Goal: Task Accomplishment & Management: Manage account settings

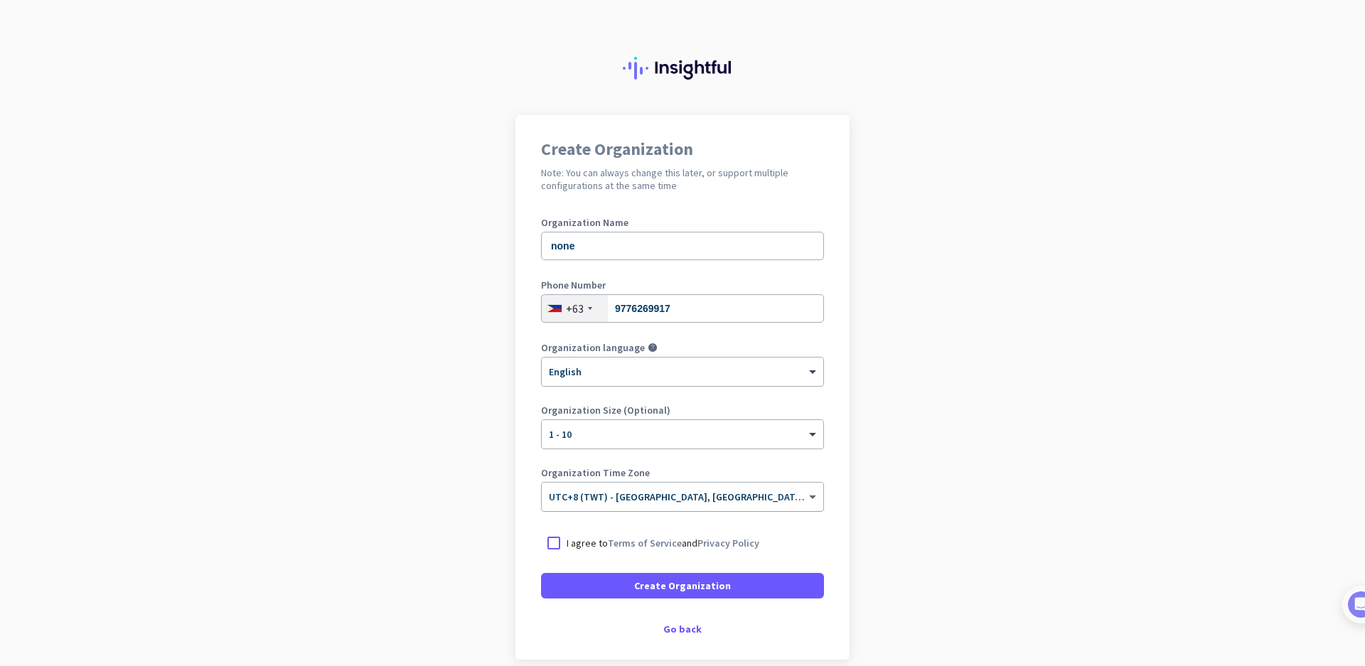
click at [806, 497] on span at bounding box center [815, 497] width 18 height 12
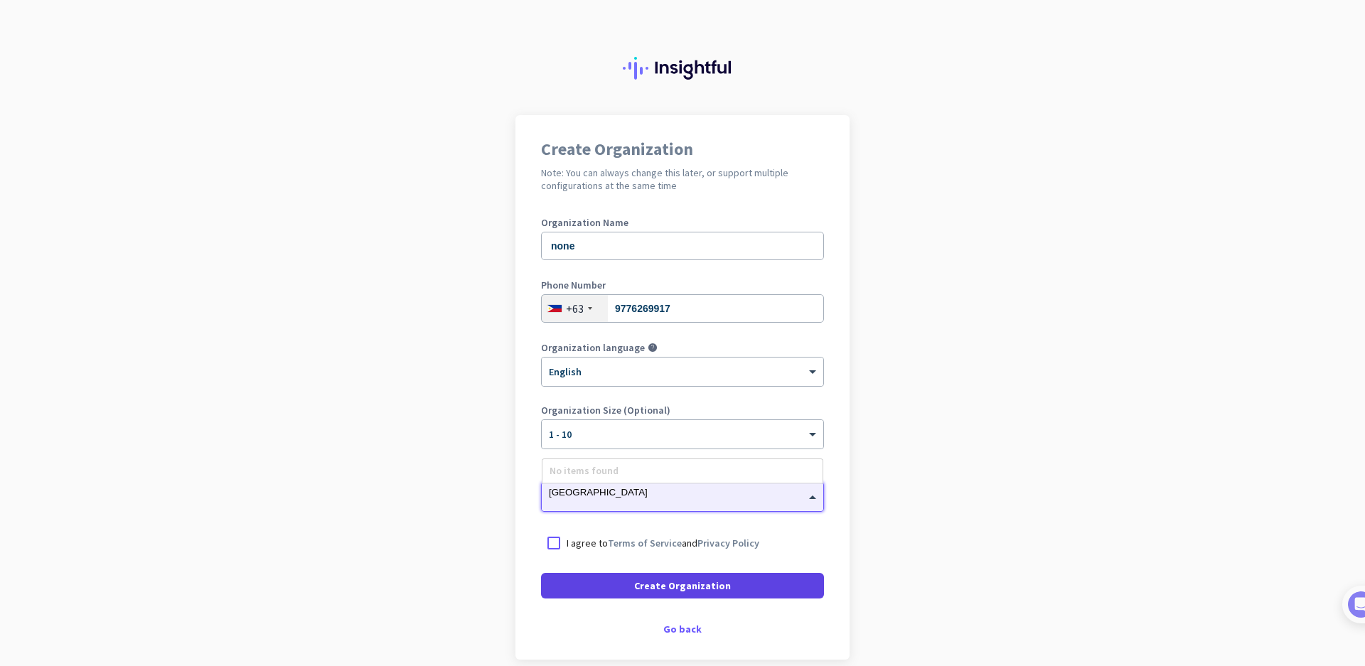
type input "[GEOGRAPHIC_DATA]"
click at [727, 585] on span at bounding box center [682, 586] width 283 height 34
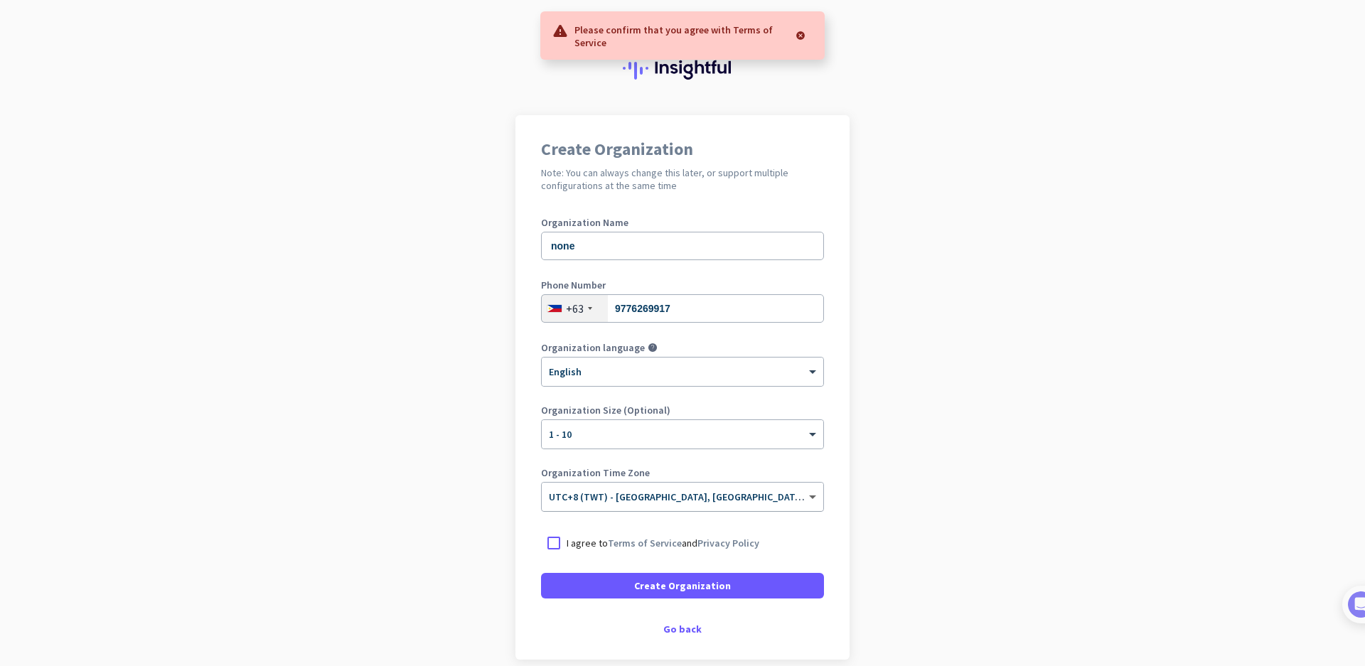
click at [806, 493] on span at bounding box center [815, 497] width 18 height 12
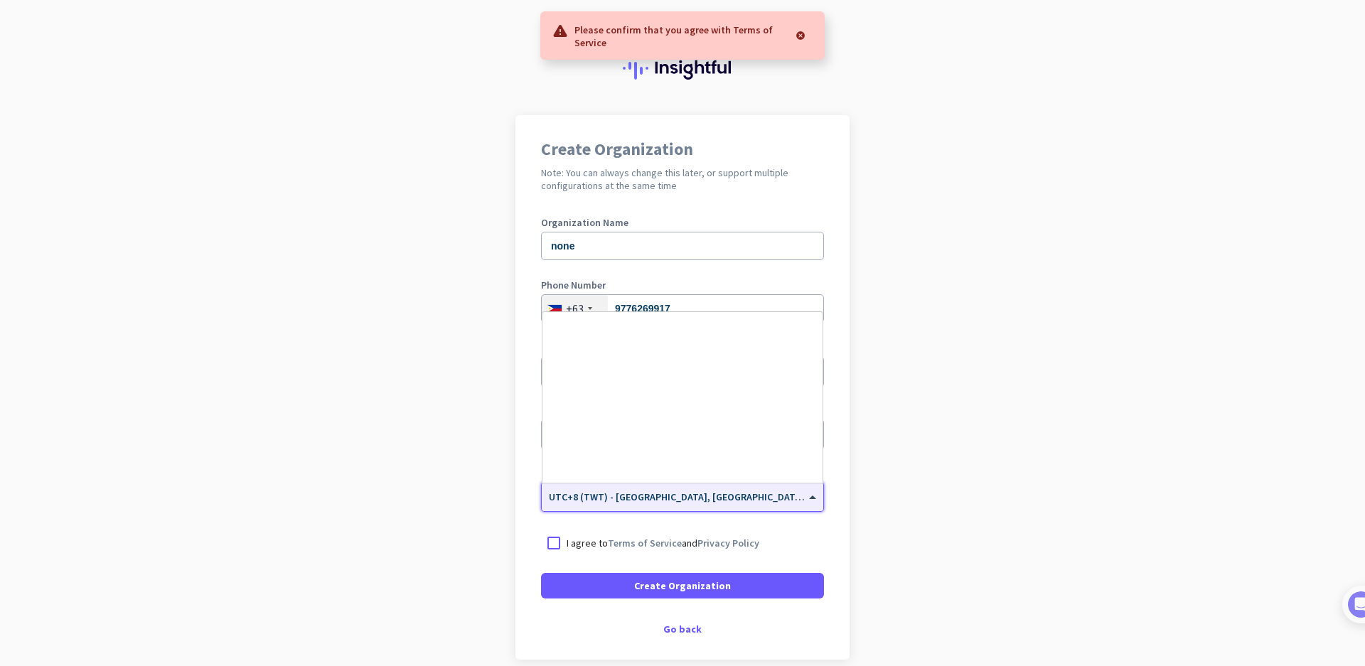
scroll to position [6359, 0]
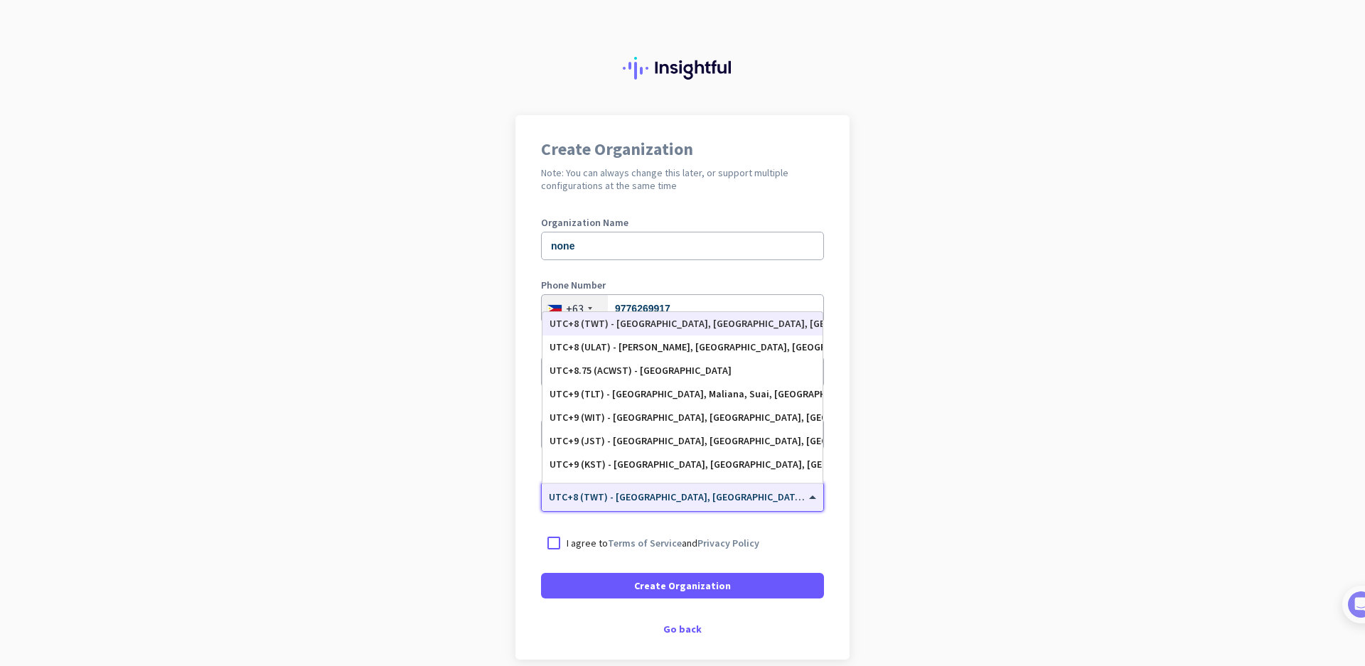
click at [681, 324] on div "UTC+8 (TWT) - [GEOGRAPHIC_DATA], [GEOGRAPHIC_DATA], [GEOGRAPHIC_DATA], [GEOGRAP…" at bounding box center [683, 324] width 266 height 12
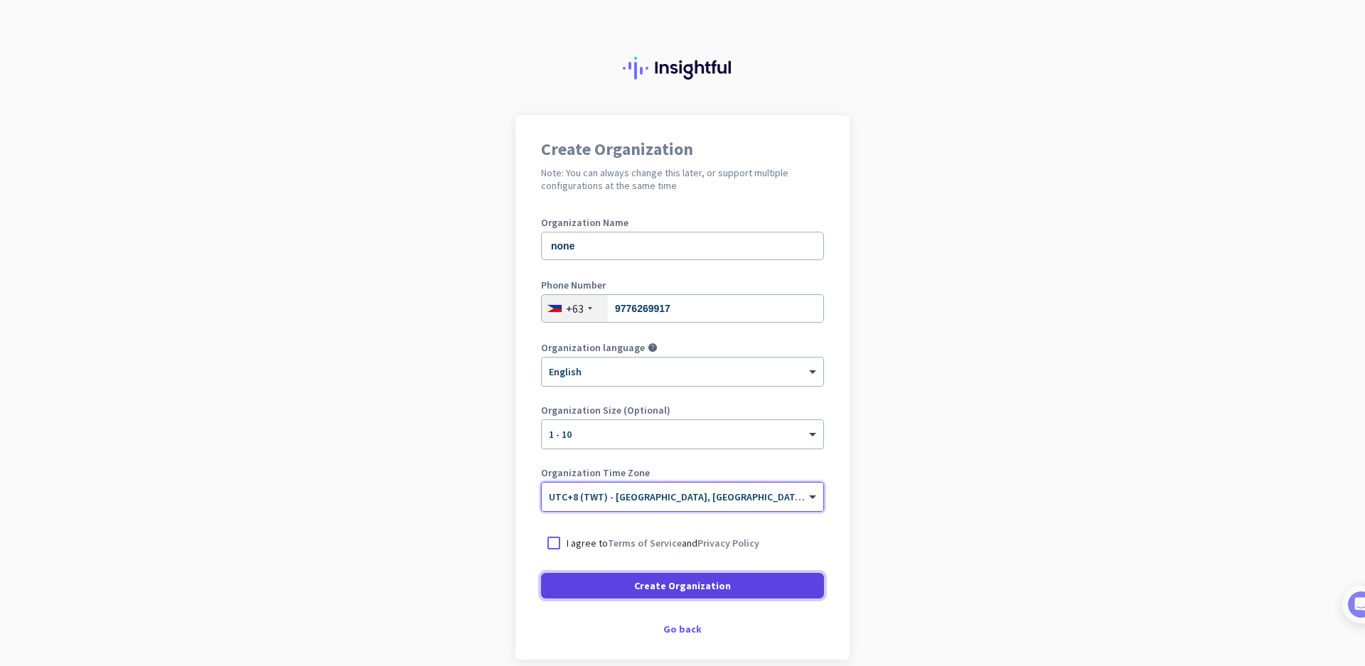
click at [655, 583] on span "Create Organization" at bounding box center [682, 586] width 97 height 14
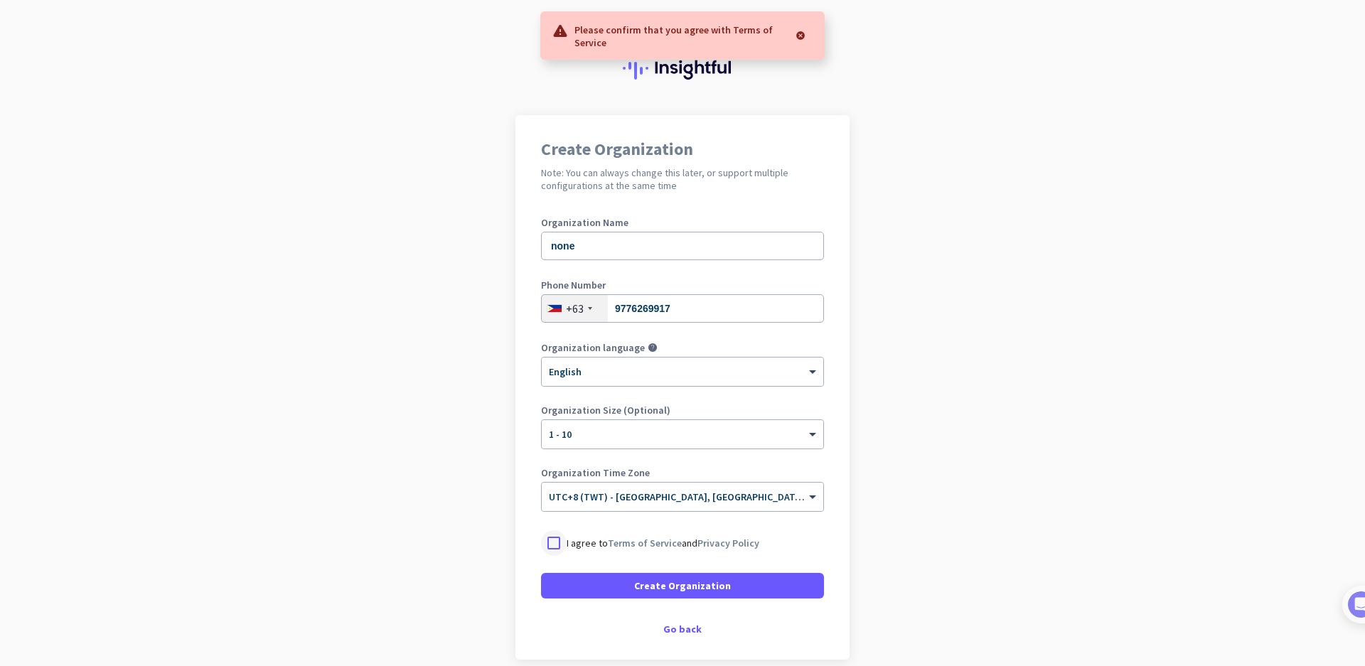
click at [546, 540] on div at bounding box center [554, 543] width 26 height 26
drag, startPoint x: 619, startPoint y: 582, endPoint x: 636, endPoint y: 585, distance: 18.1
click at [626, 582] on span at bounding box center [682, 586] width 283 height 34
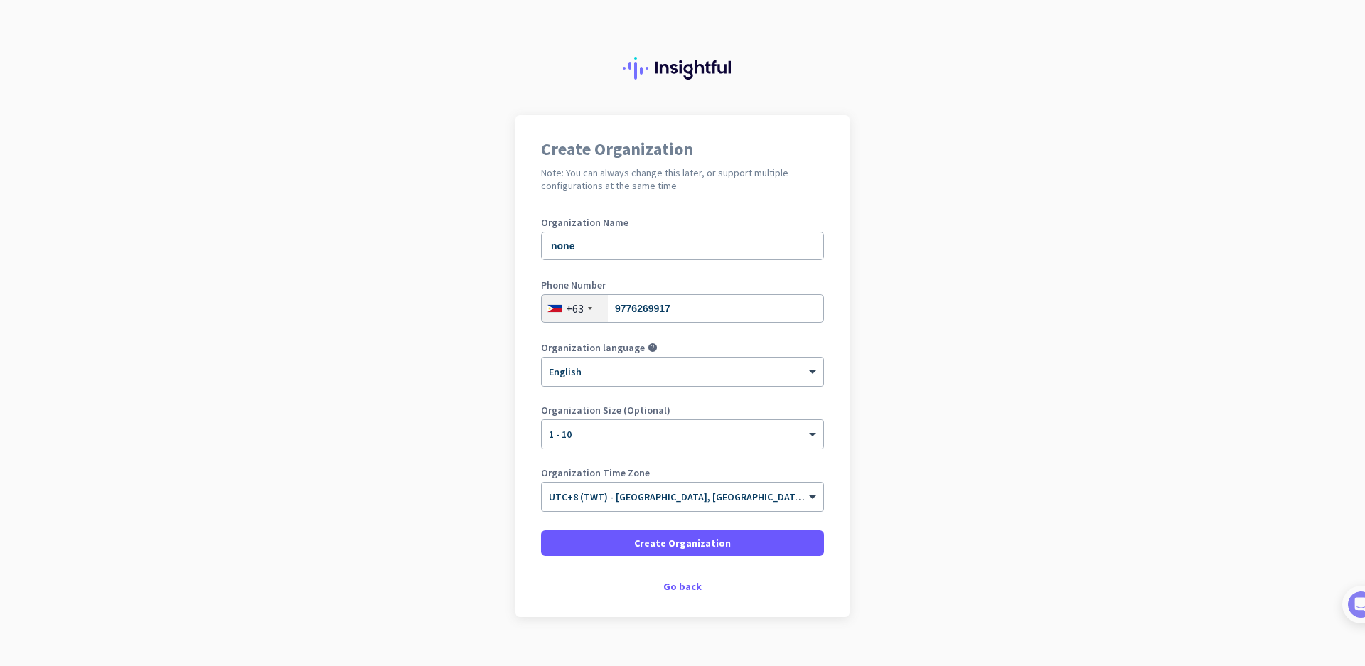
click at [675, 586] on div "Go back" at bounding box center [682, 587] width 283 height 10
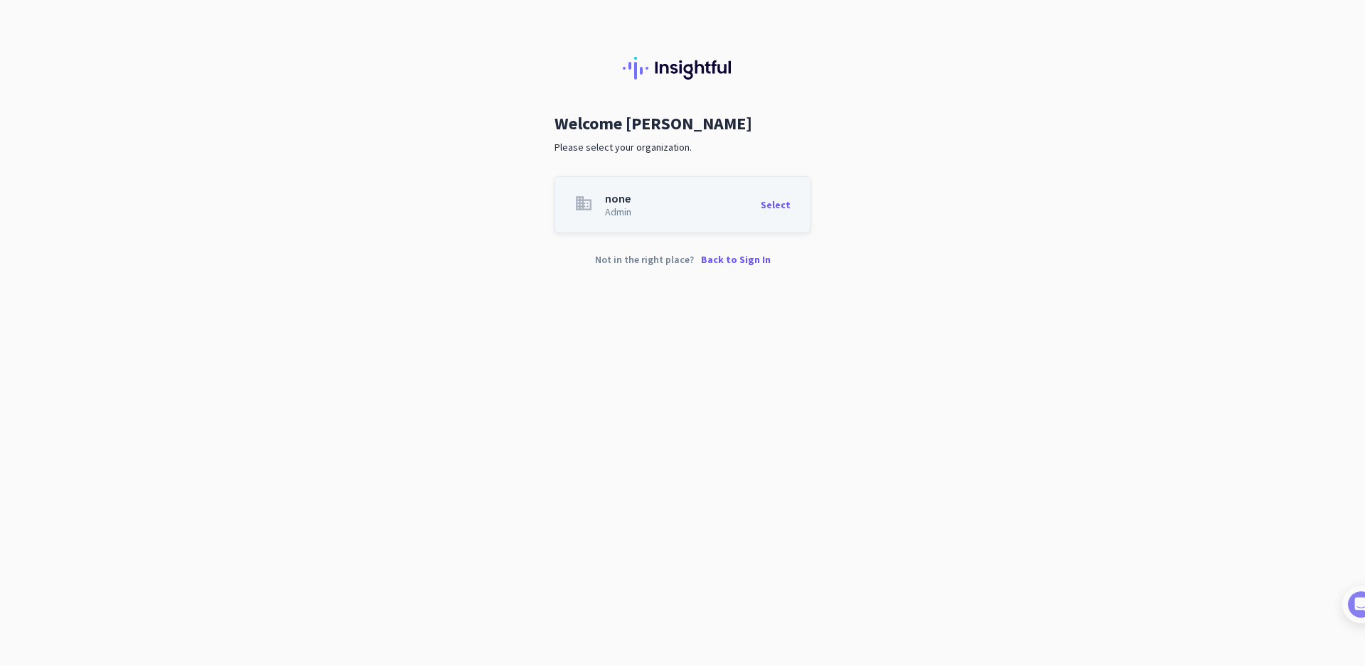
click at [685, 201] on app-organization-card "business none Admin Select" at bounding box center [683, 204] width 256 height 57
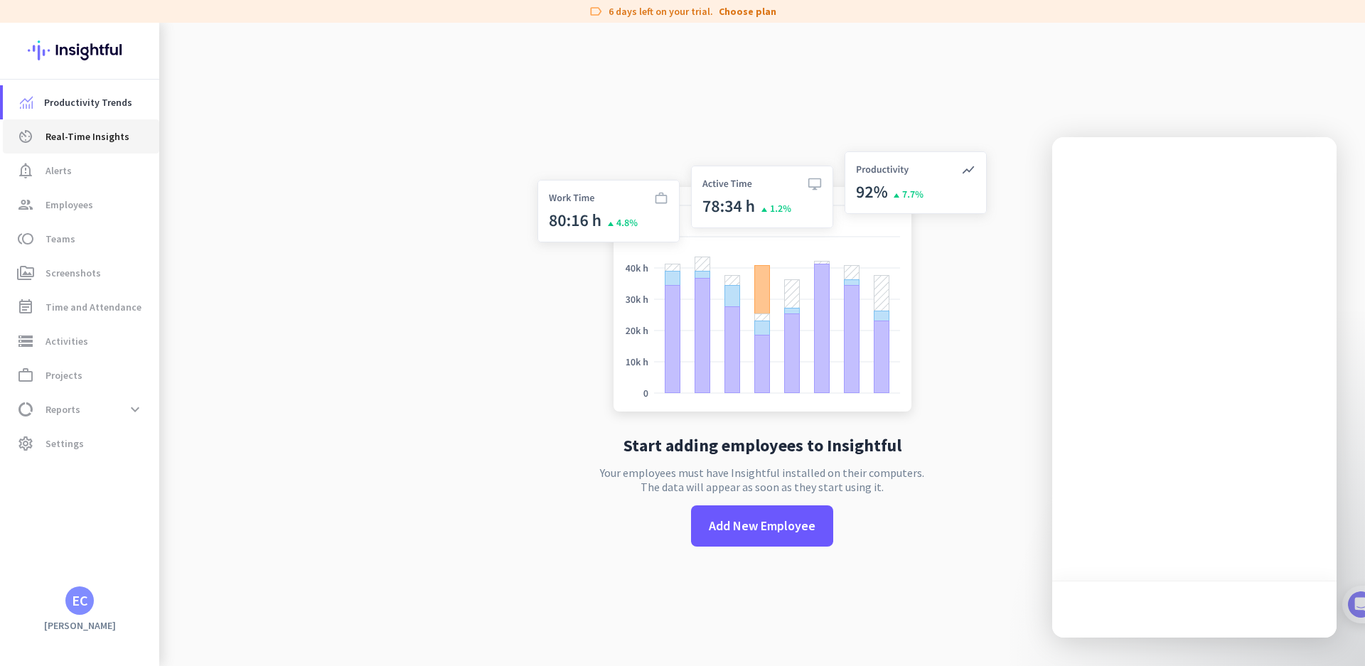
click at [107, 133] on span "Real-Time Insights" at bounding box center [88, 136] width 84 height 17
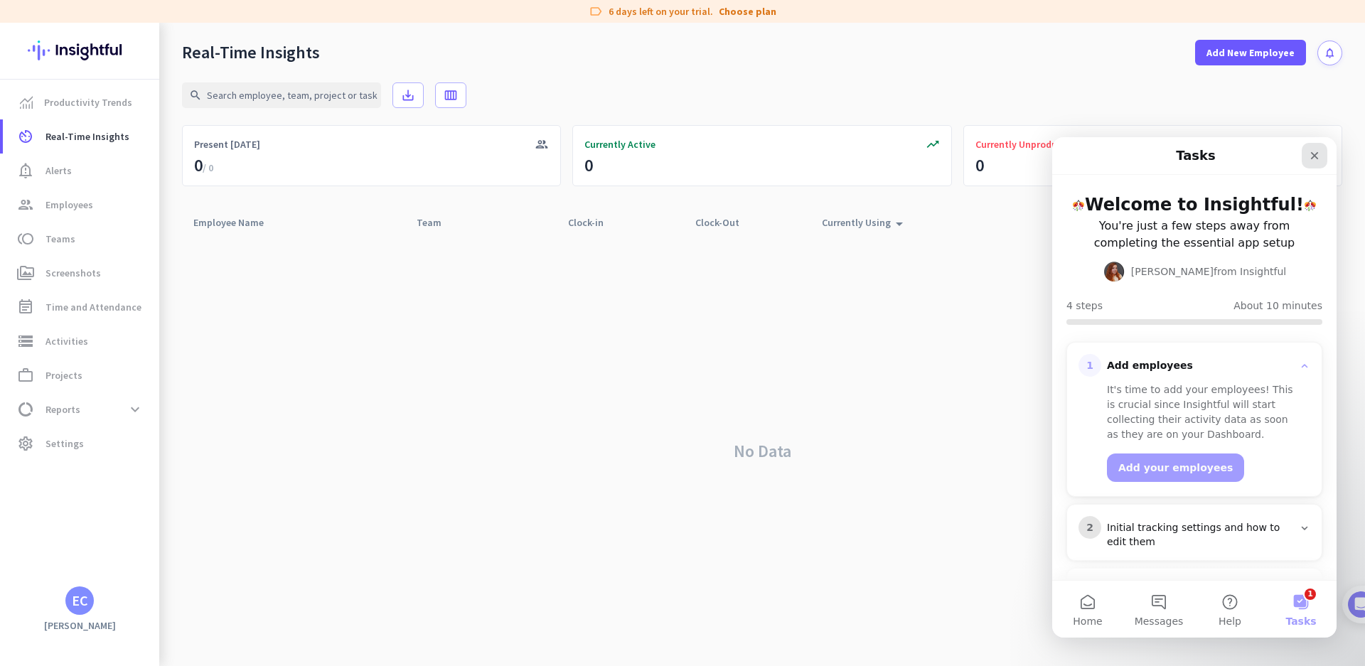
click at [1314, 156] on icon "Close" at bounding box center [1315, 156] width 8 height 8
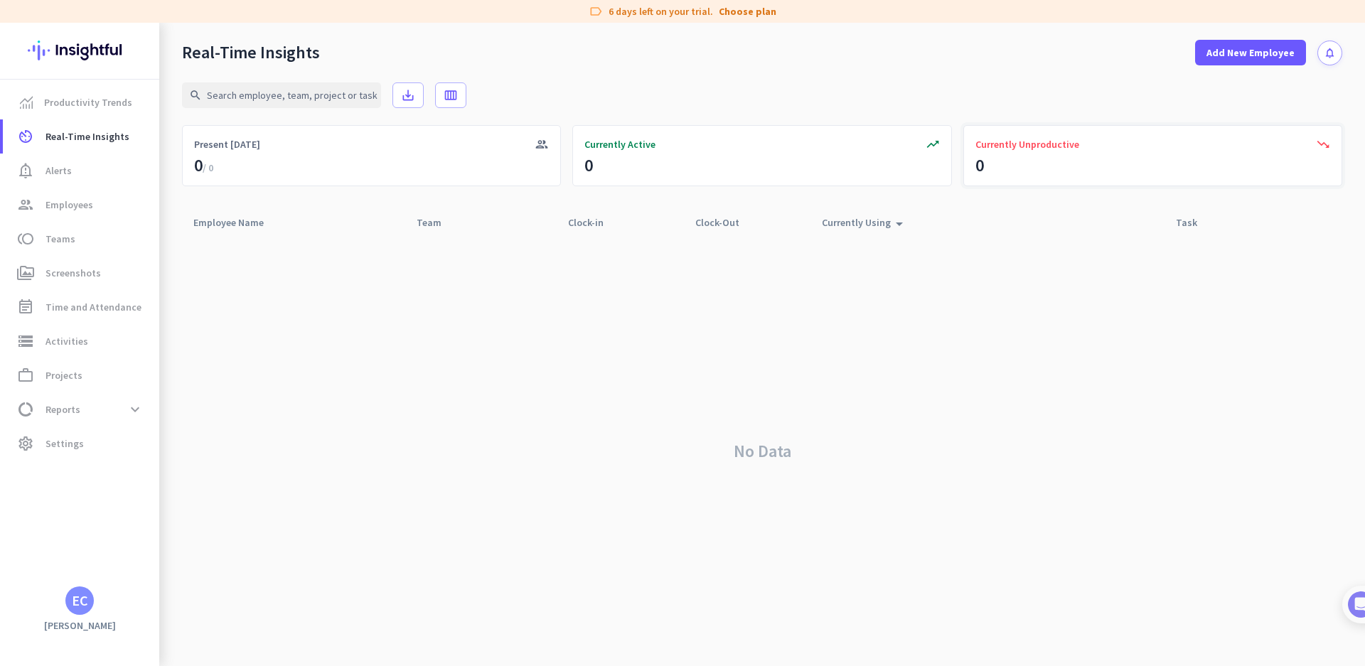
click at [1042, 159] on div "trending_down Currently Unproductive 0" at bounding box center [1152, 155] width 379 height 61
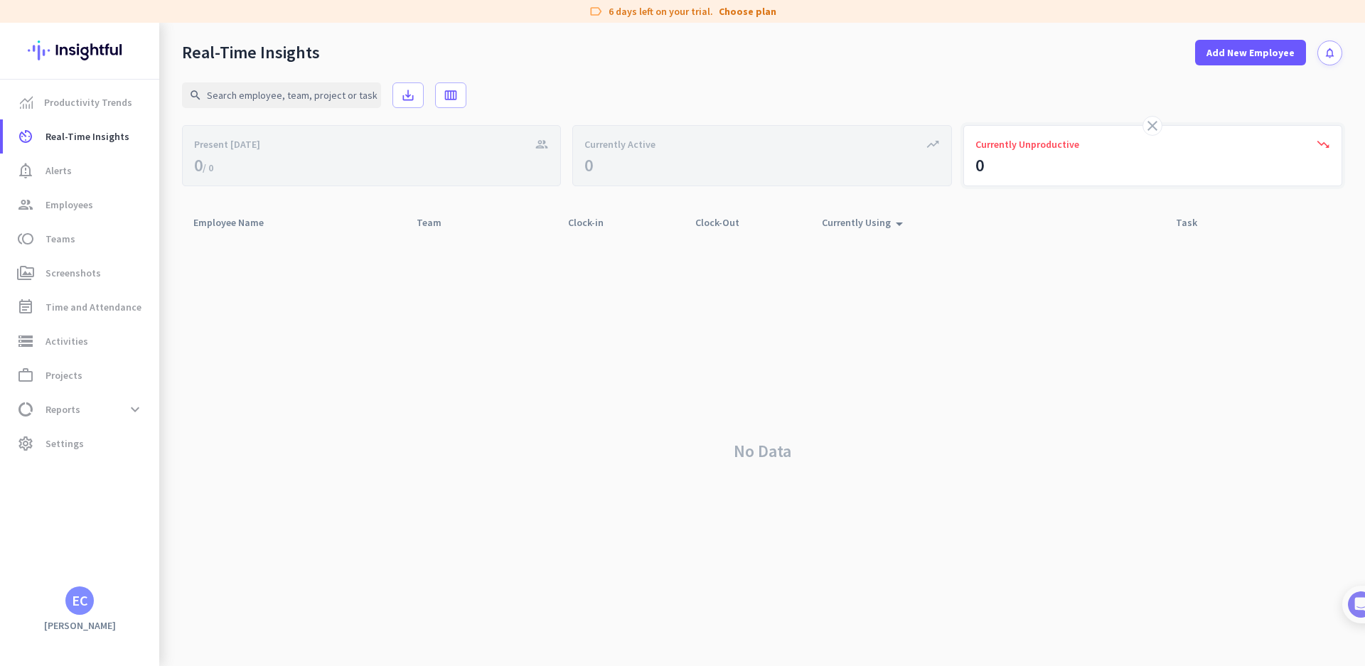
click at [1109, 168] on div "close trending_down Currently Unproductive 0" at bounding box center [1152, 155] width 379 height 61
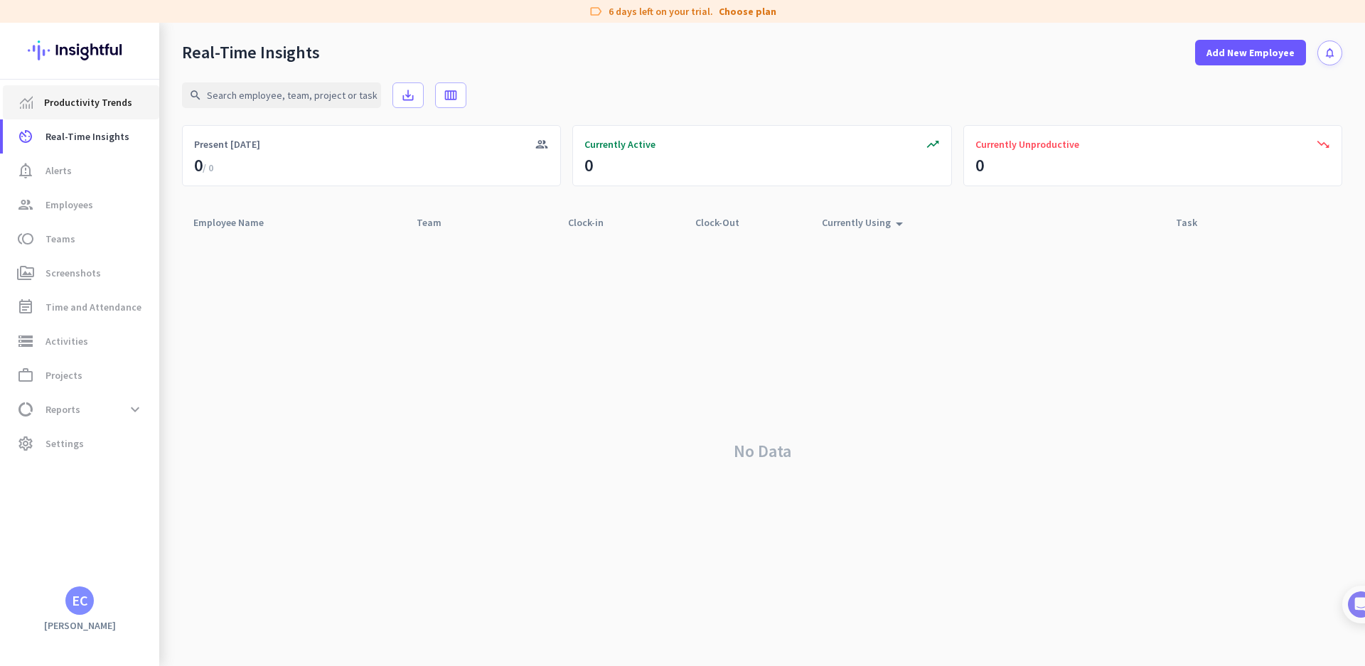
click at [46, 103] on span "Productivity Trends" at bounding box center [88, 102] width 88 height 17
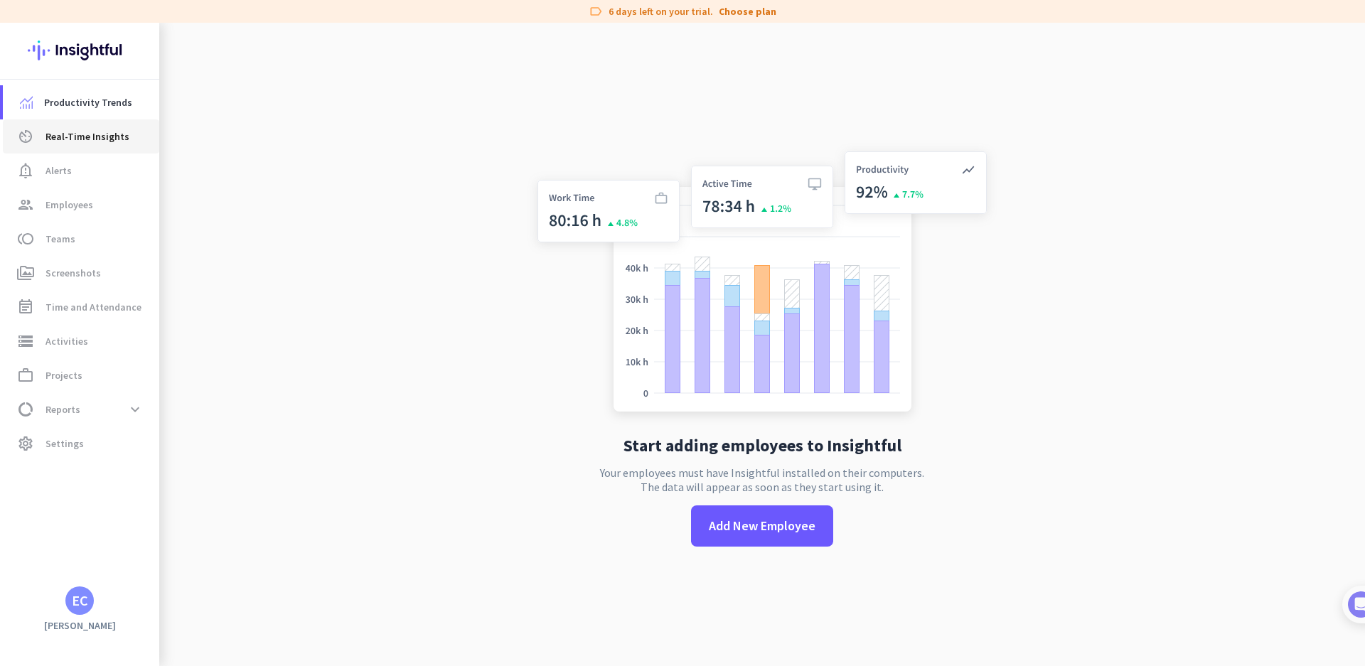
click at [59, 127] on link "av_timer Real-Time Insights" at bounding box center [81, 136] width 156 height 34
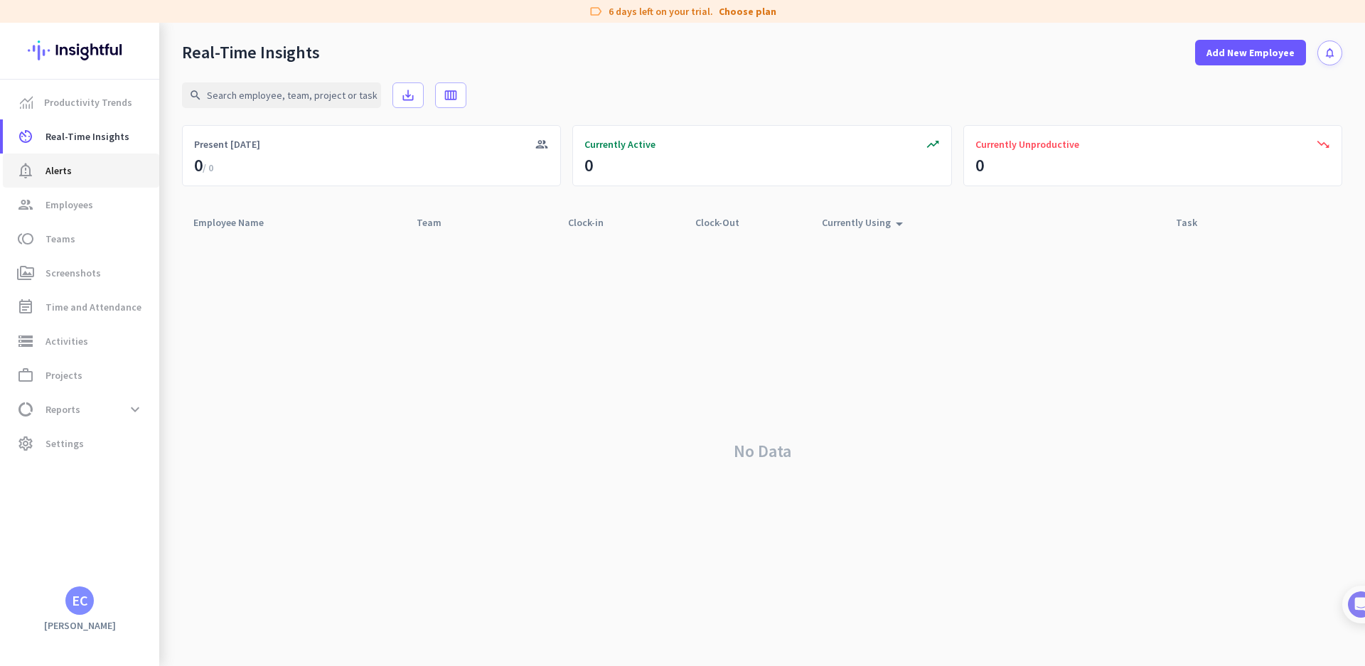
click at [65, 171] on span "Alerts" at bounding box center [59, 170] width 26 height 17
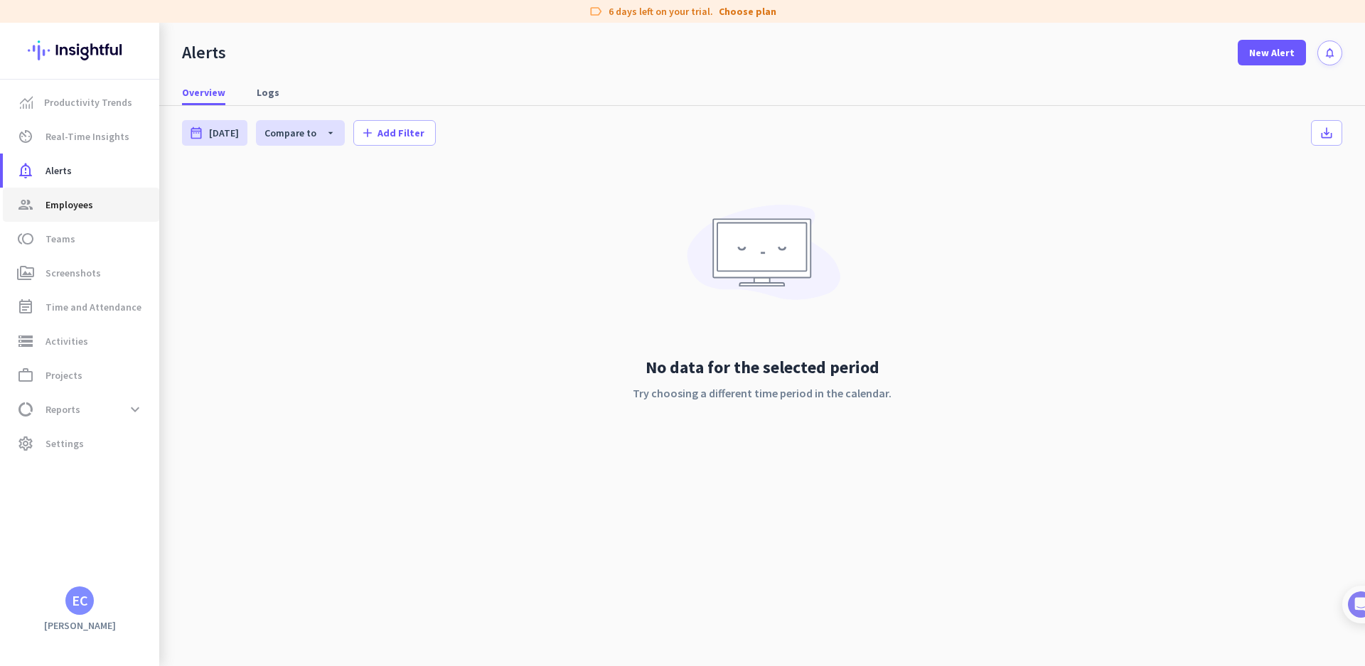
click at [68, 205] on span "Employees" at bounding box center [70, 204] width 48 height 17
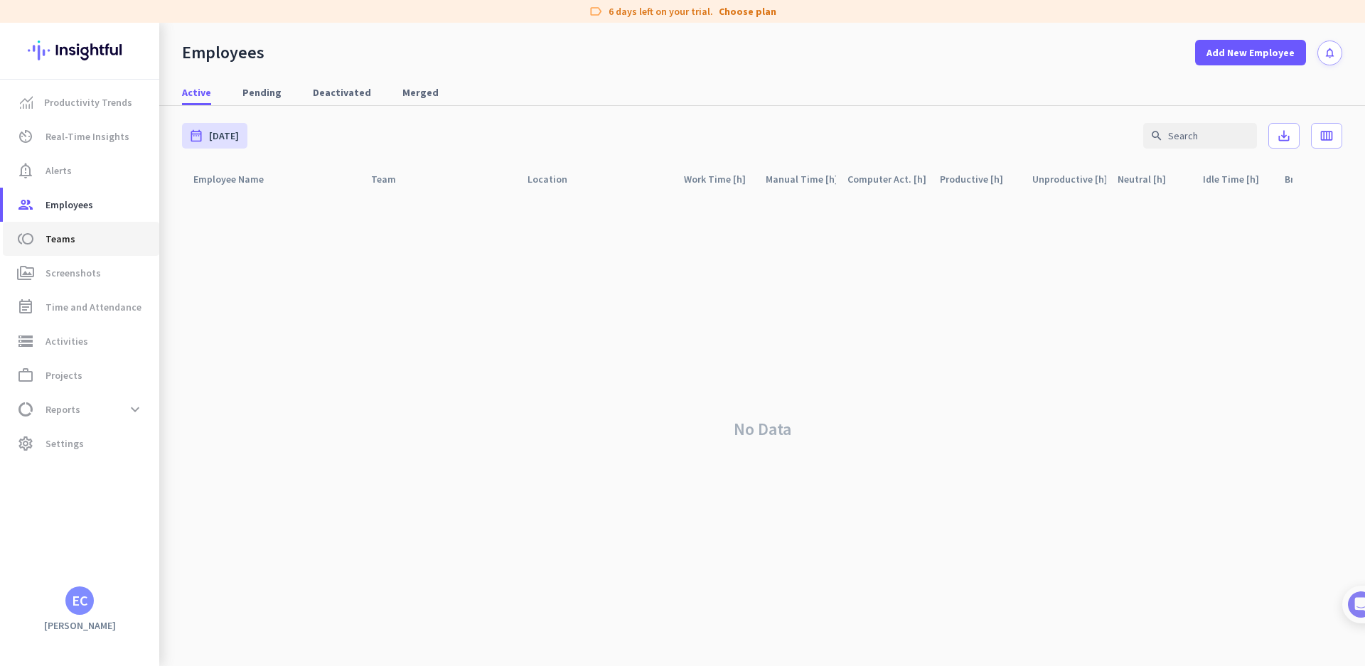
click at [71, 243] on span "Teams" at bounding box center [61, 238] width 30 height 17
click at [76, 281] on span "Screenshots" at bounding box center [73, 273] width 55 height 17
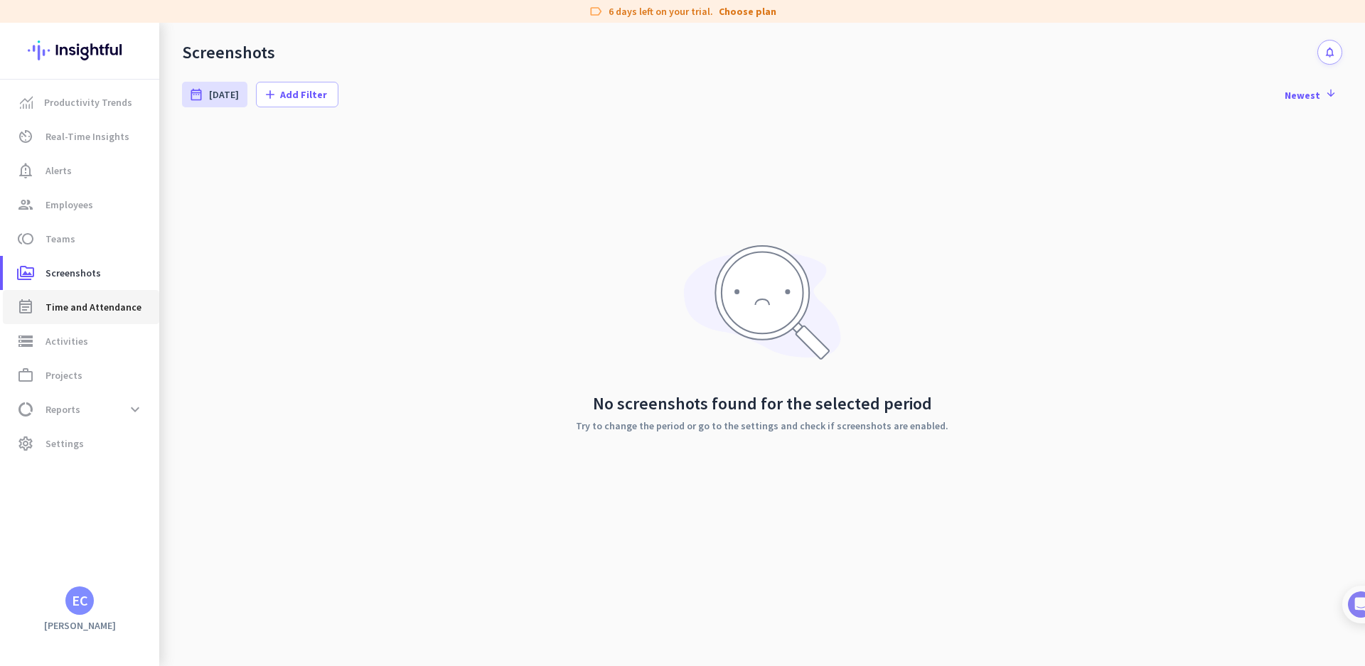
click at [92, 311] on span "Time and Attendance" at bounding box center [94, 307] width 96 height 17
click at [74, 351] on link "storage Activities" at bounding box center [81, 341] width 156 height 34
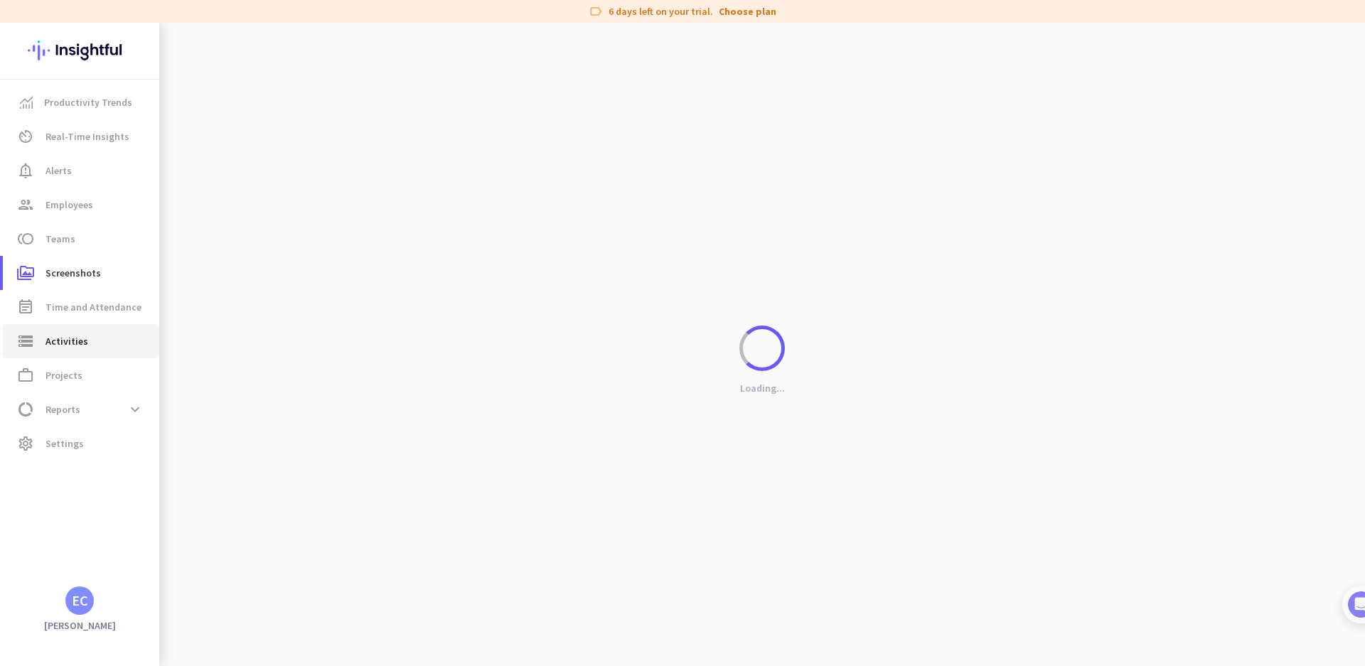
type input "[DATE]"
click at [75, 370] on span "Projects" at bounding box center [64, 375] width 37 height 17
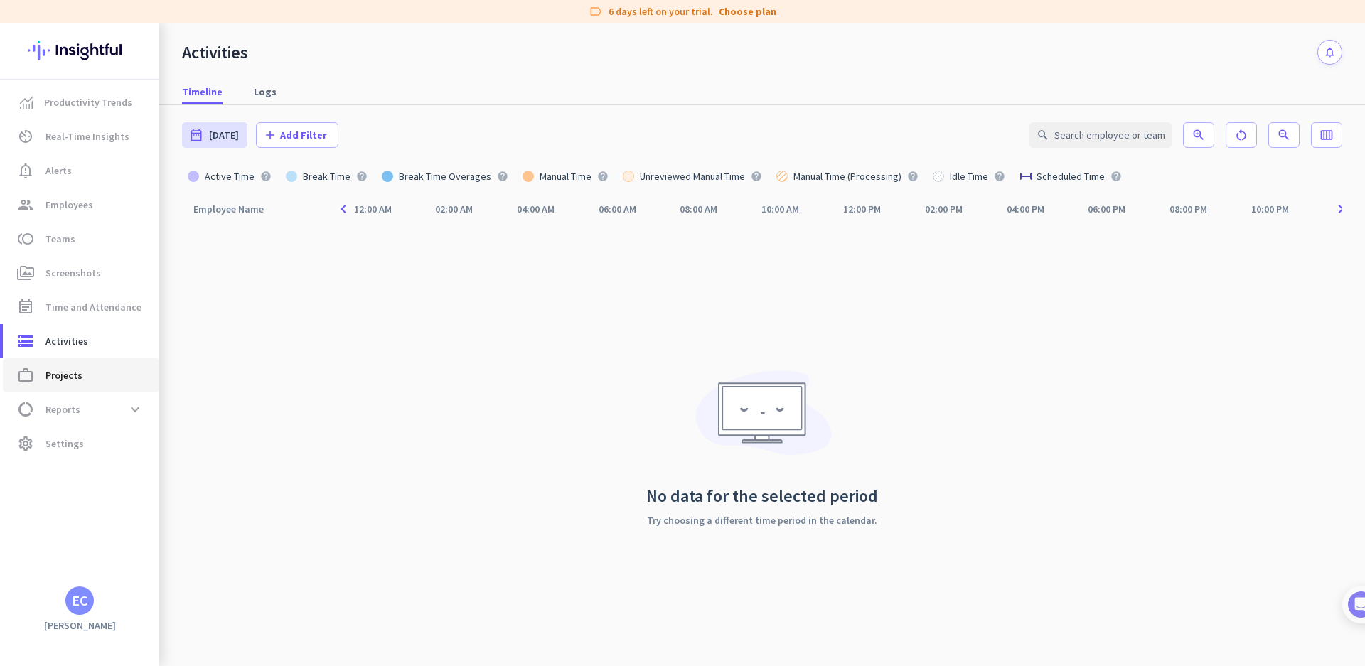
type input "[DATE] - [DATE]"
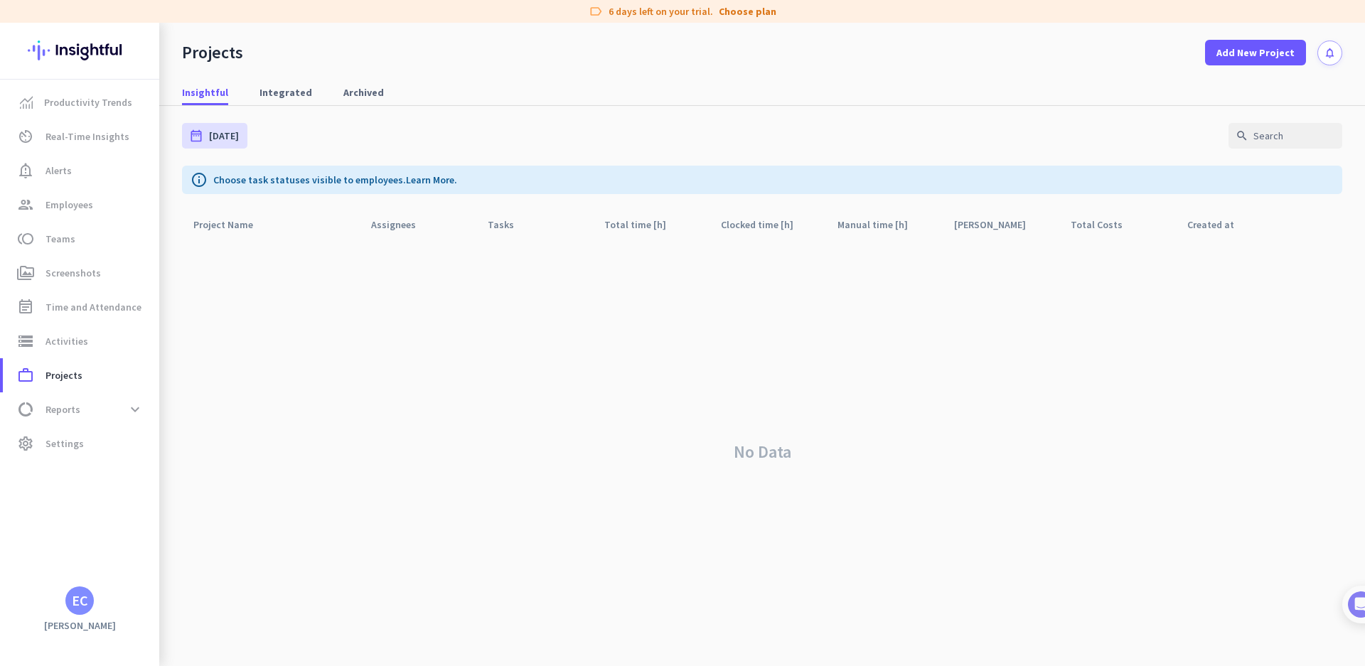
click at [338, 182] on p "Choose task statuses visible to employees. Learn More." at bounding box center [335, 180] width 244 height 14
click at [55, 101] on span "Productivity Trends" at bounding box center [88, 102] width 88 height 17
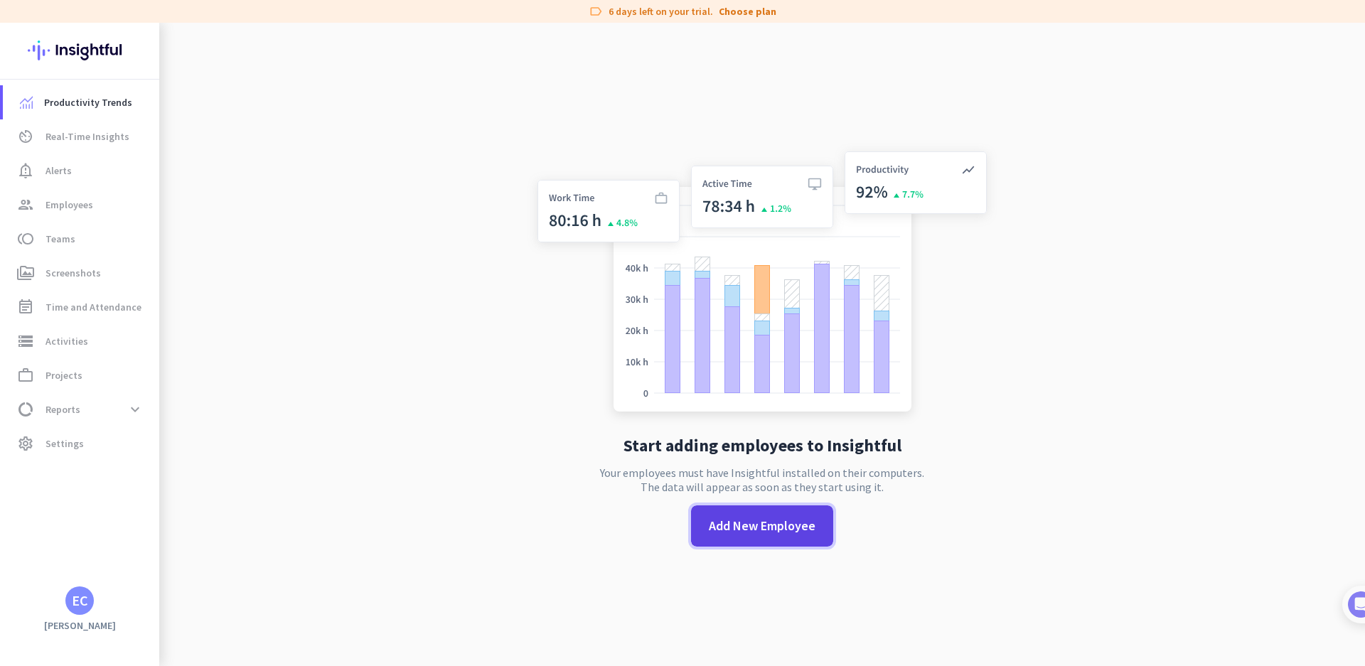
click at [771, 527] on span "Add New Employee" at bounding box center [762, 526] width 107 height 18
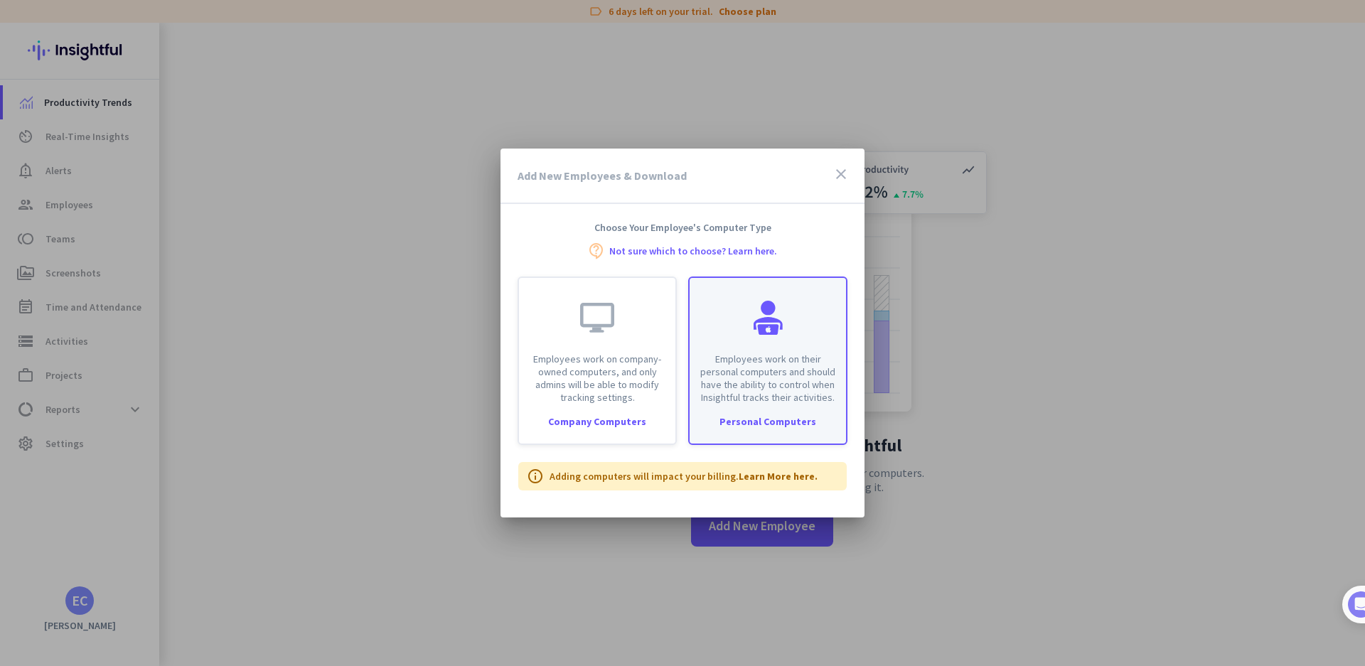
click at [774, 397] on p "Employees work on their personal computers and should have the ability to contr…" at bounding box center [767, 378] width 139 height 51
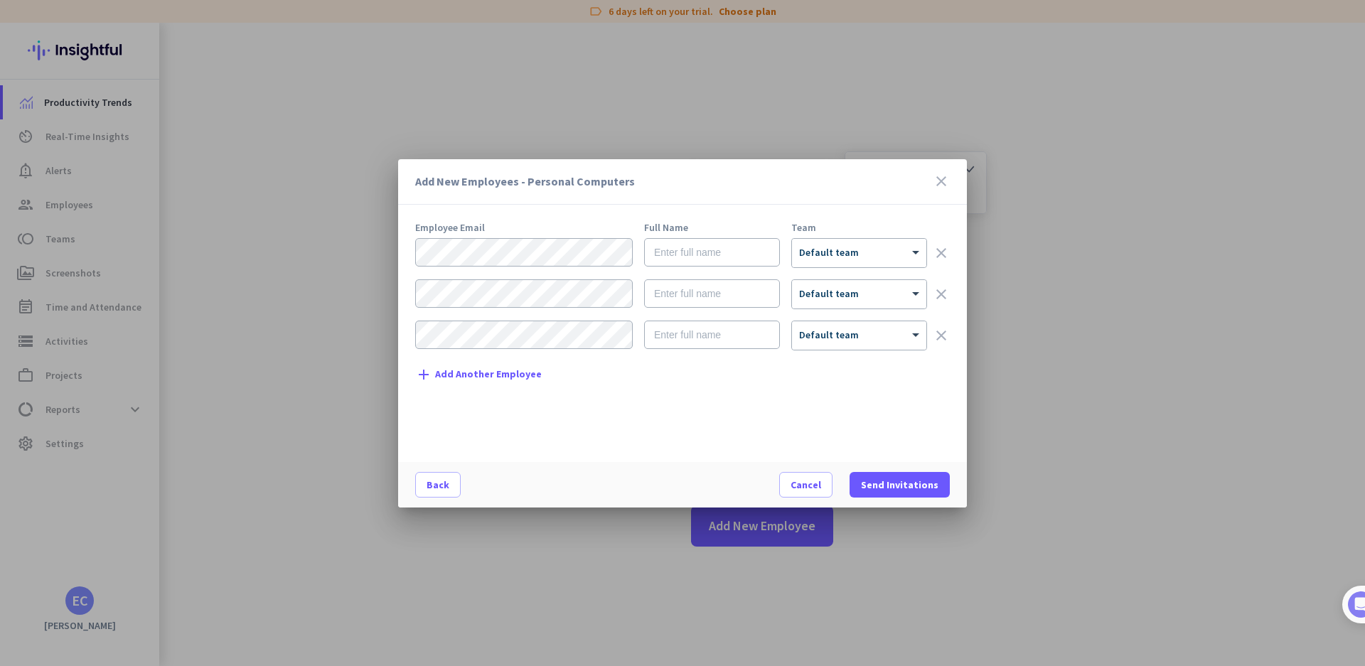
click at [946, 184] on icon "close" at bounding box center [941, 181] width 17 height 17
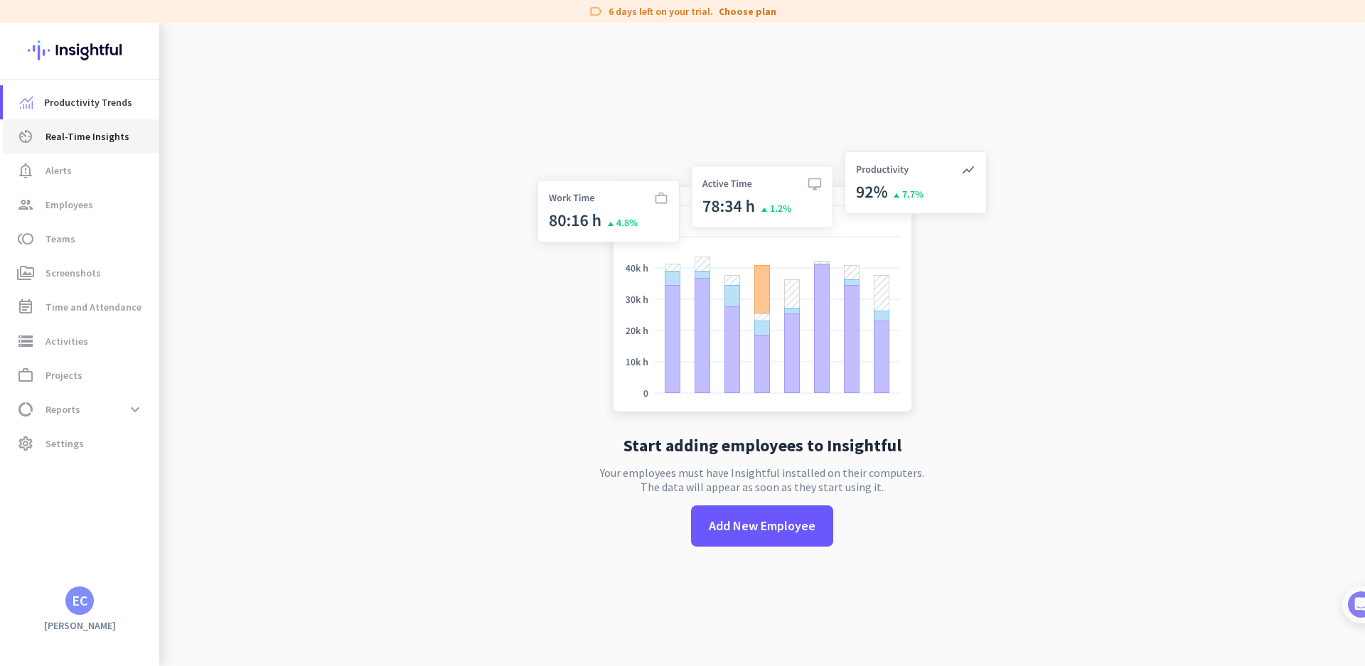
click at [71, 138] on span "Real-Time Insights" at bounding box center [88, 136] width 84 height 17
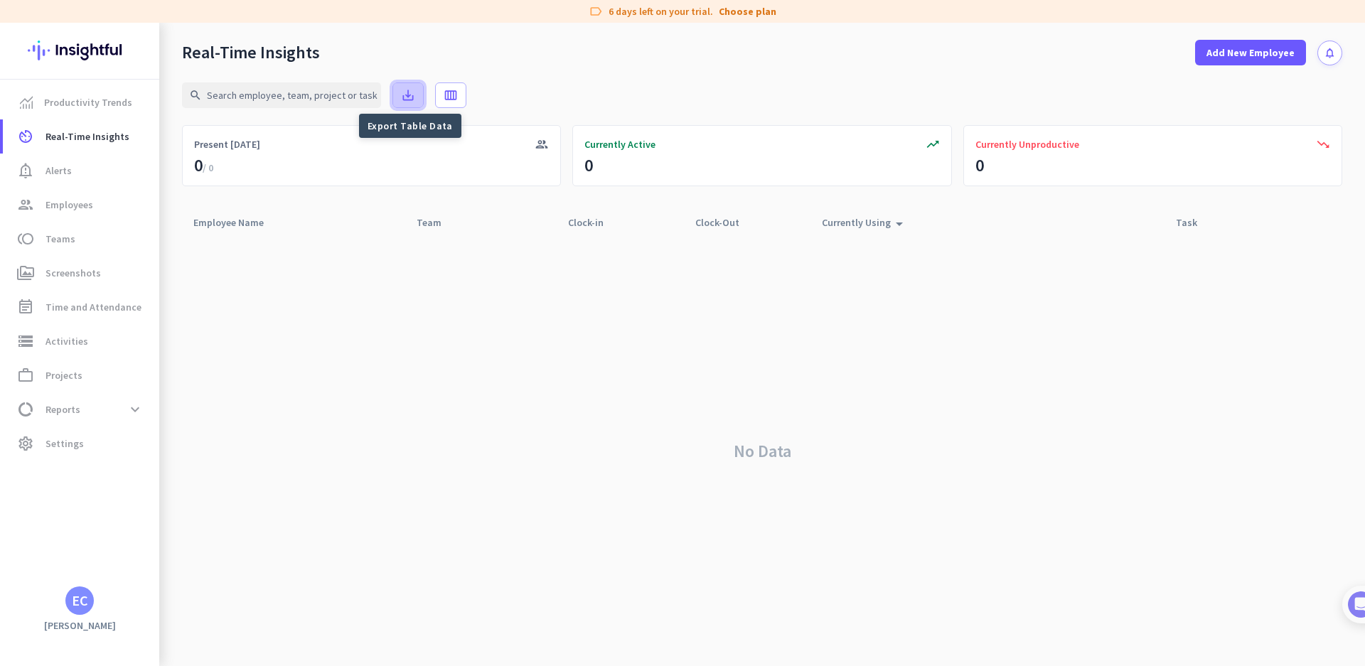
click at [407, 97] on icon "save_alt" at bounding box center [408, 95] width 14 height 14
click at [459, 92] on span at bounding box center [451, 95] width 30 height 34
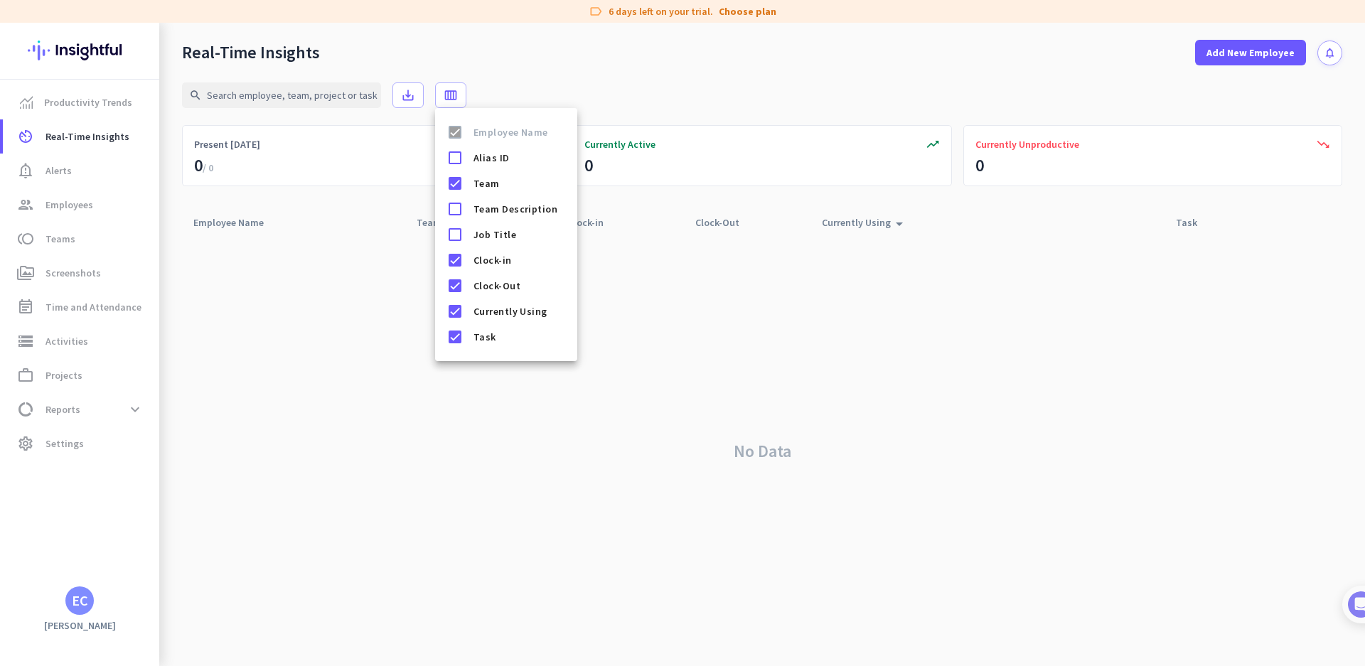
click at [303, 447] on div at bounding box center [682, 333] width 1365 height 666
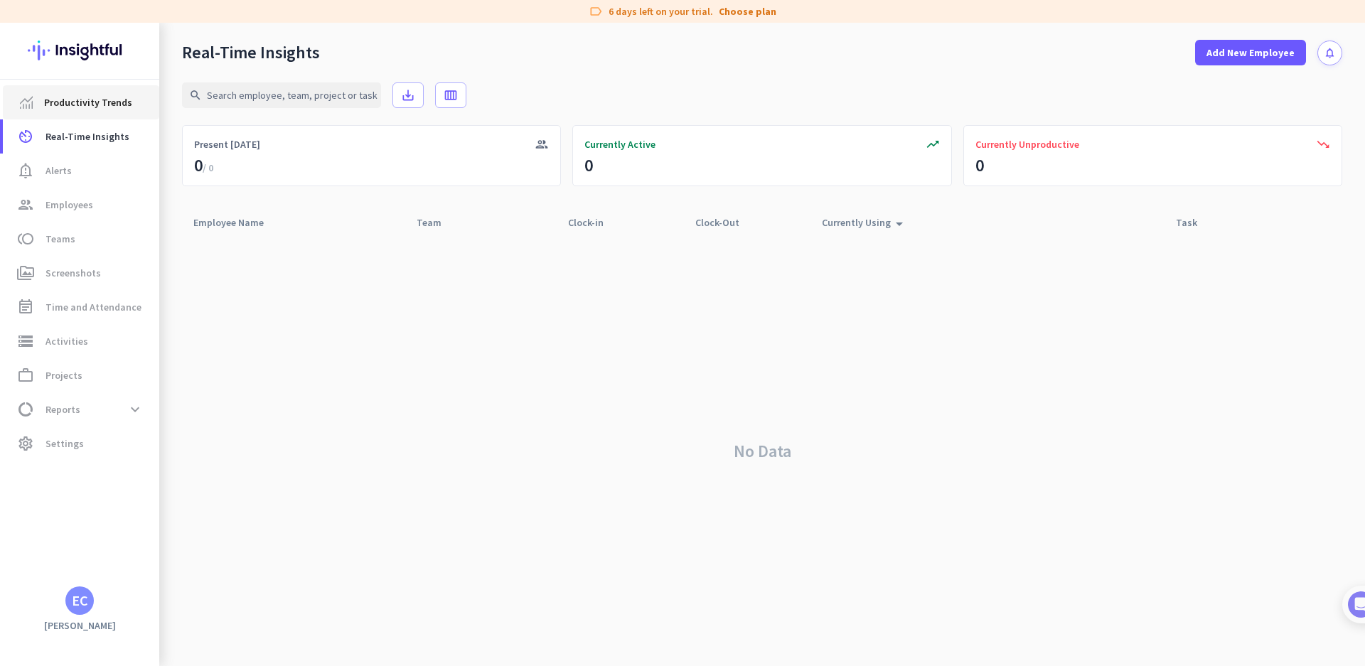
click at [86, 104] on span "Productivity Trends" at bounding box center [88, 102] width 88 height 17
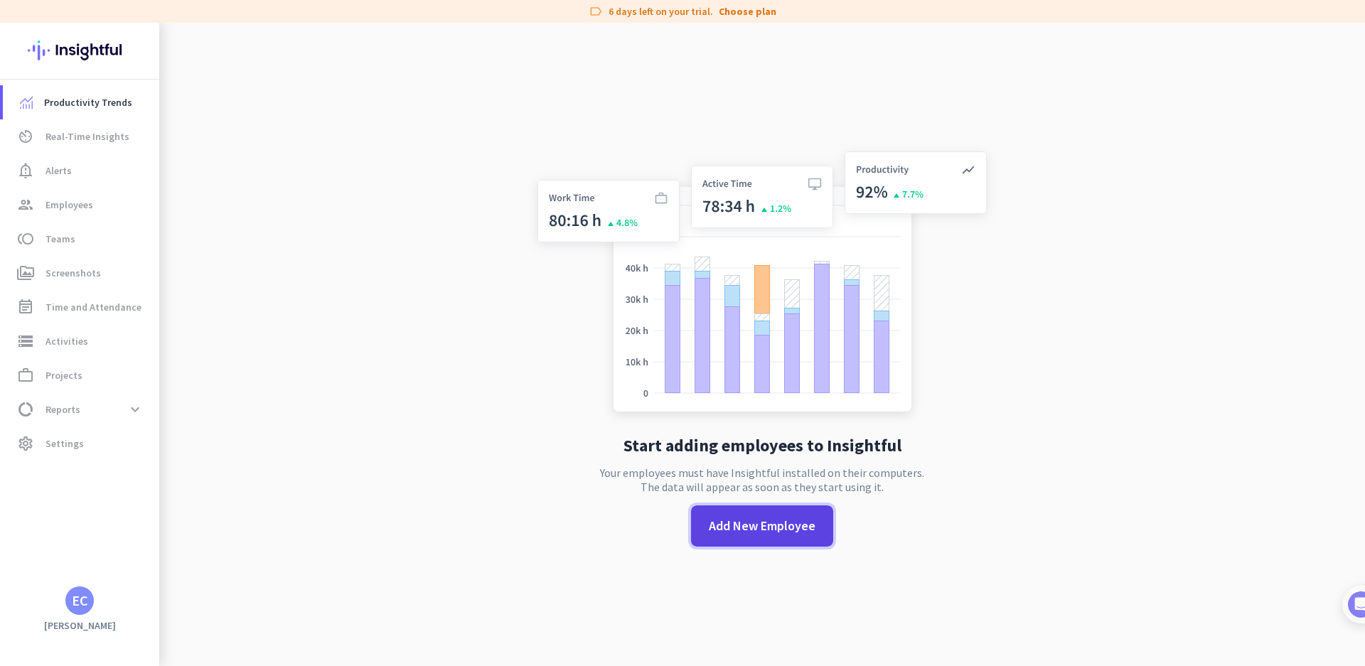
click at [736, 538] on span at bounding box center [762, 526] width 142 height 34
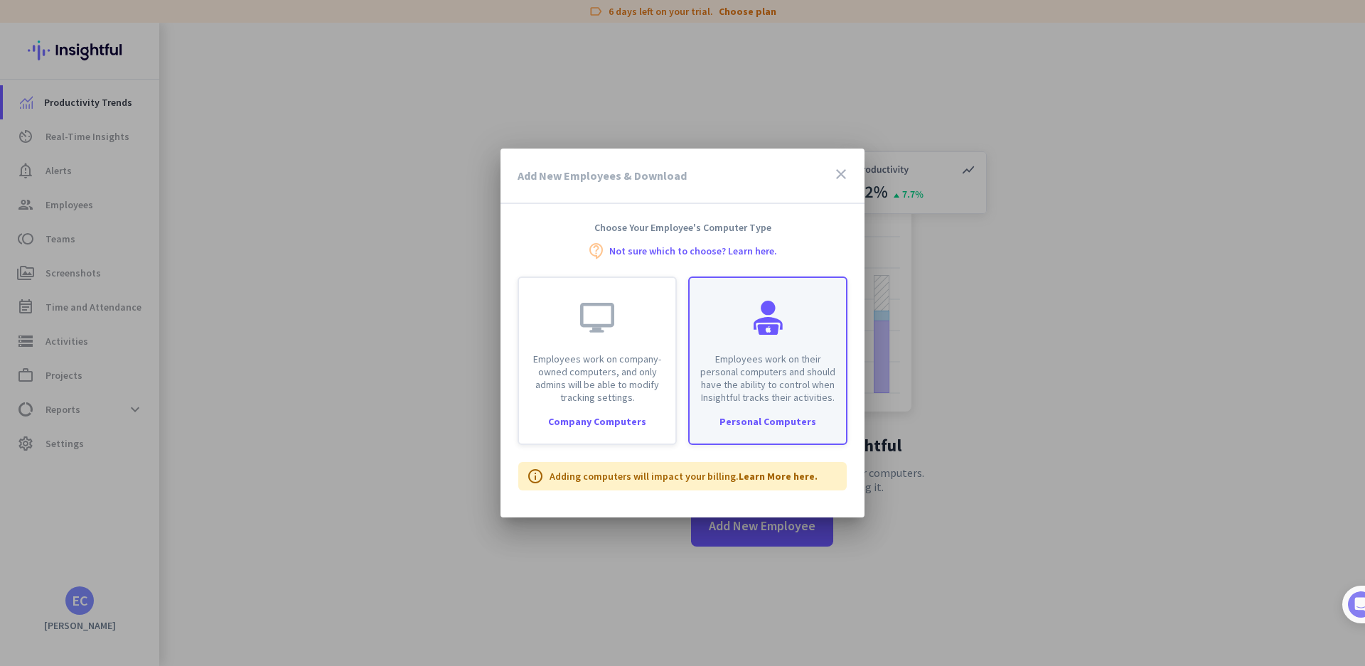
click at [773, 419] on div "Personal Computers" at bounding box center [768, 422] width 156 height 10
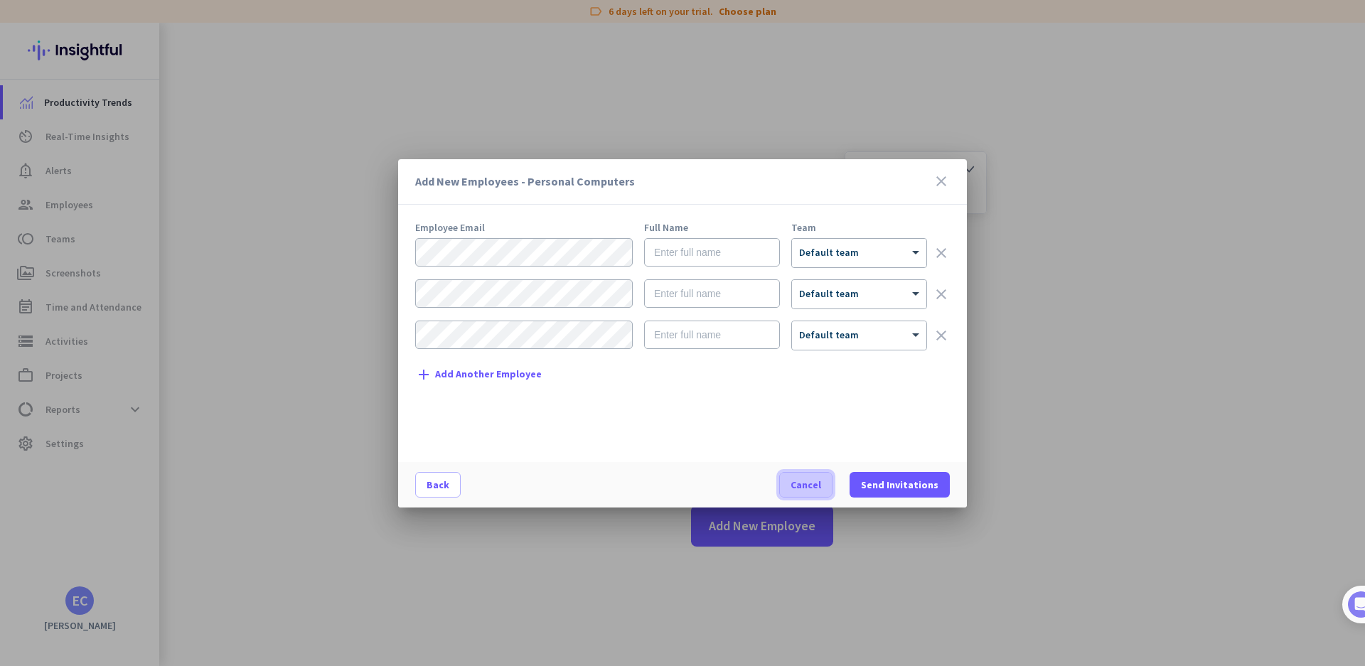
click at [809, 480] on span "Cancel" at bounding box center [806, 485] width 31 height 14
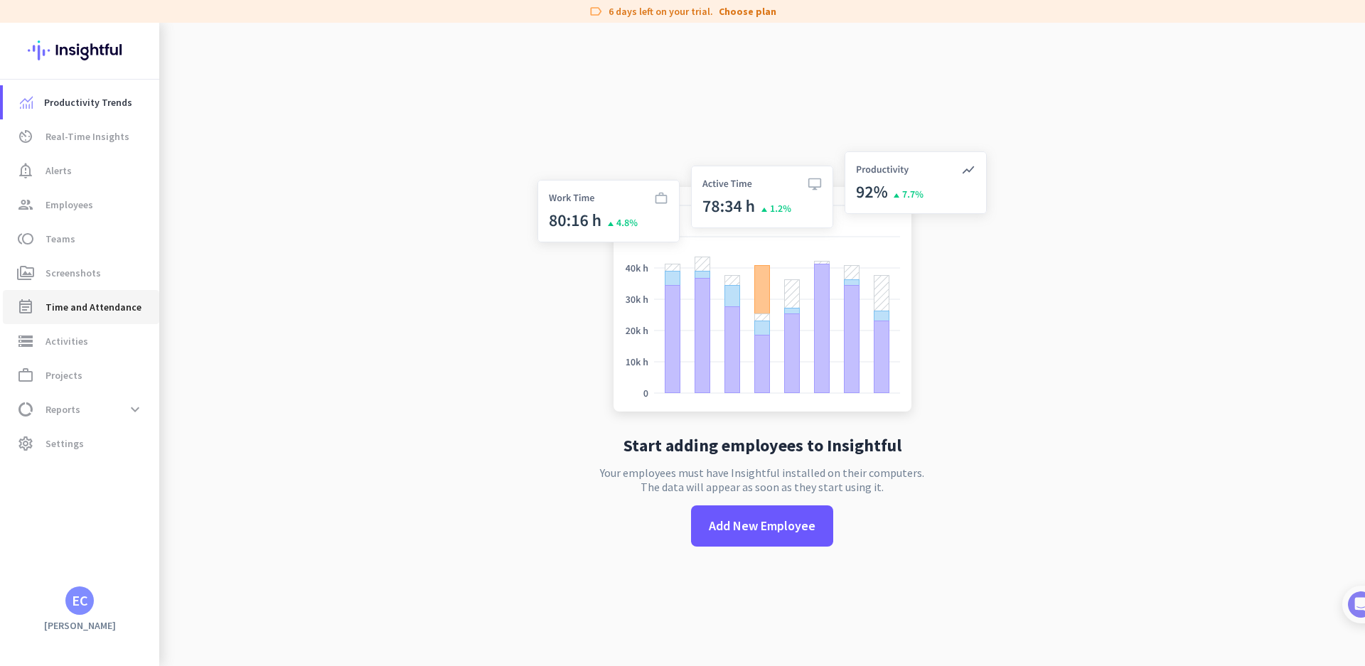
click at [87, 312] on span "Time and Attendance" at bounding box center [94, 307] width 96 height 17
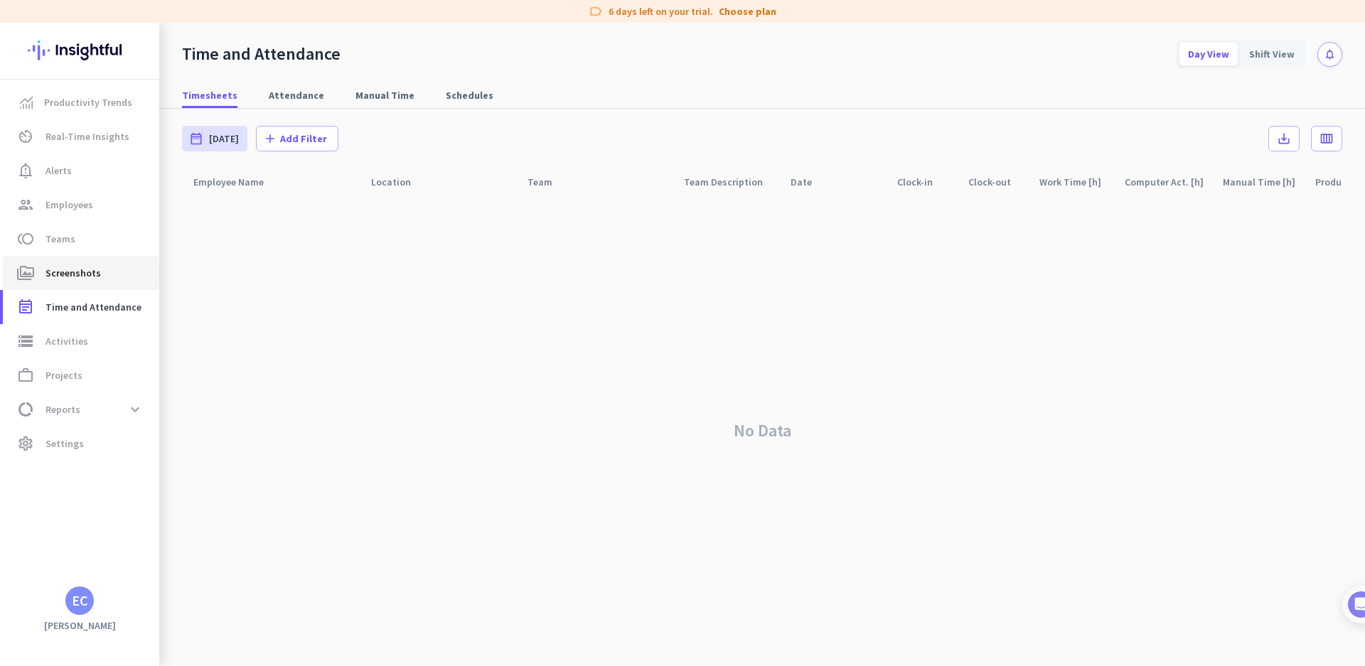
click at [83, 268] on span "Screenshots" at bounding box center [73, 273] width 55 height 17
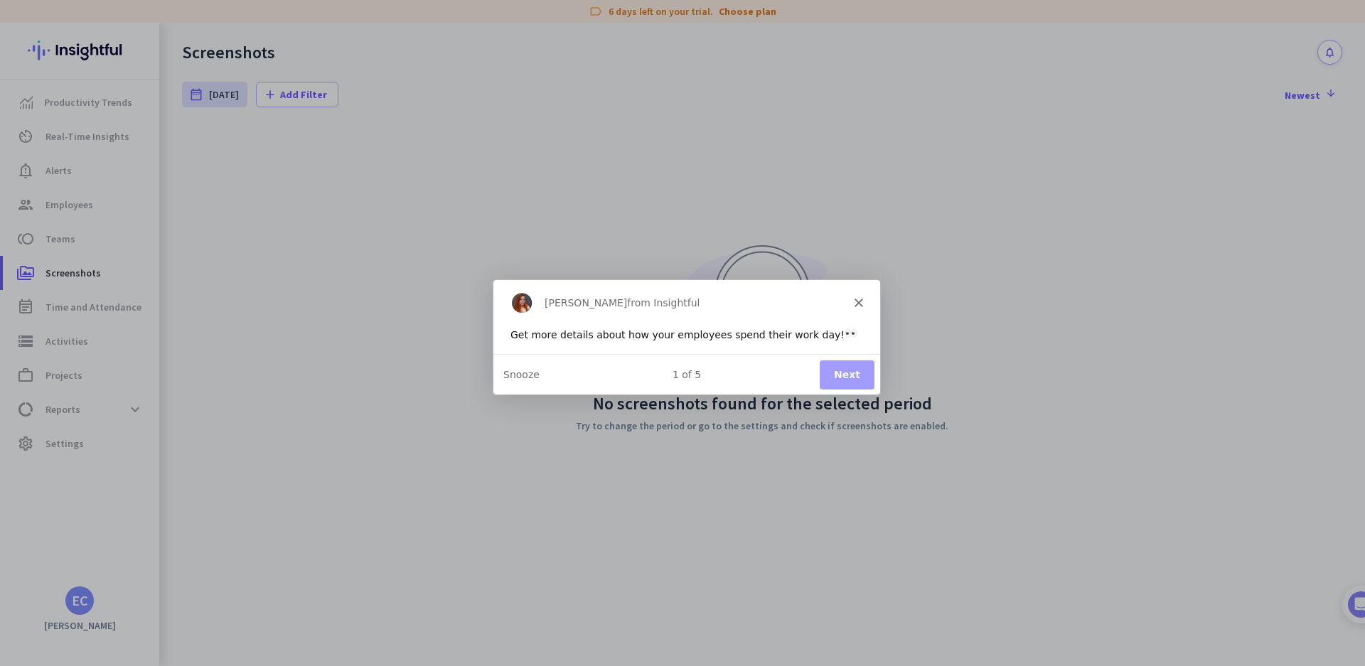
click at [816, 372] on div "1 of 5" at bounding box center [686, 374] width 387 height 15
click at [843, 377] on button "Next" at bounding box center [846, 374] width 55 height 29
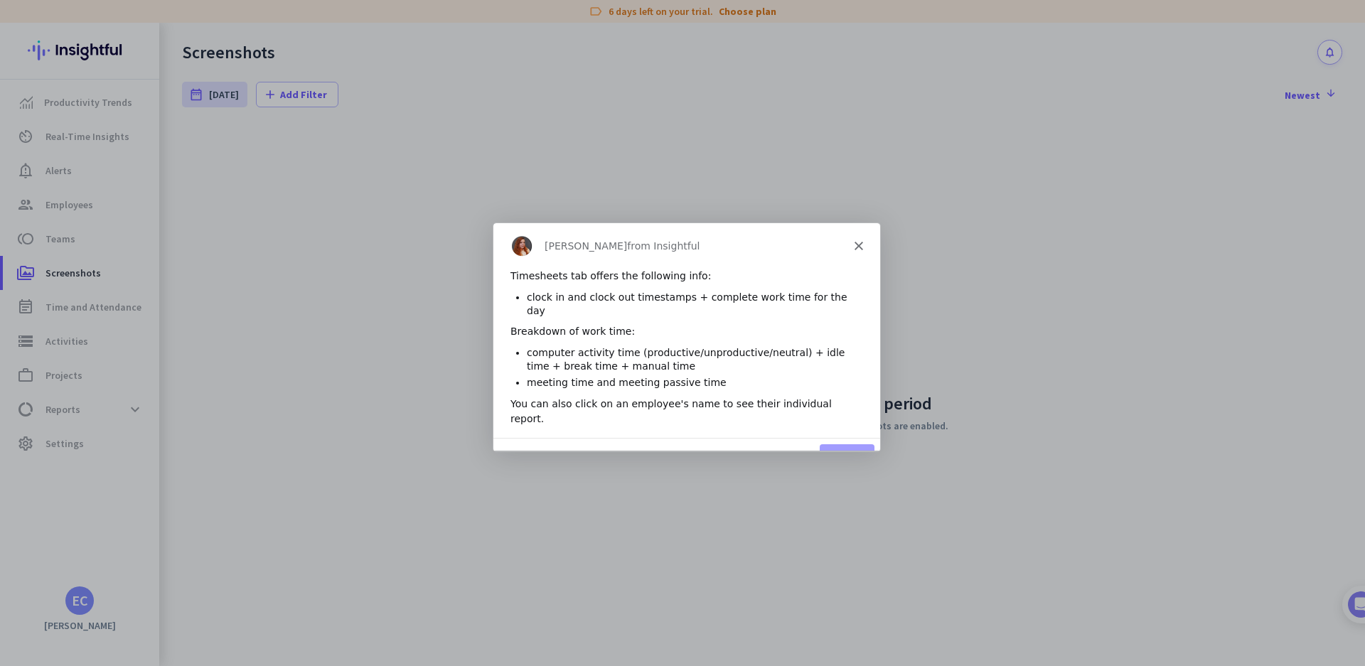
click at [837, 437] on div "2 of 5 Next Restart" at bounding box center [686, 457] width 387 height 41
click at [843, 444] on button "Next" at bounding box center [846, 458] width 55 height 29
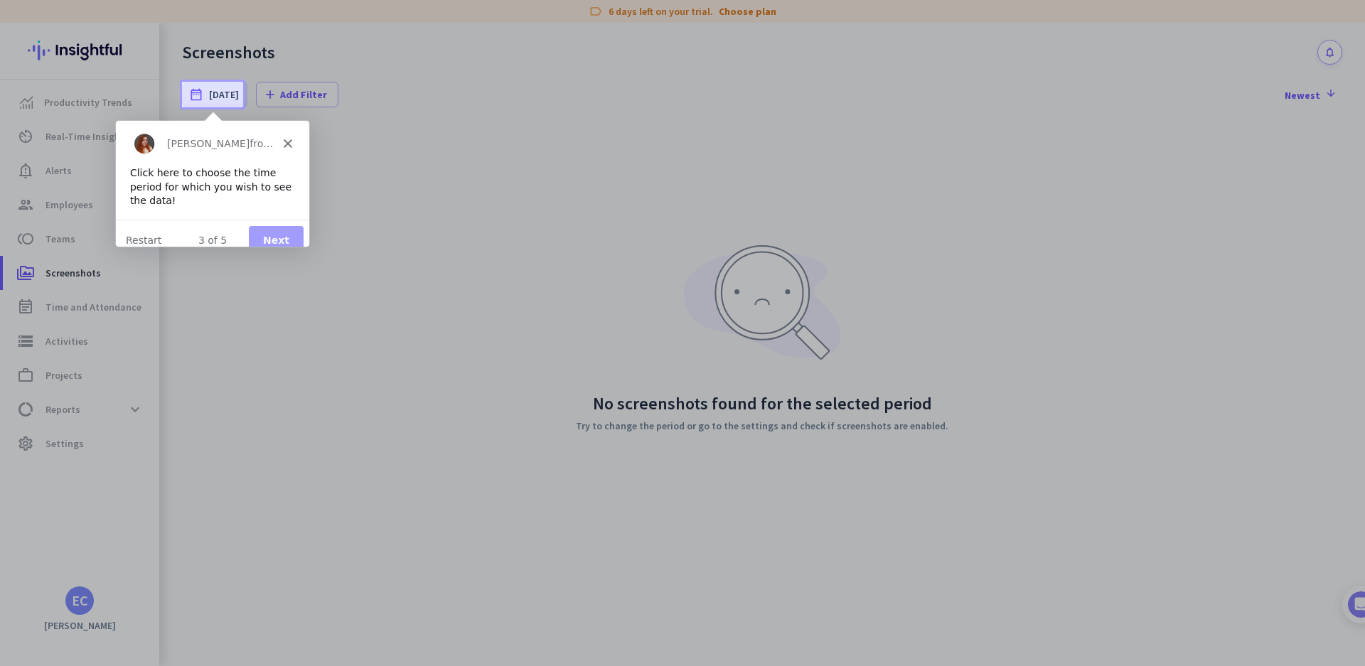
click at [261, 225] on button "Next" at bounding box center [275, 239] width 55 height 29
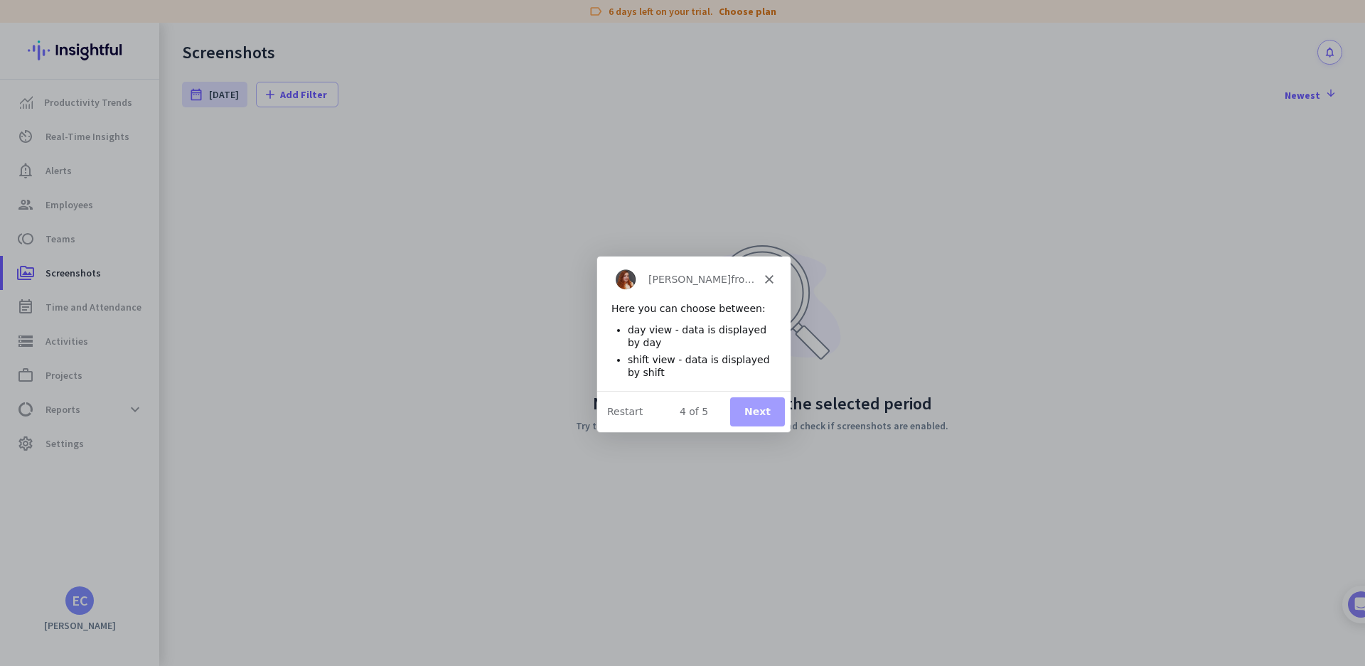
click at [755, 407] on button "Next" at bounding box center [757, 410] width 55 height 29
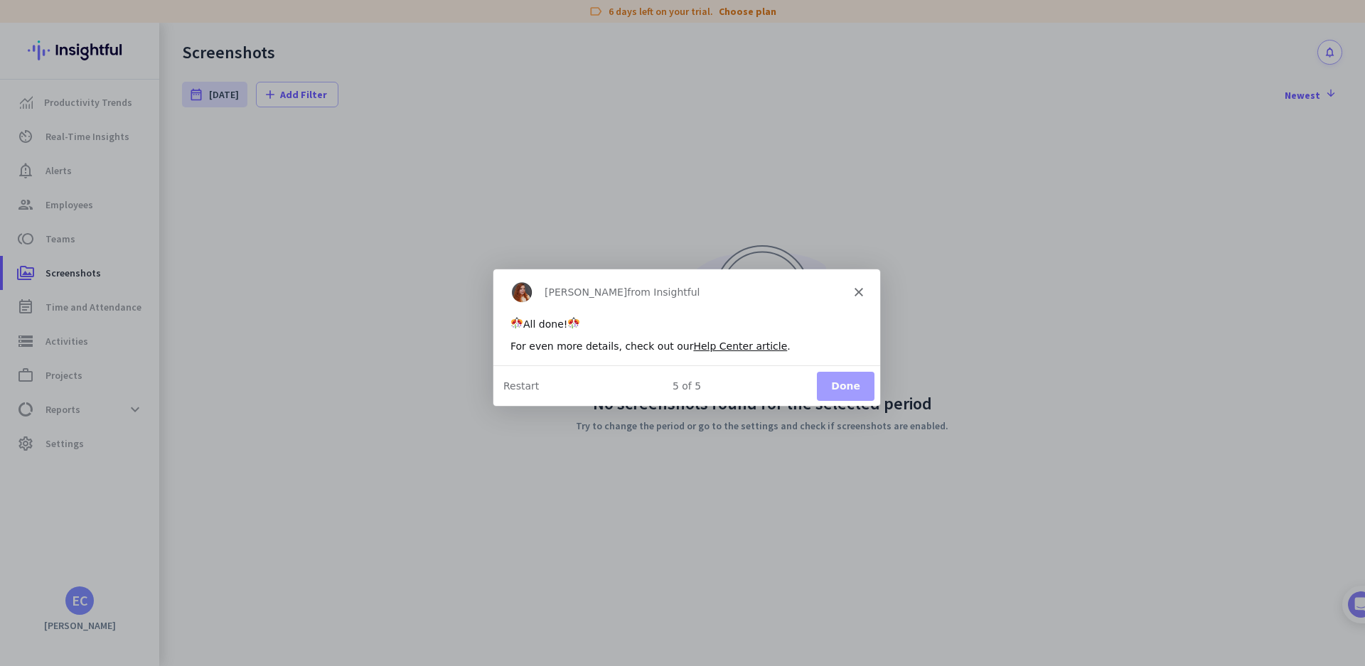
click at [849, 385] on button "Done" at bounding box center [845, 384] width 58 height 29
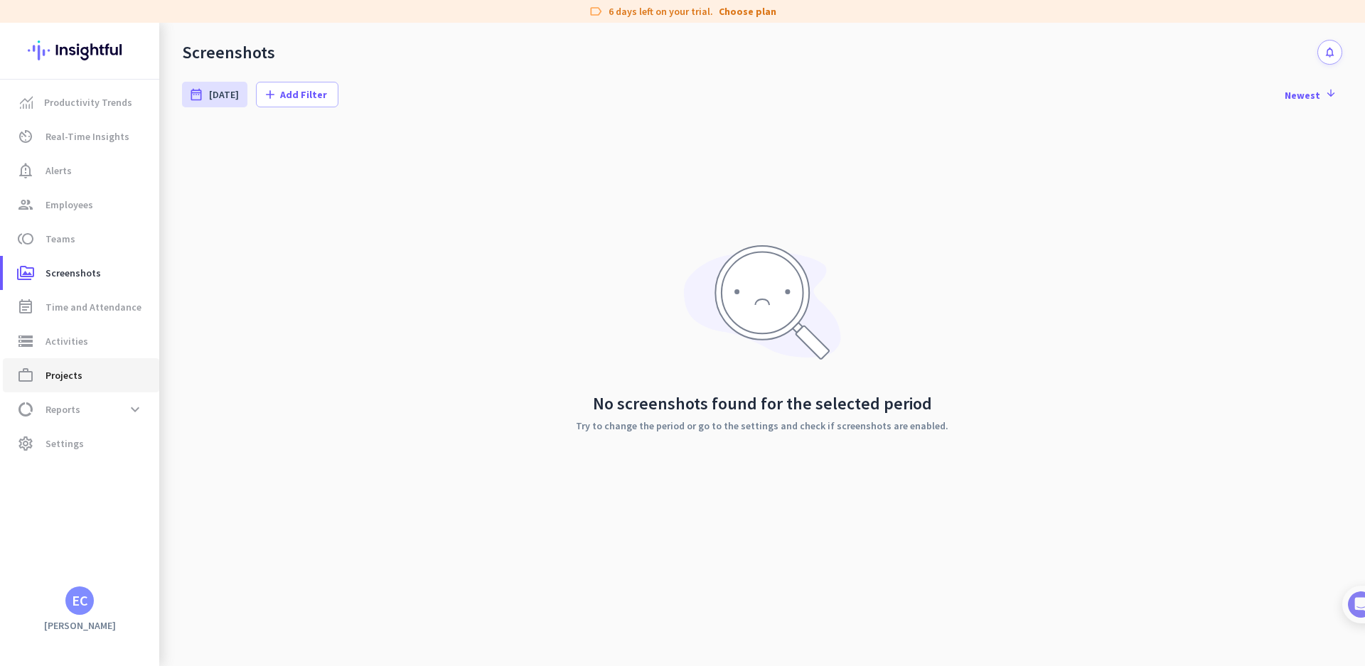
click at [72, 381] on span "Projects" at bounding box center [64, 375] width 37 height 17
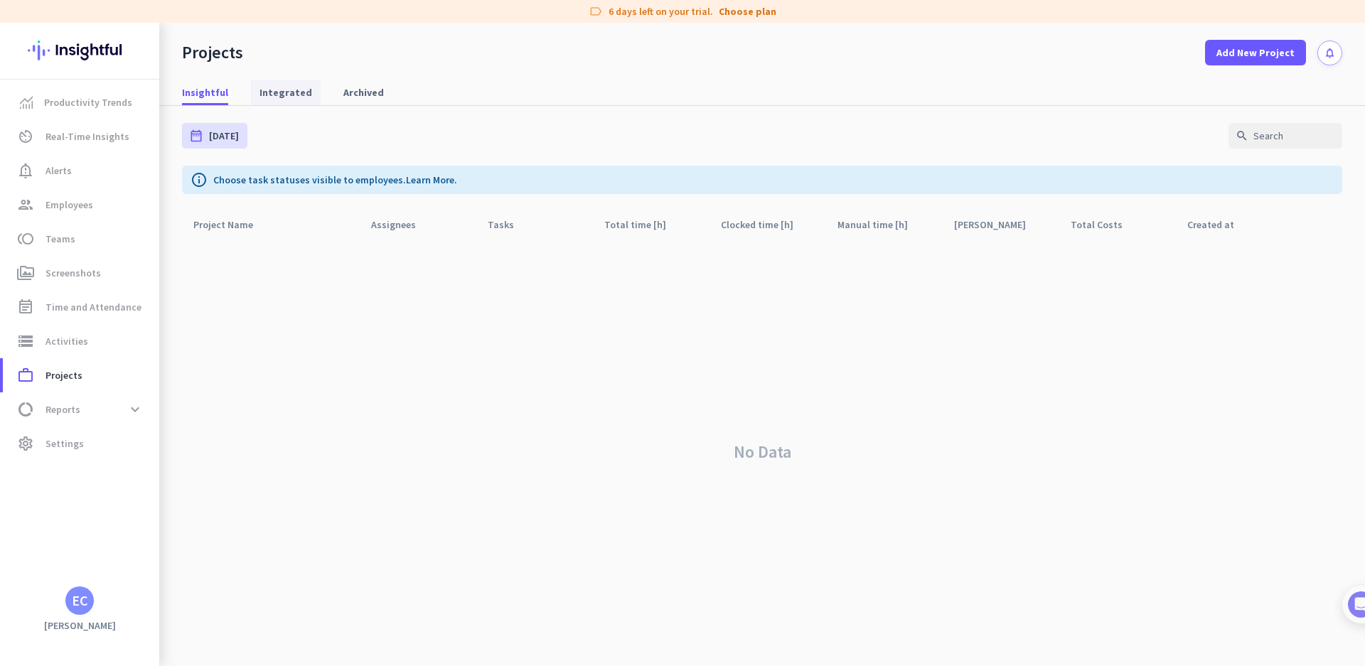
click at [275, 82] on span "Integrated" at bounding box center [286, 93] width 53 height 26
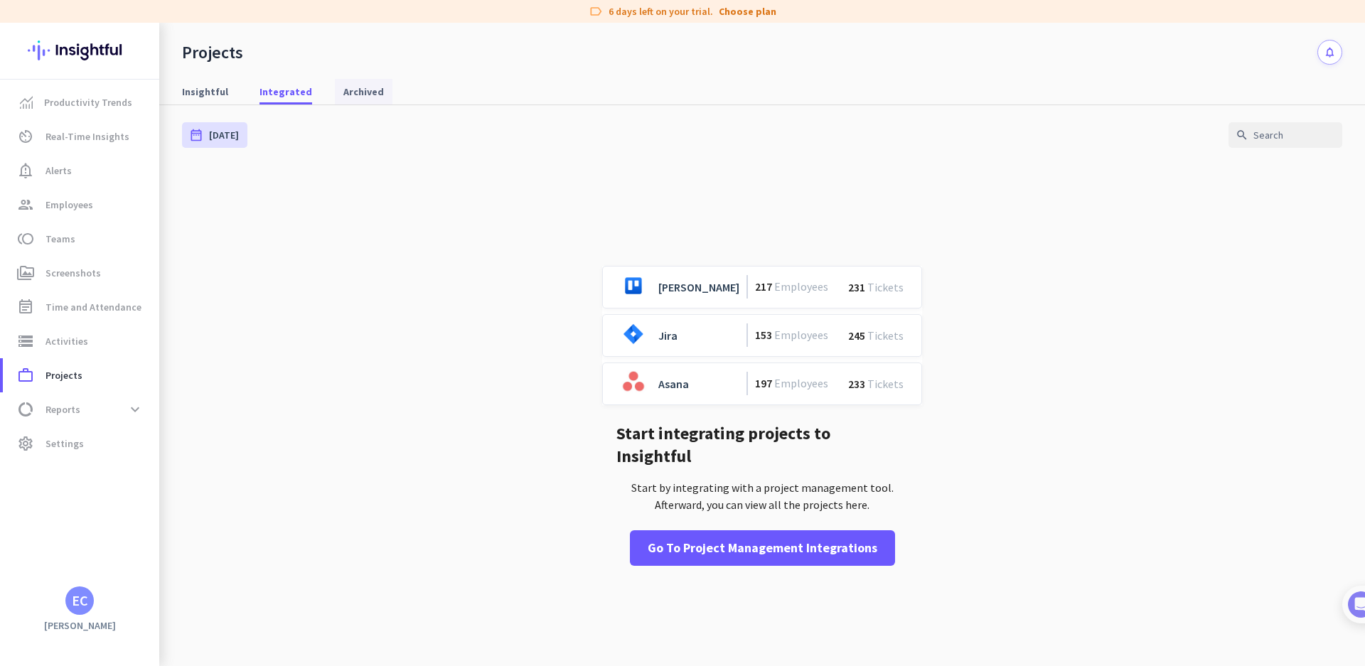
click at [345, 95] on span "Archived" at bounding box center [363, 92] width 41 height 14
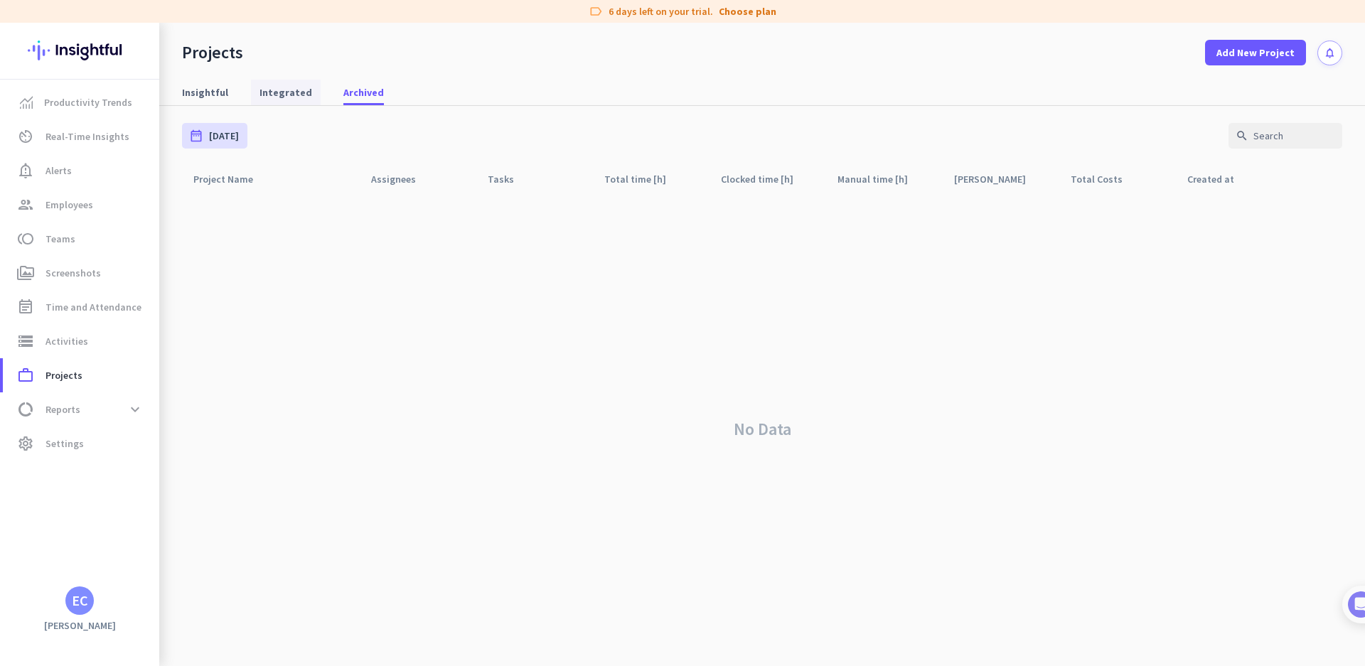
click at [265, 92] on span "Integrated" at bounding box center [286, 92] width 53 height 14
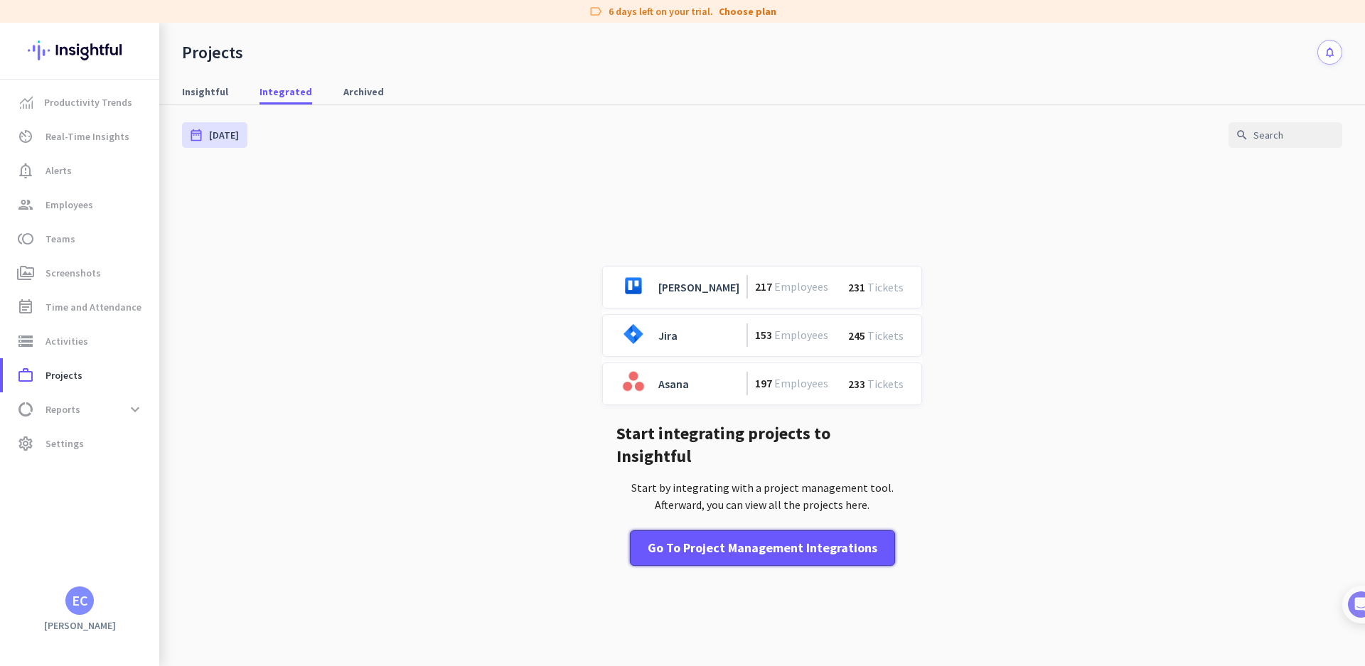
click at [808, 543] on div "Go to Project Management Integrations" at bounding box center [763, 548] width 230 height 18
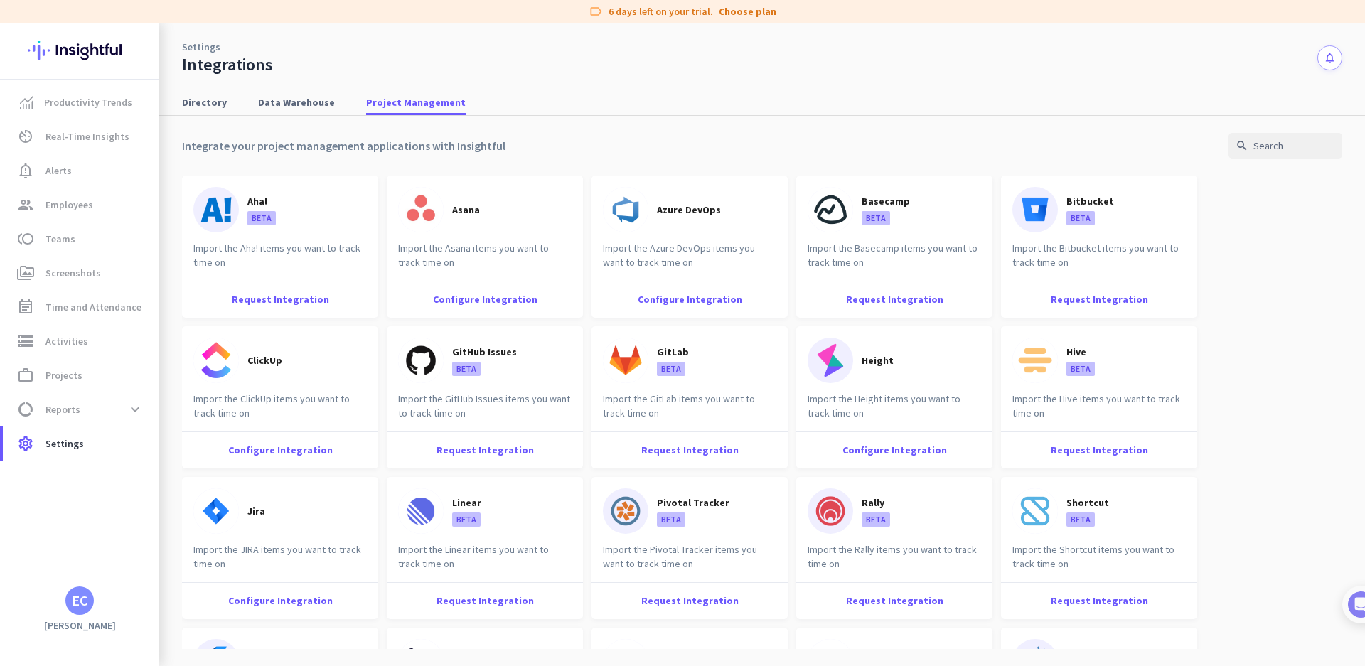
click at [461, 301] on div "Configure Integration" at bounding box center [485, 299] width 196 height 37
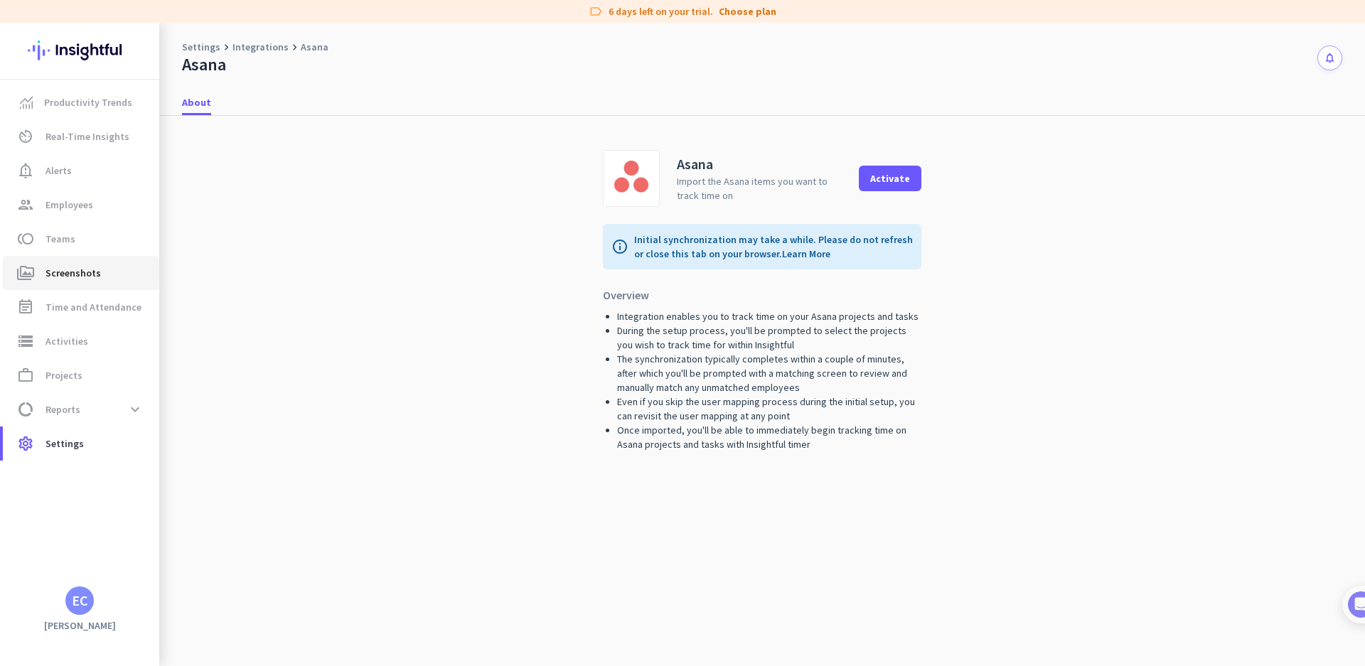
click at [75, 280] on span "Screenshots" at bounding box center [73, 273] width 55 height 17
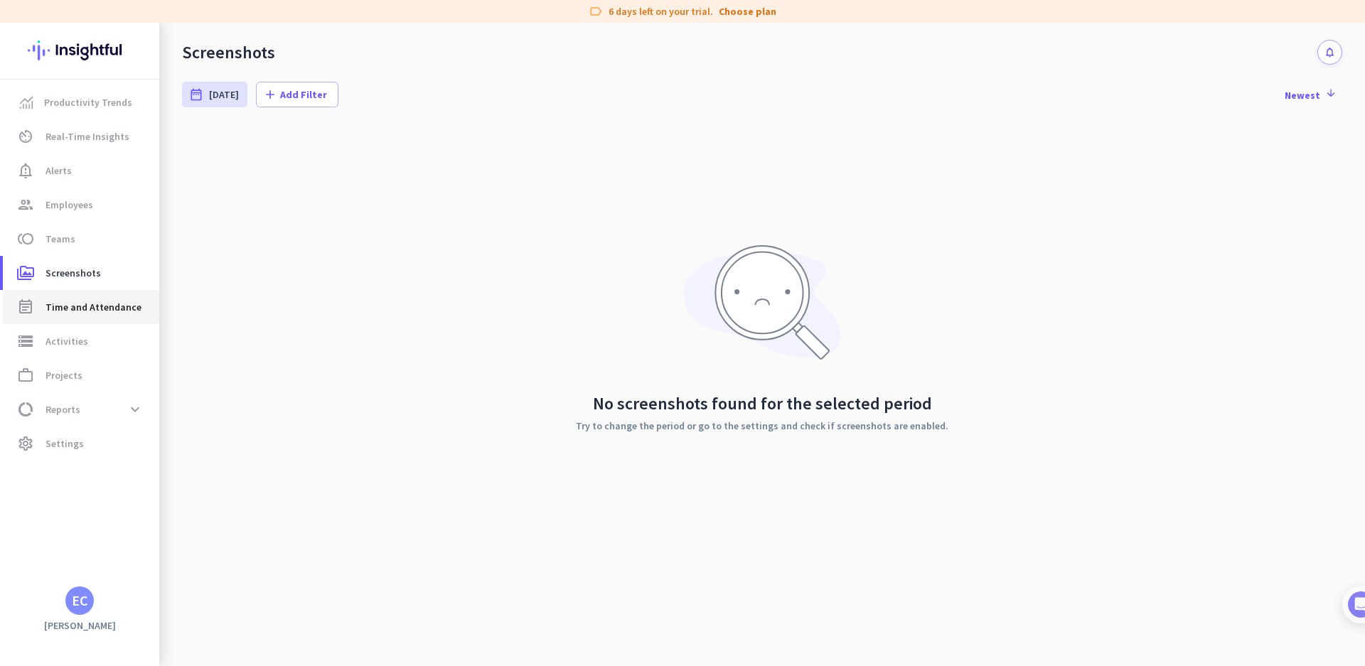
click at [87, 314] on span "Time and Attendance" at bounding box center [94, 307] width 96 height 17
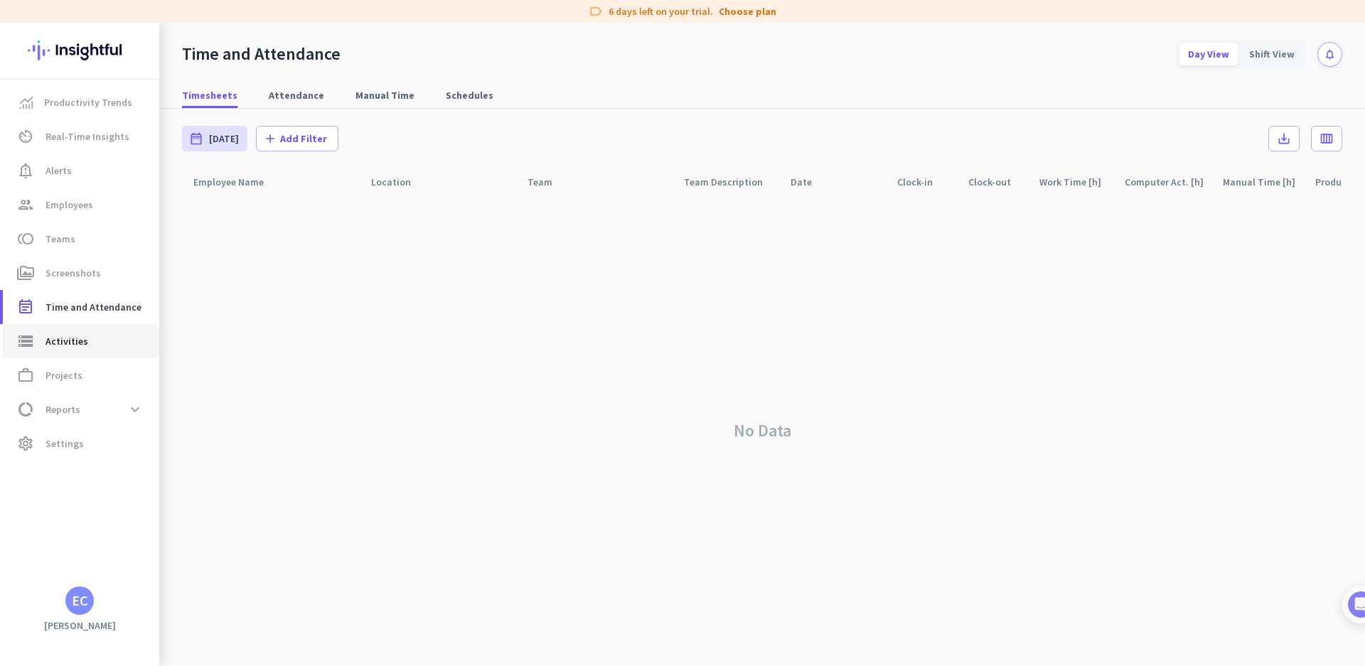
click at [67, 346] on span "Activities" at bounding box center [67, 341] width 43 height 17
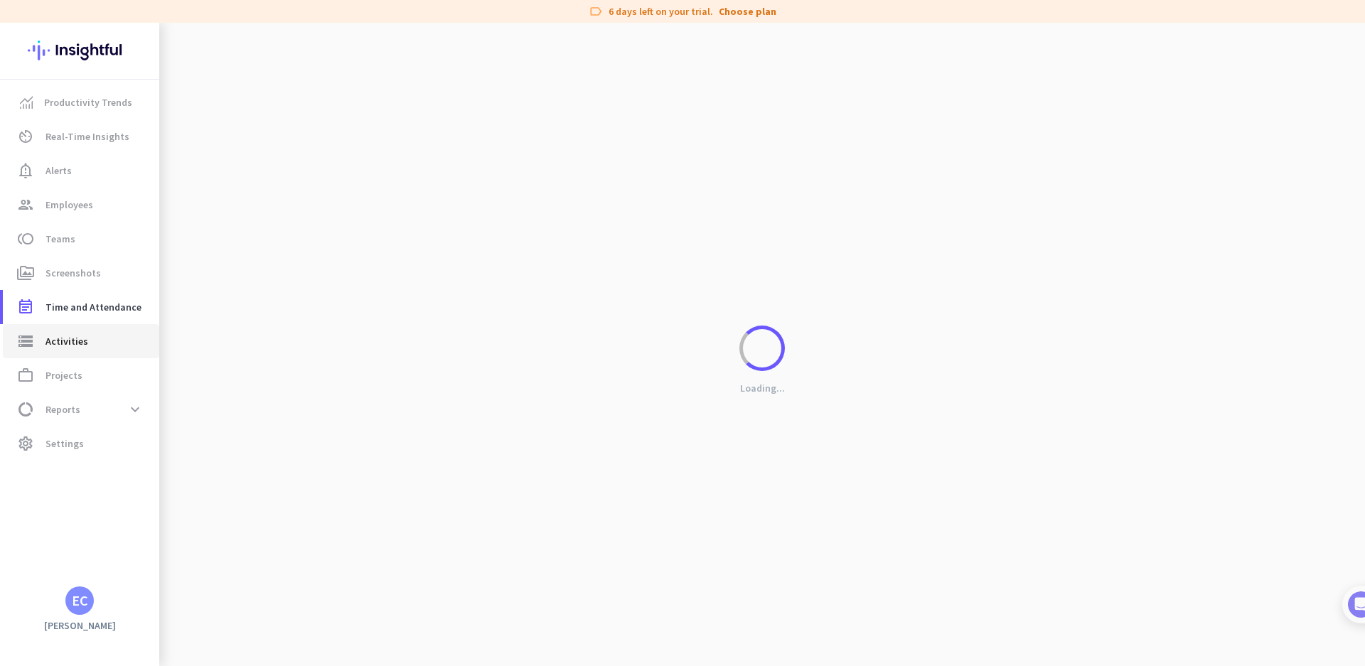
type input "[DATE]"
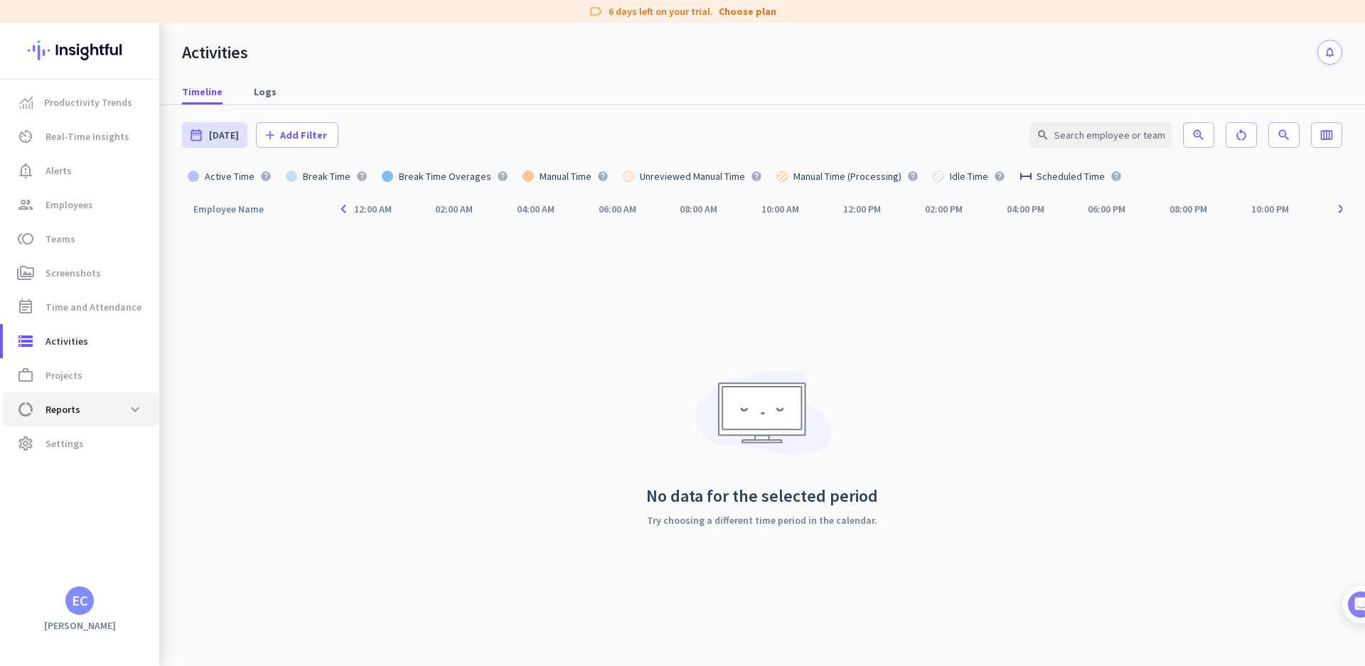
click at [65, 405] on span "Reports" at bounding box center [63, 409] width 35 height 17
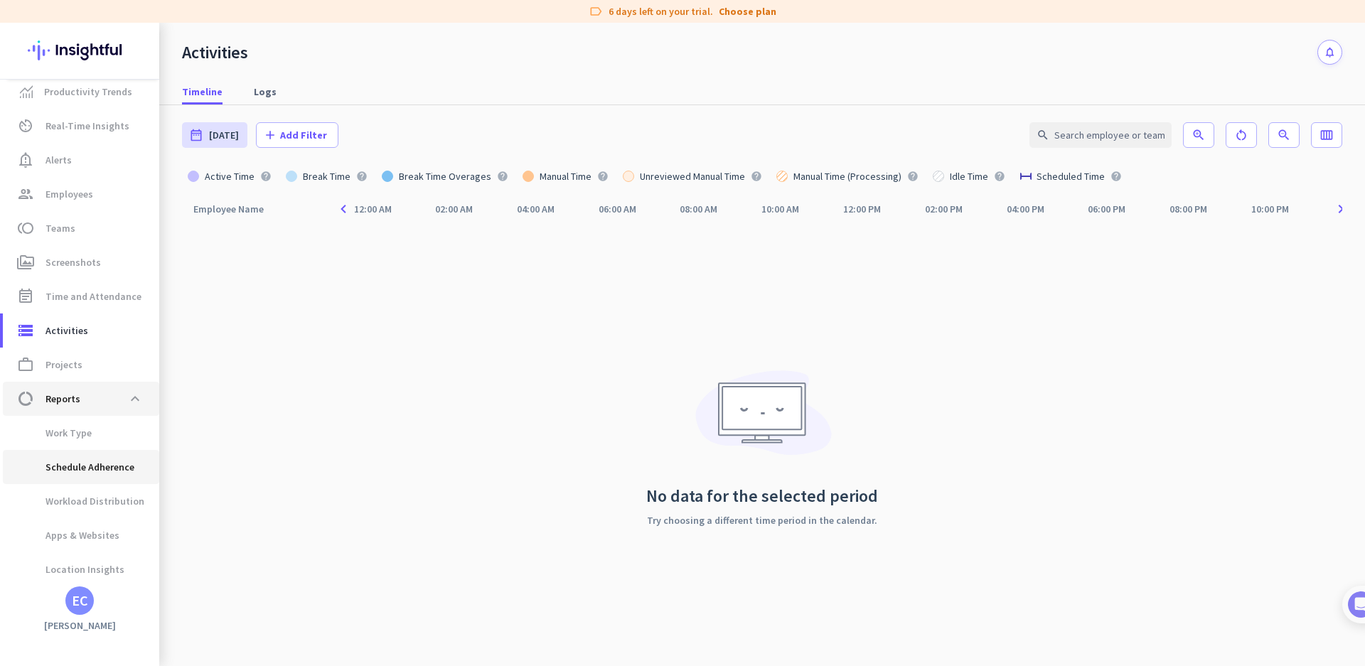
type input "[DATE] - [DATE]"
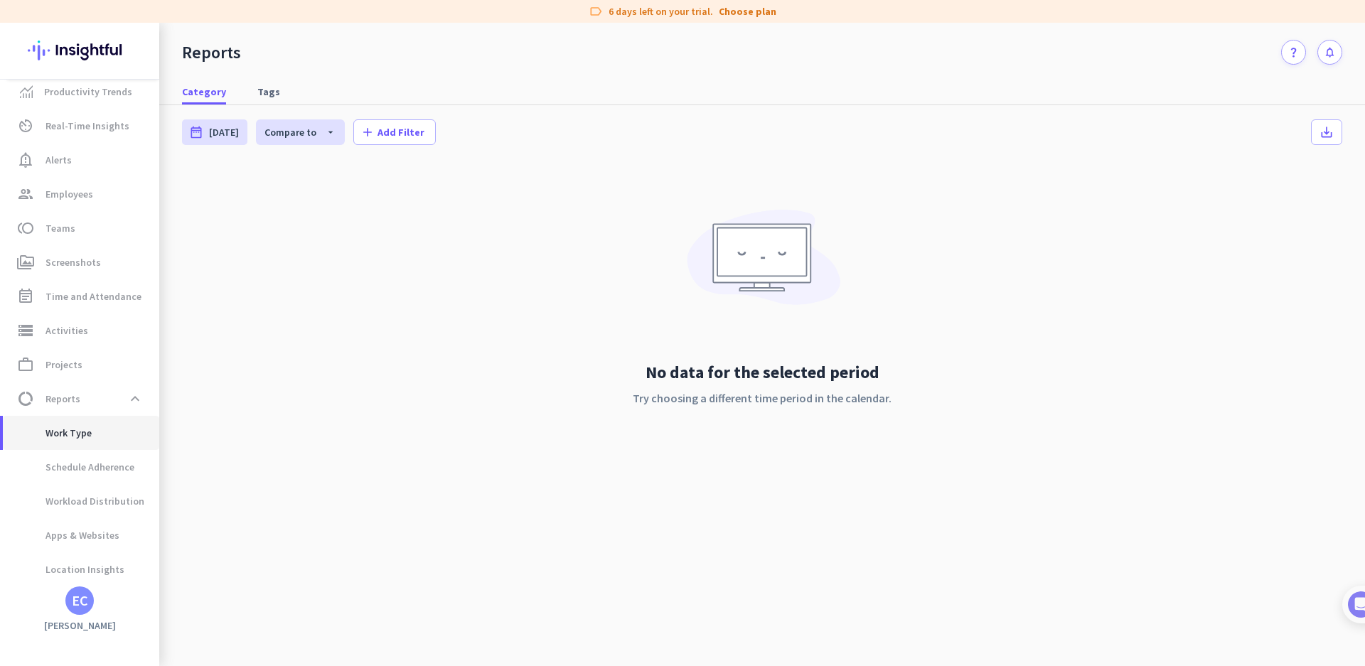
click at [73, 445] on span "Work Type" at bounding box center [53, 433] width 78 height 34
click at [82, 500] on span "Workload Distribution" at bounding box center [79, 501] width 130 height 34
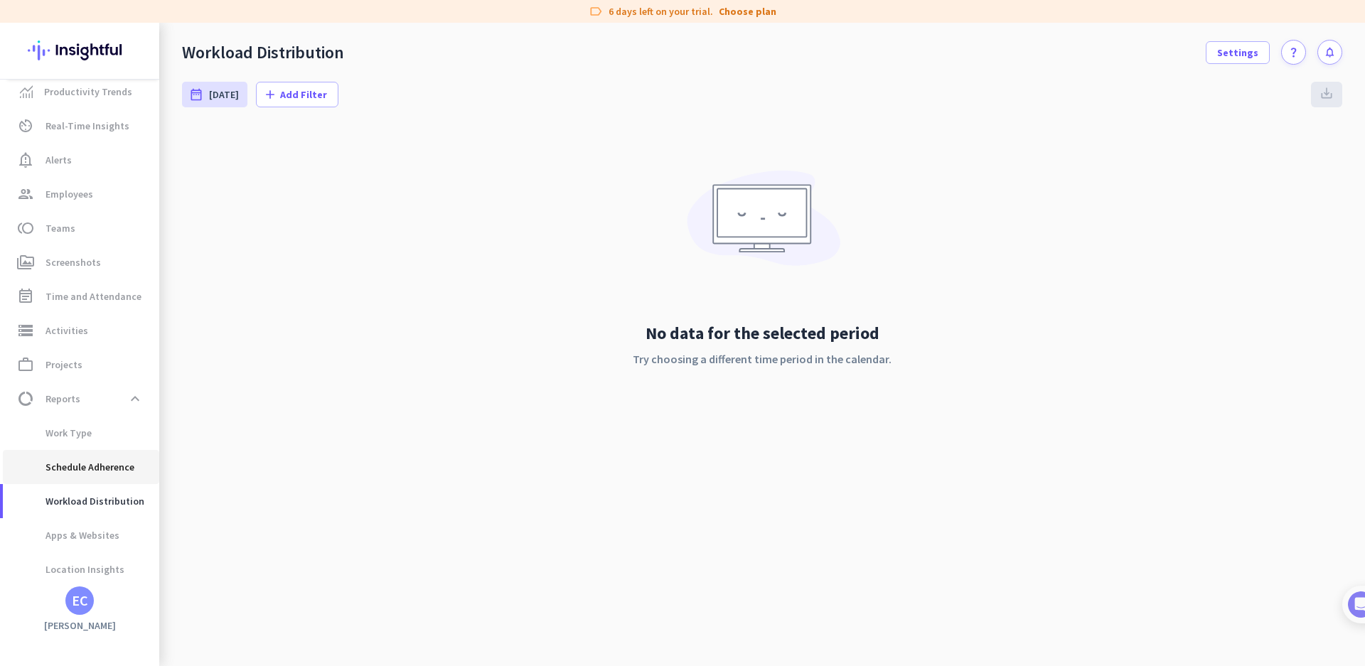
click at [80, 469] on span "Schedule Adherence" at bounding box center [74, 467] width 120 height 34
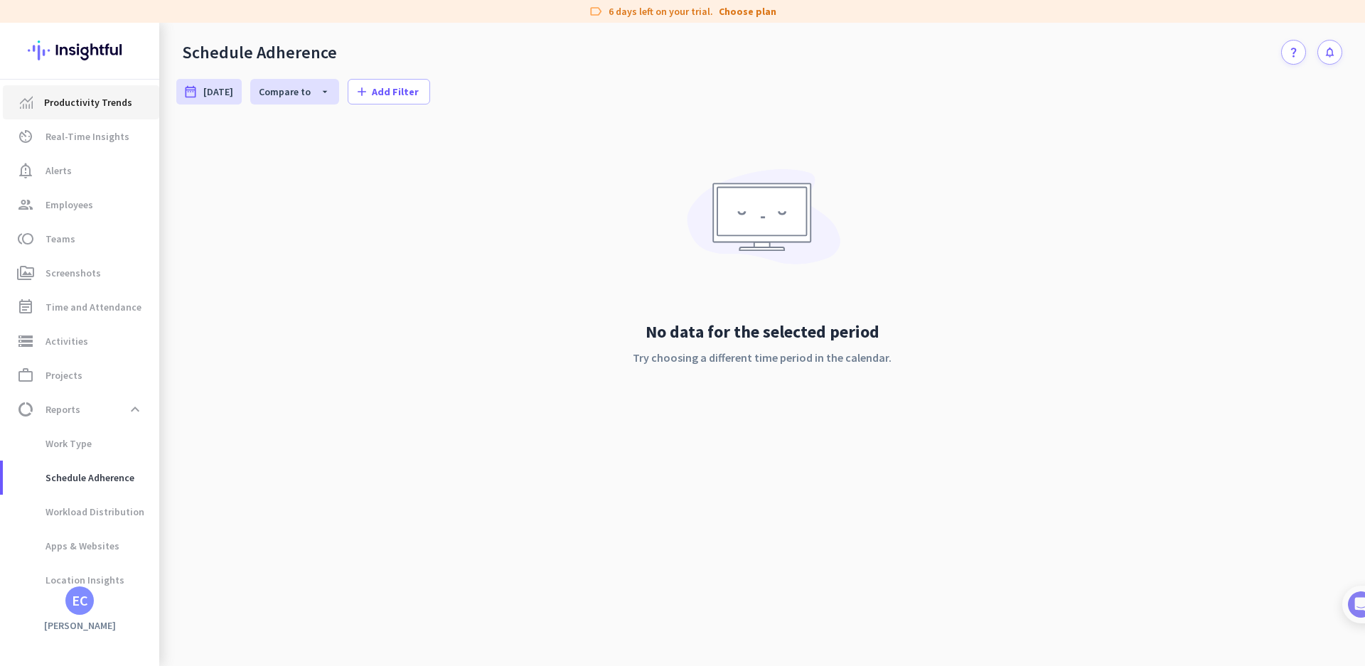
click at [91, 99] on span "Productivity Trends" at bounding box center [88, 102] width 88 height 17
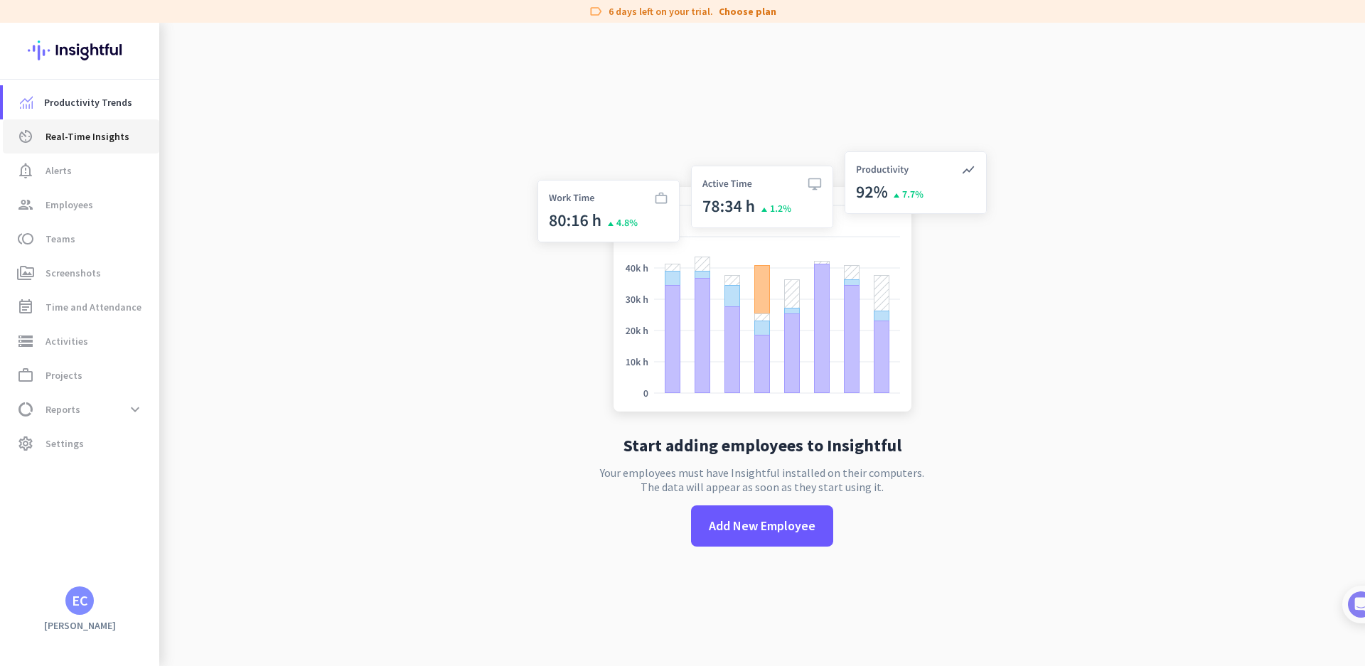
click at [108, 151] on link "av_timer Real-Time Insights" at bounding box center [81, 136] width 156 height 34
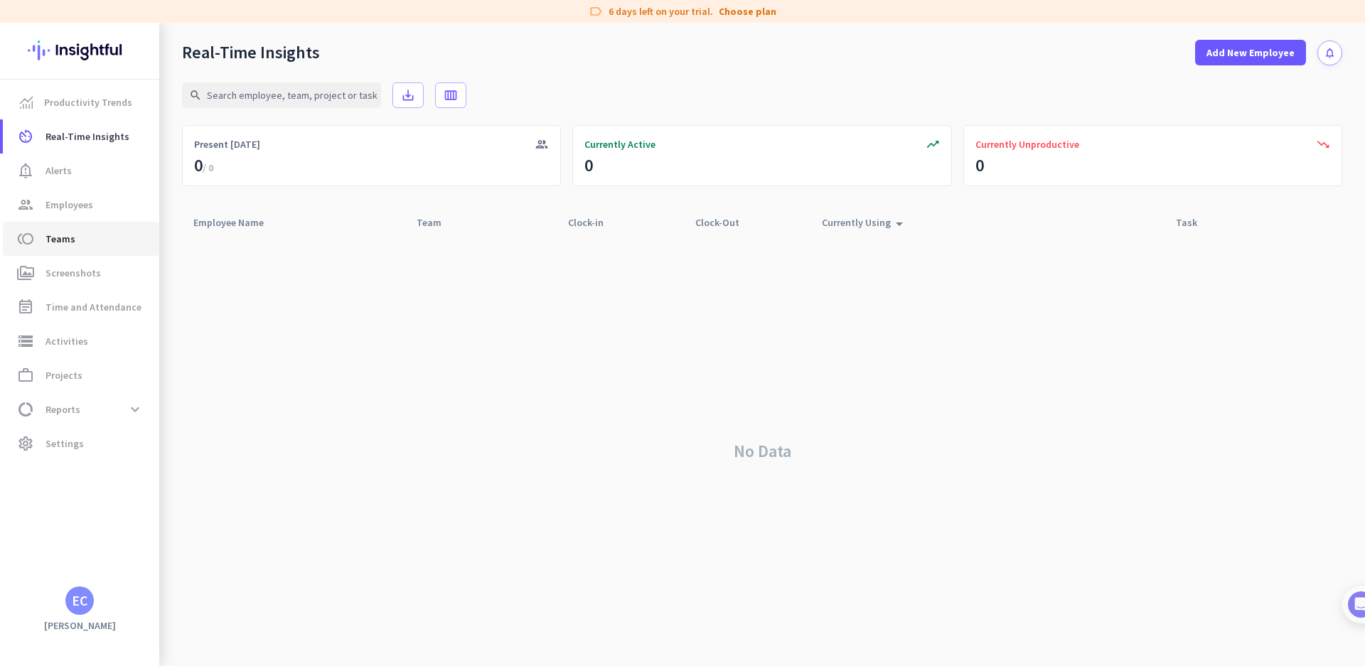
click at [85, 242] on span "toll Teams" at bounding box center [81, 238] width 134 height 17
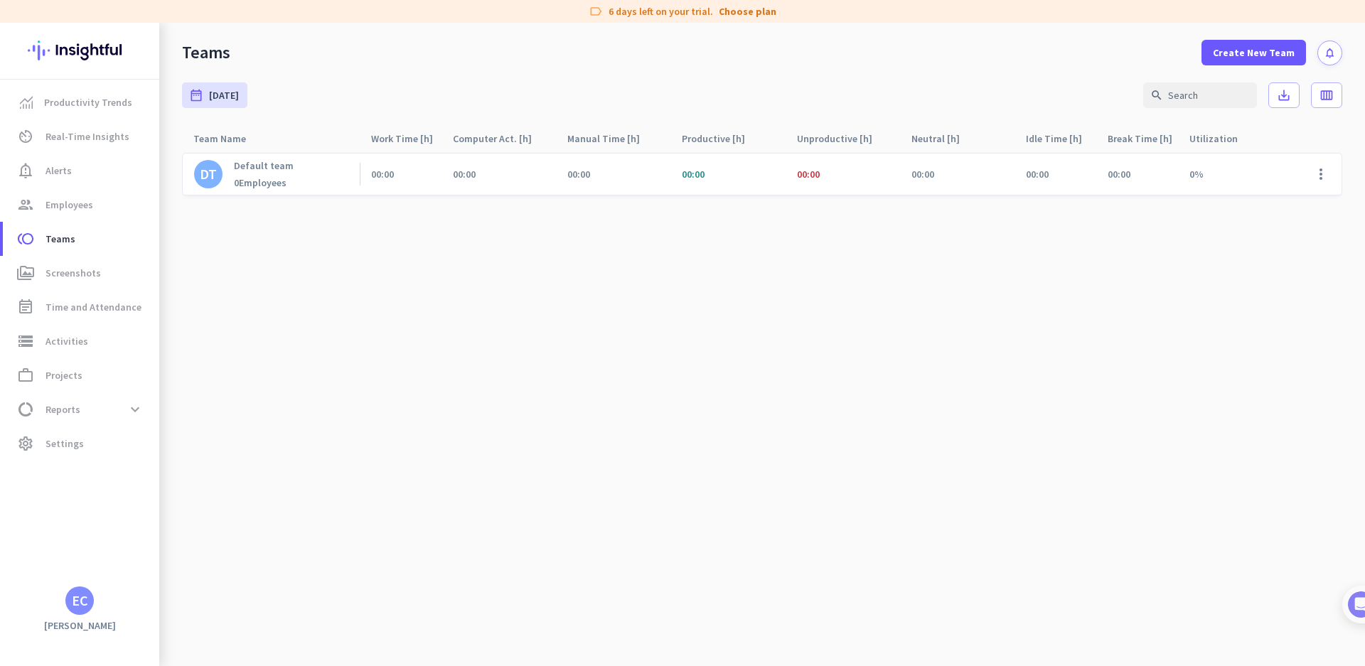
click at [279, 172] on div "Default team 0 Employees" at bounding box center [264, 174] width 60 height 30
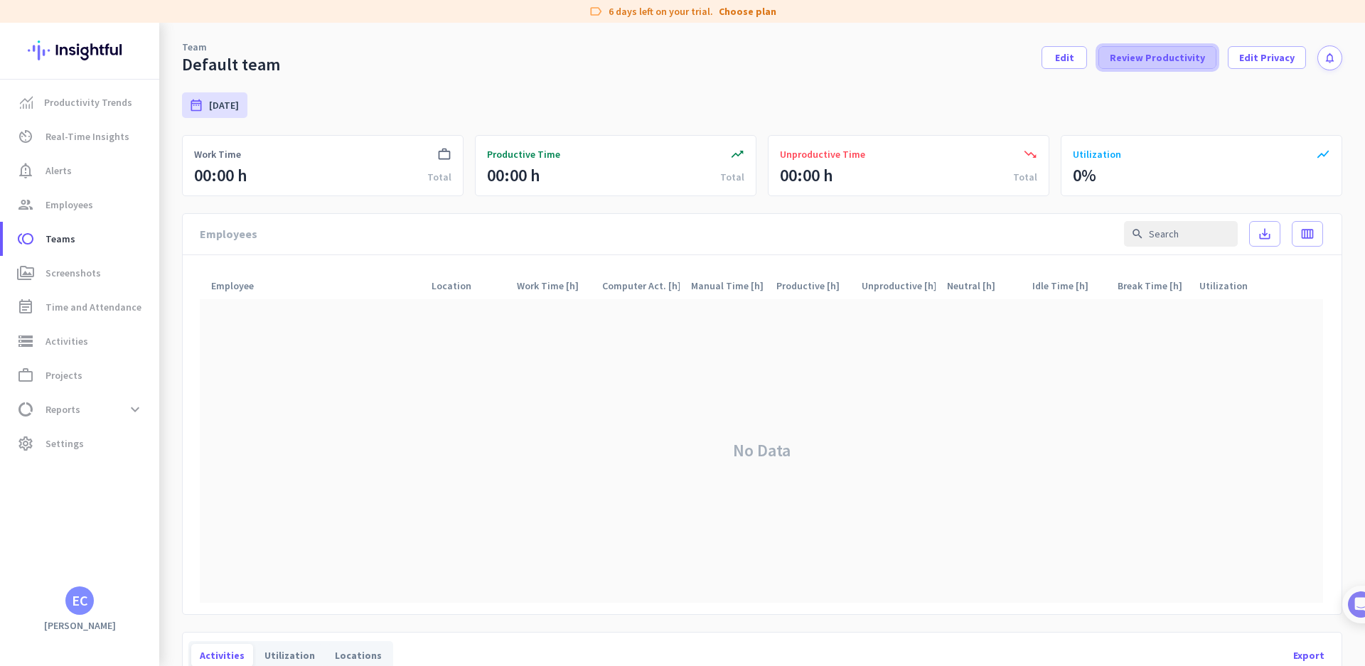
click at [1159, 69] on span at bounding box center [1157, 58] width 117 height 34
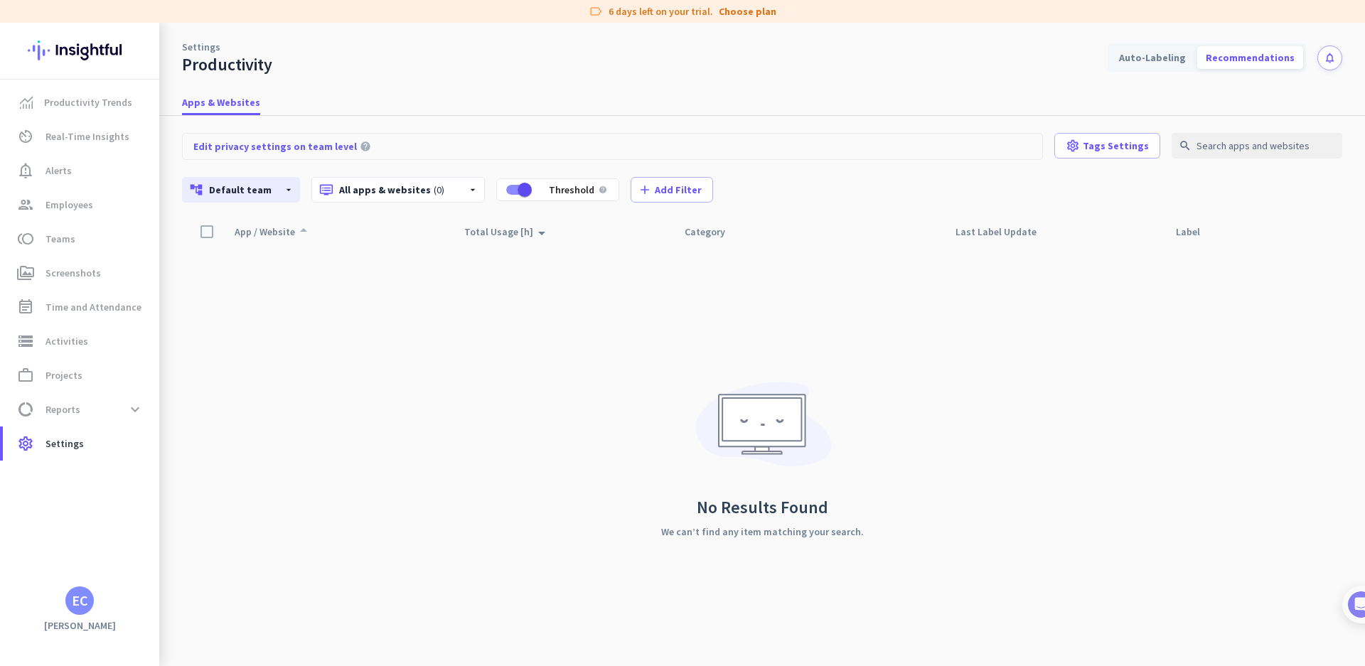
click at [234, 226] on div "App / Website arrow_drop_up" at bounding box center [266, 232] width 92 height 20
click at [92, 100] on span "Productivity Trends" at bounding box center [88, 102] width 88 height 17
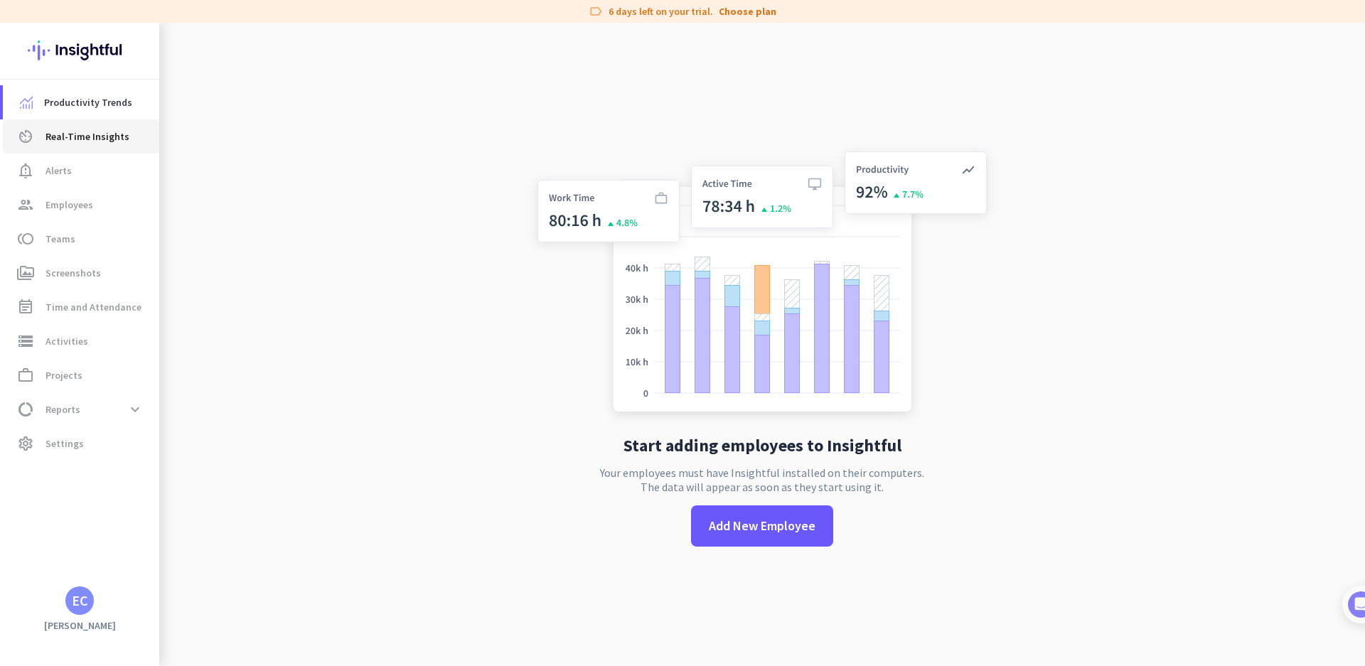
click at [95, 137] on span "Real-Time Insights" at bounding box center [88, 136] width 84 height 17
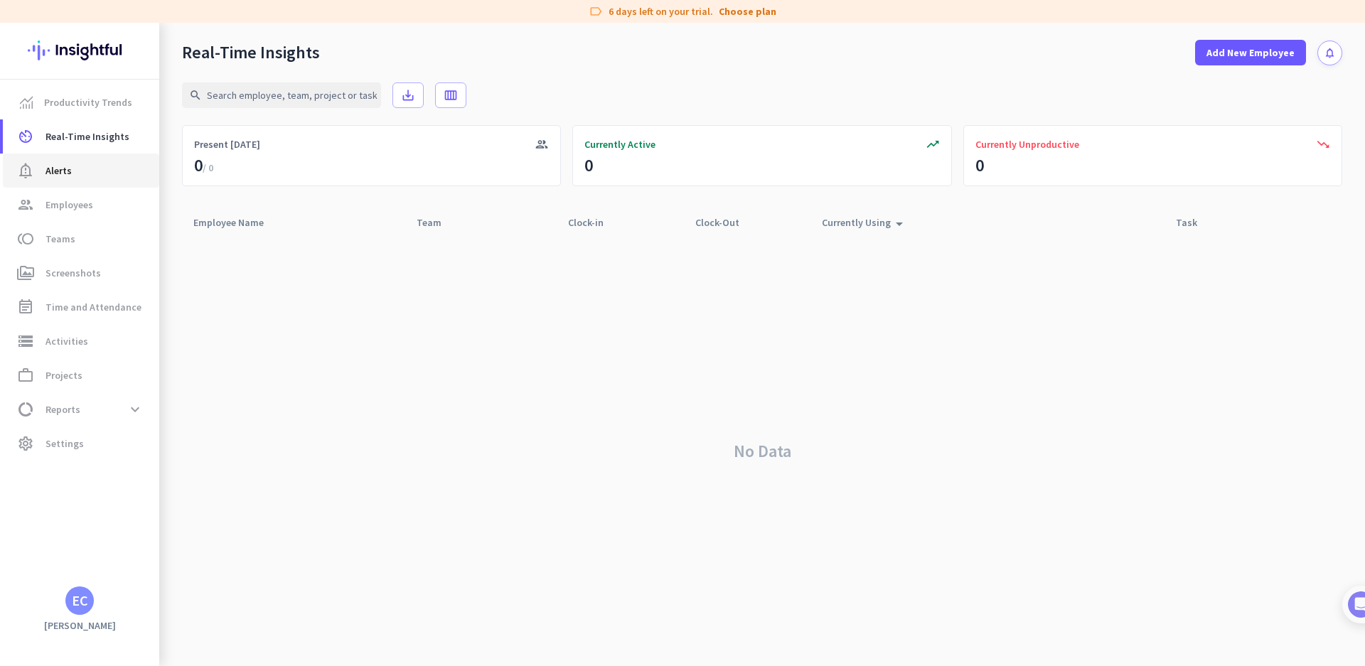
click at [68, 171] on span "Alerts" at bounding box center [59, 170] width 26 height 17
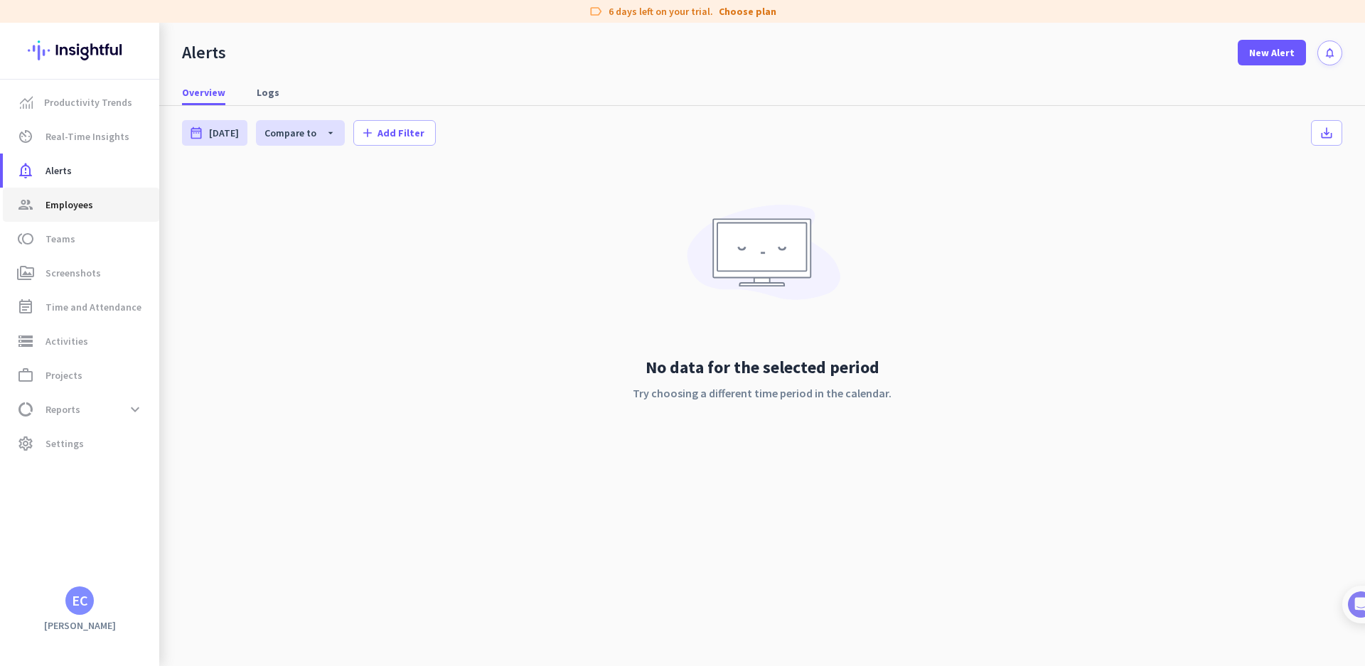
click at [80, 207] on span "Employees" at bounding box center [70, 204] width 48 height 17
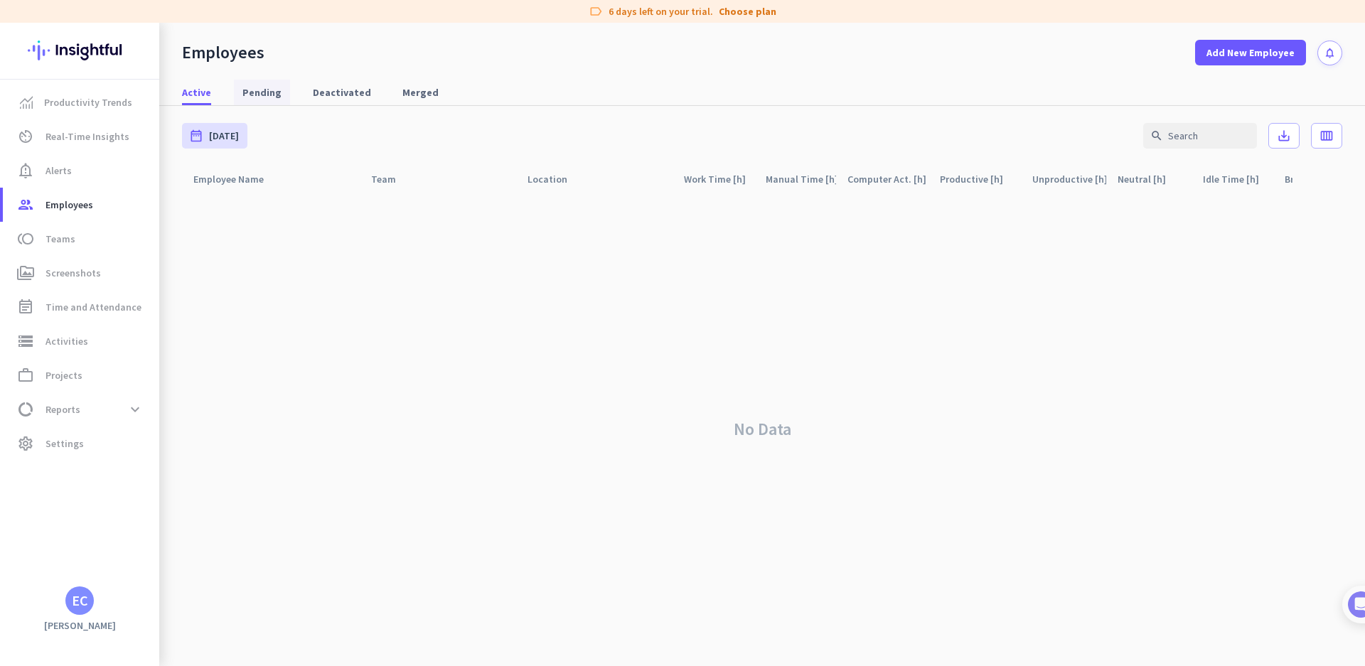
click at [263, 99] on span "Pending" at bounding box center [261, 92] width 39 height 14
click at [334, 94] on span "Deactivated" at bounding box center [342, 92] width 58 height 14
click at [402, 96] on span "Merged" at bounding box center [420, 92] width 36 height 14
click at [347, 93] on span "Deactivated" at bounding box center [342, 92] width 58 height 14
click at [208, 93] on span "Active" at bounding box center [196, 92] width 29 height 14
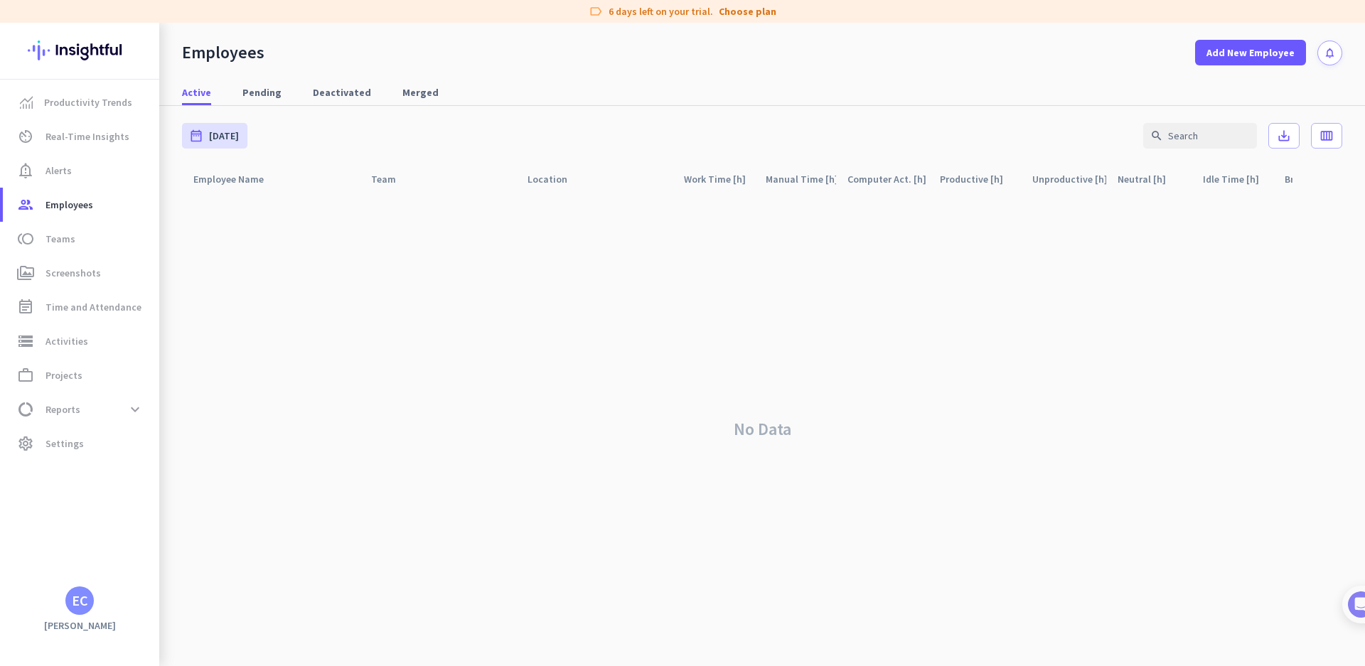
click at [247, 199] on div "No Data" at bounding box center [762, 430] width 1160 height 474
click at [70, 237] on span "Teams" at bounding box center [61, 238] width 30 height 17
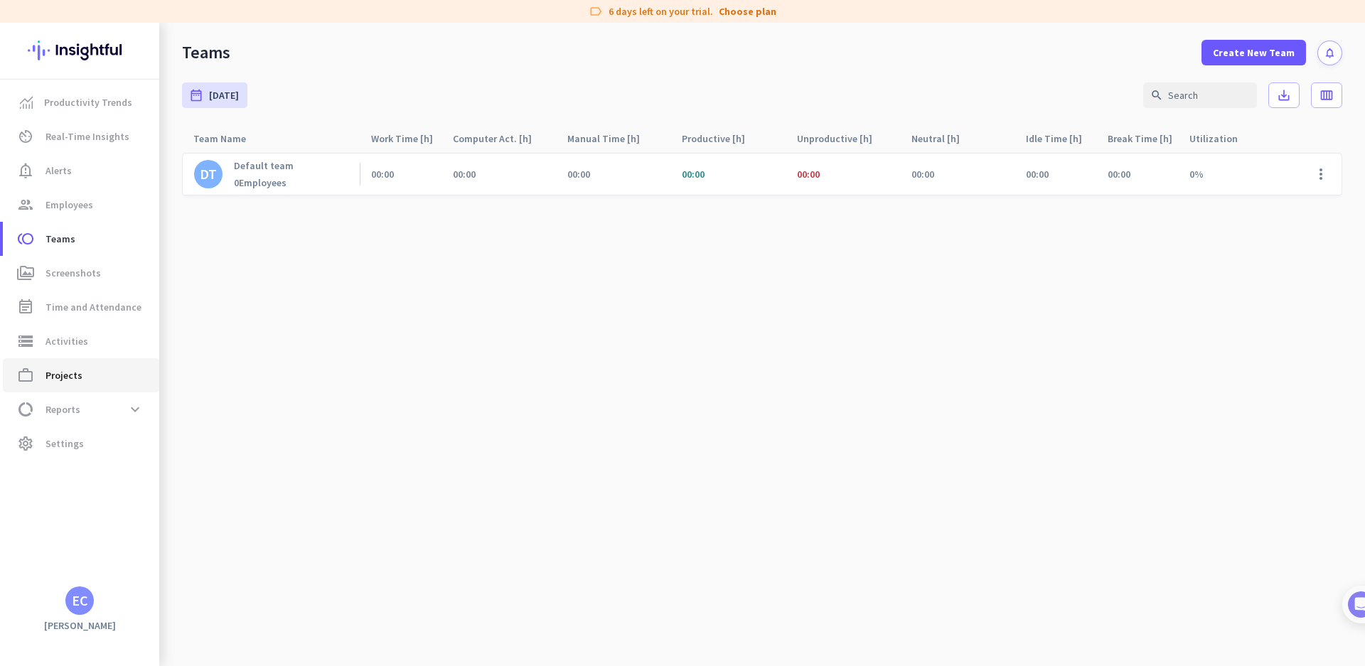
click at [66, 367] on span "Projects" at bounding box center [64, 375] width 37 height 17
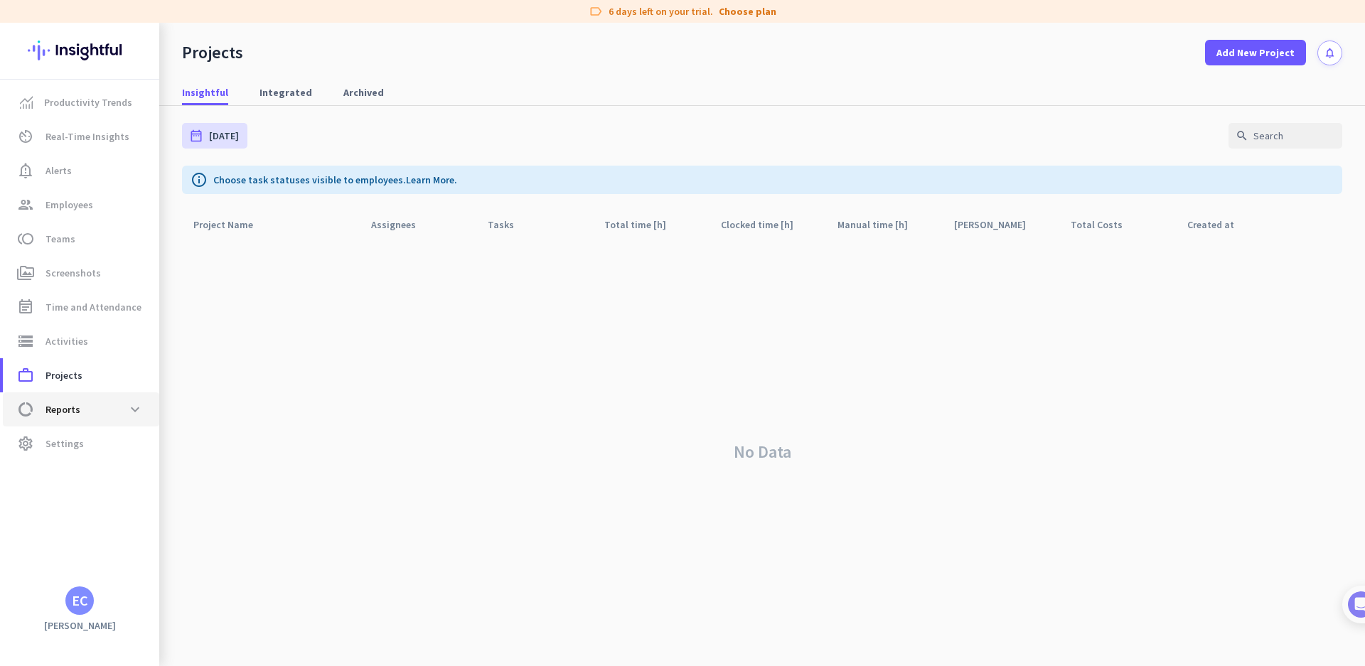
click at [80, 417] on span "data_usage Reports expand_more" at bounding box center [81, 410] width 134 height 26
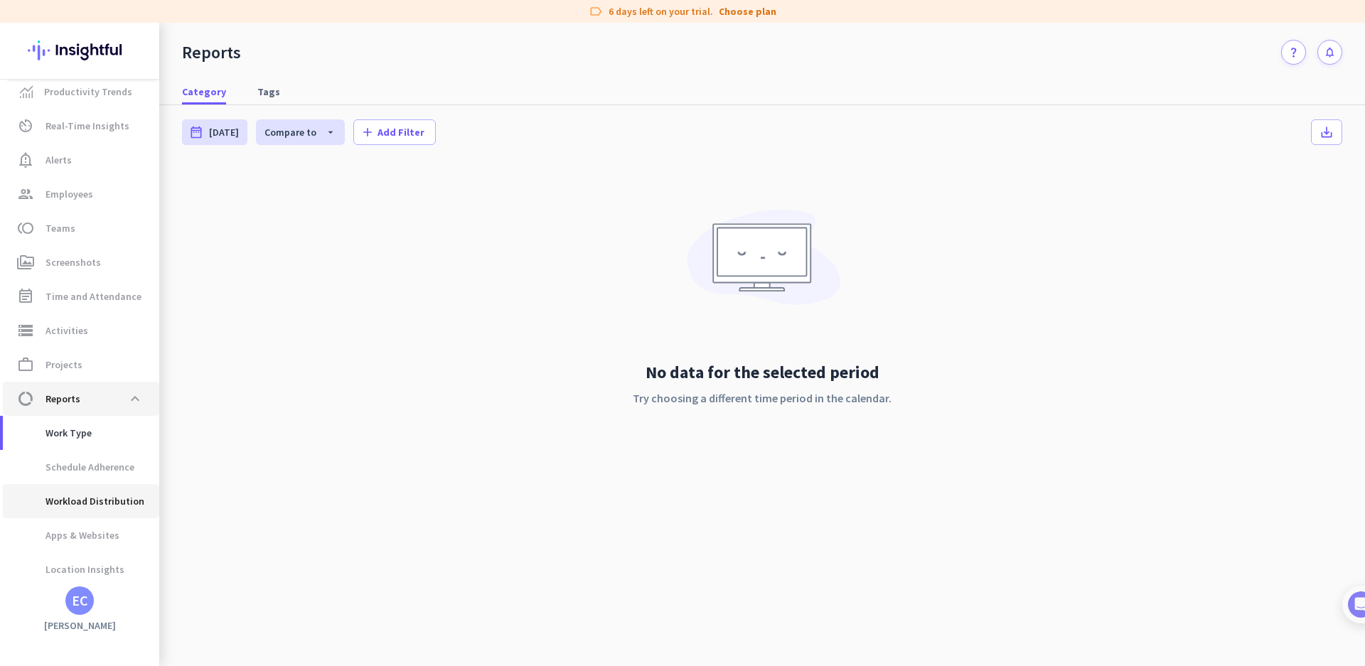
scroll to position [50, 0]
click at [75, 500] on span "Apps & Websites" at bounding box center [66, 496] width 105 height 34
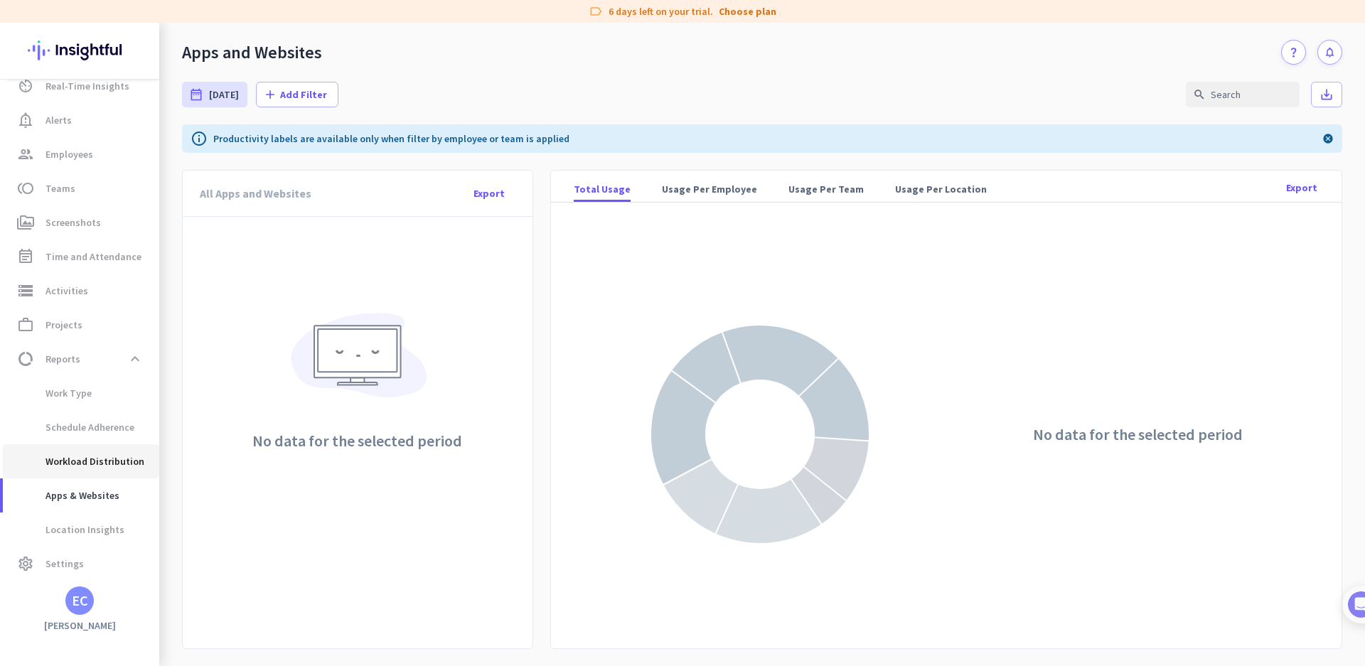
click at [81, 458] on span "Workload Distribution" at bounding box center [79, 461] width 130 height 34
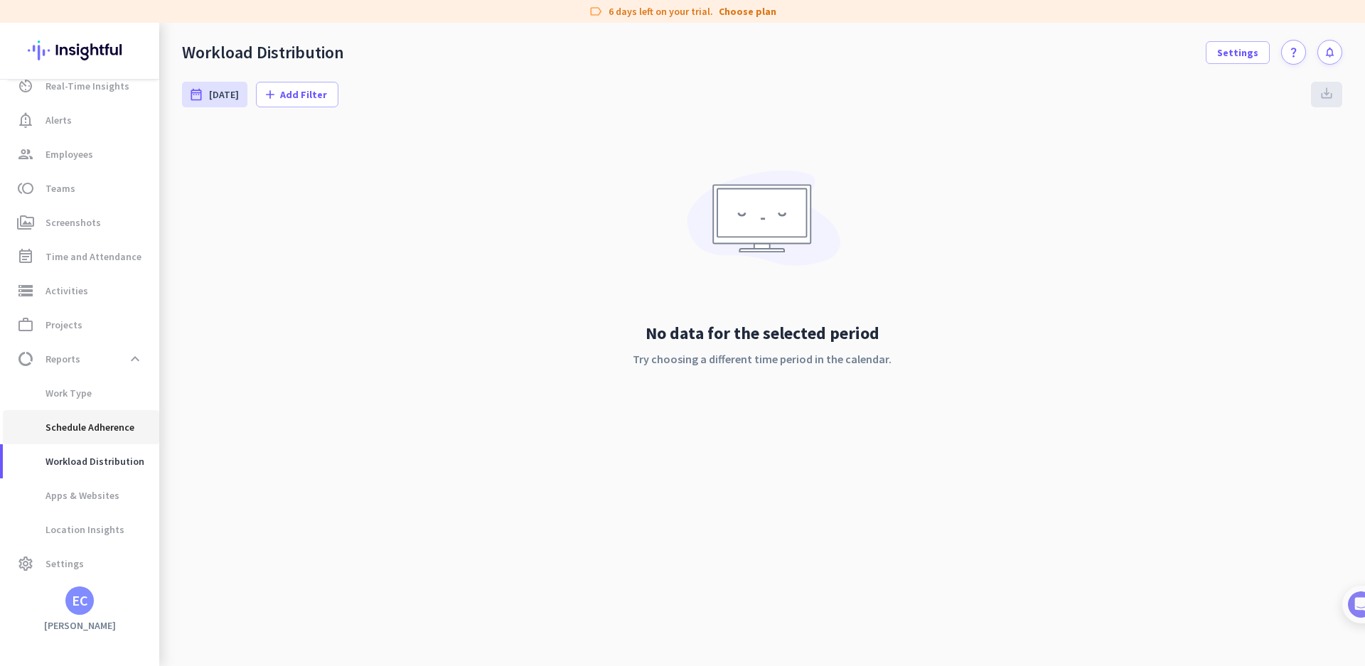
click at [83, 425] on span "Schedule Adherence" at bounding box center [74, 427] width 120 height 34
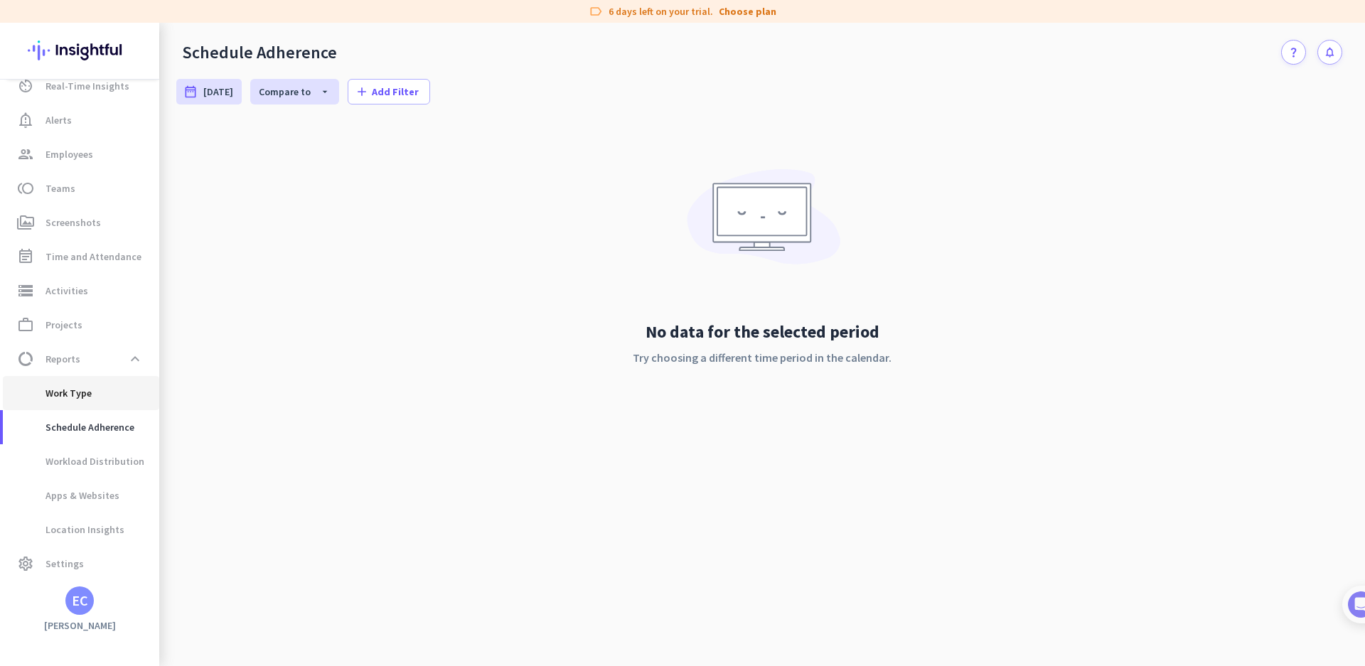
click at [70, 395] on span "Work Type" at bounding box center [53, 393] width 78 height 34
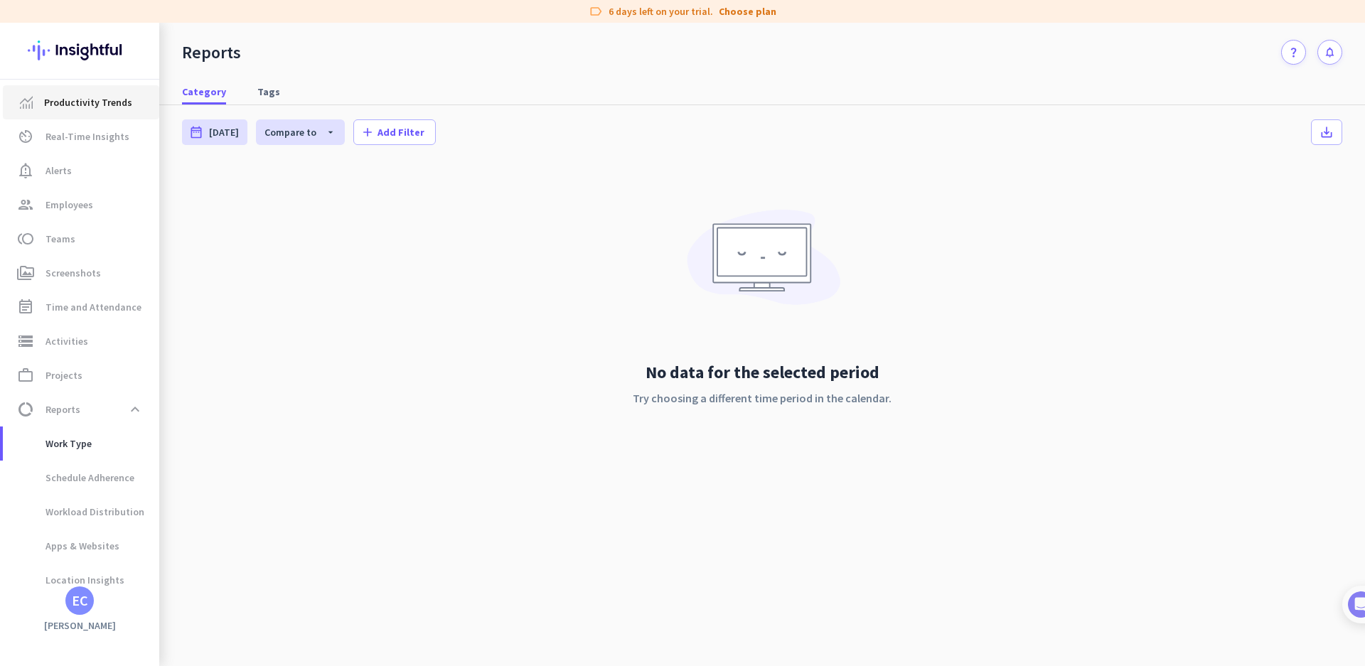
click at [114, 105] on span "Productivity Trends" at bounding box center [88, 102] width 88 height 17
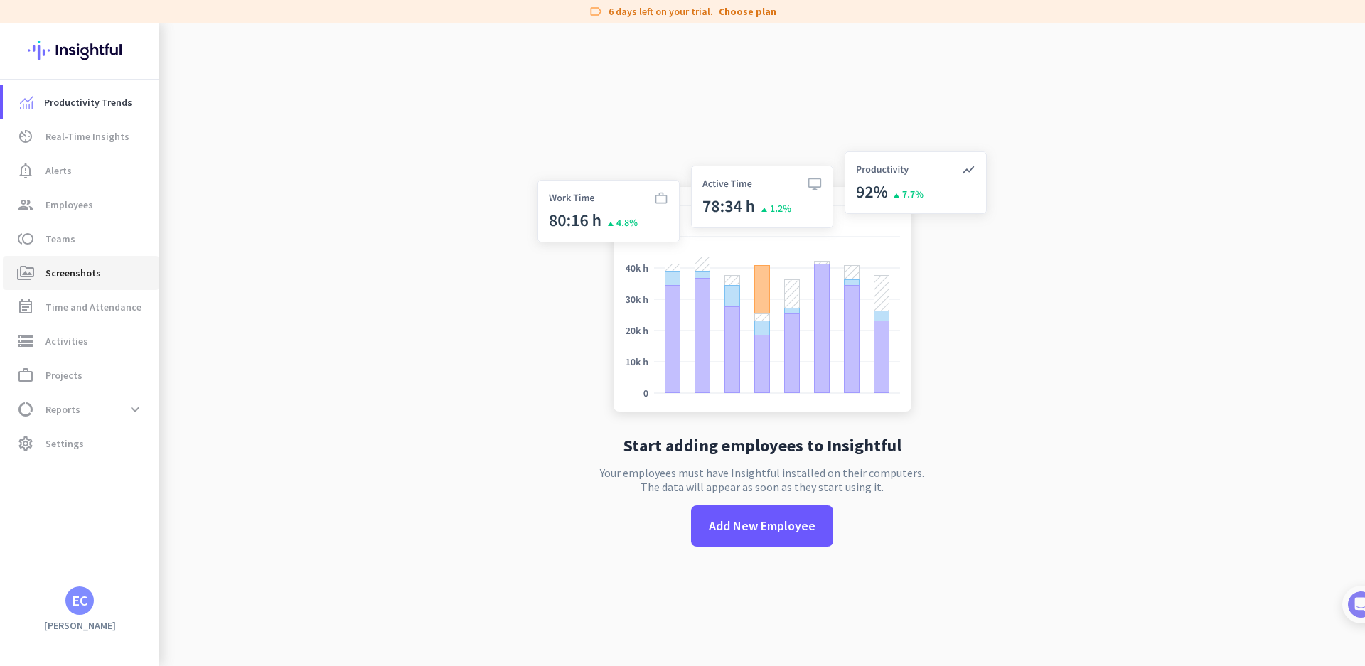
click at [71, 275] on span "Screenshots" at bounding box center [73, 273] width 55 height 17
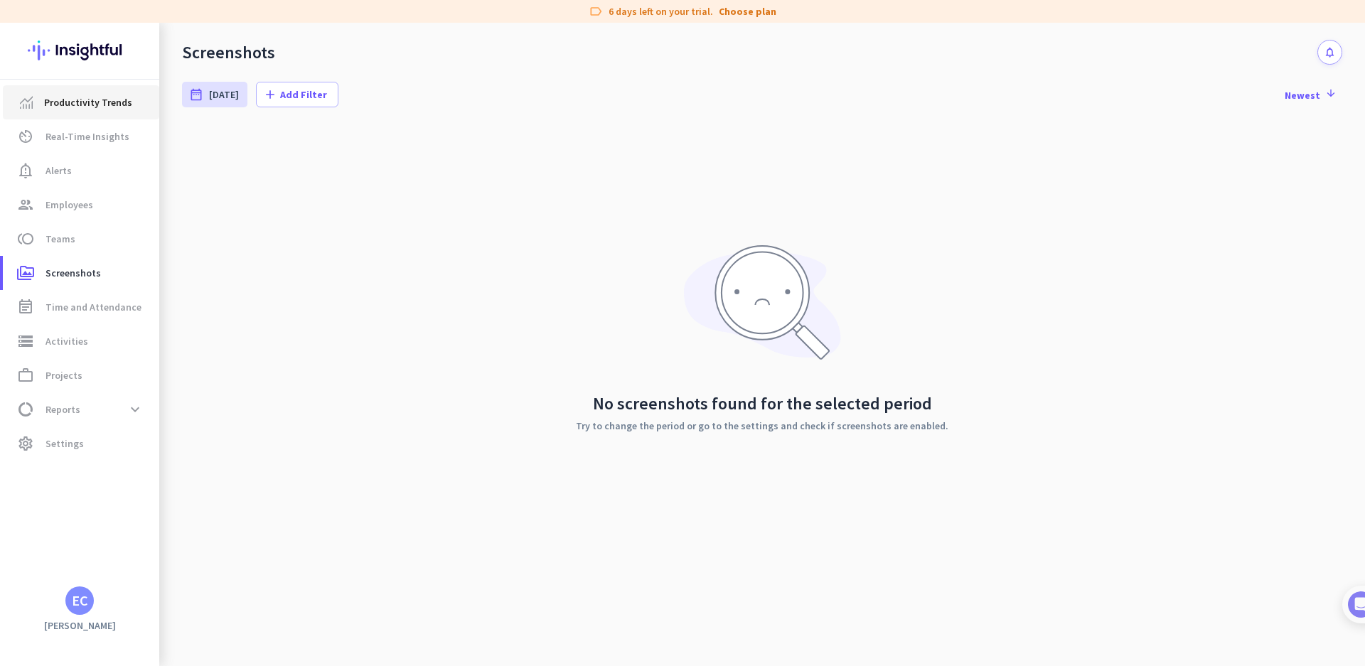
click at [73, 97] on span "Productivity Trends" at bounding box center [88, 102] width 88 height 17
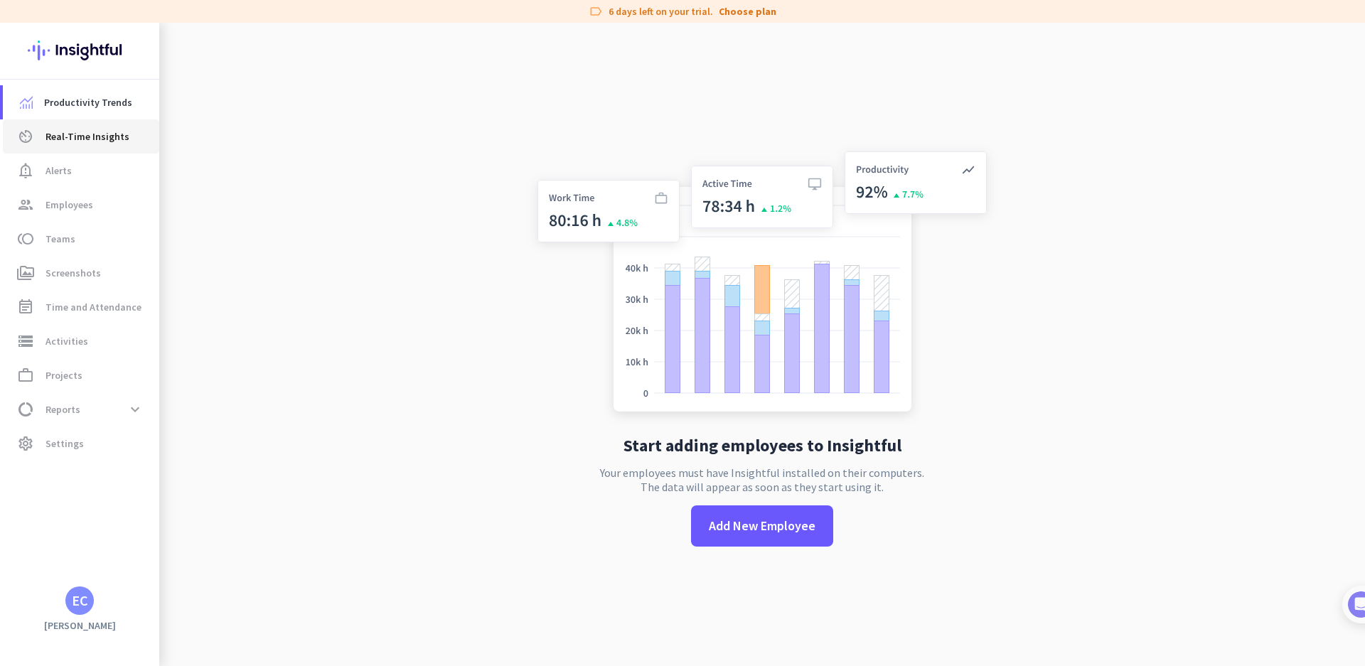
click at [48, 140] on span "Real-Time Insights" at bounding box center [88, 136] width 84 height 17
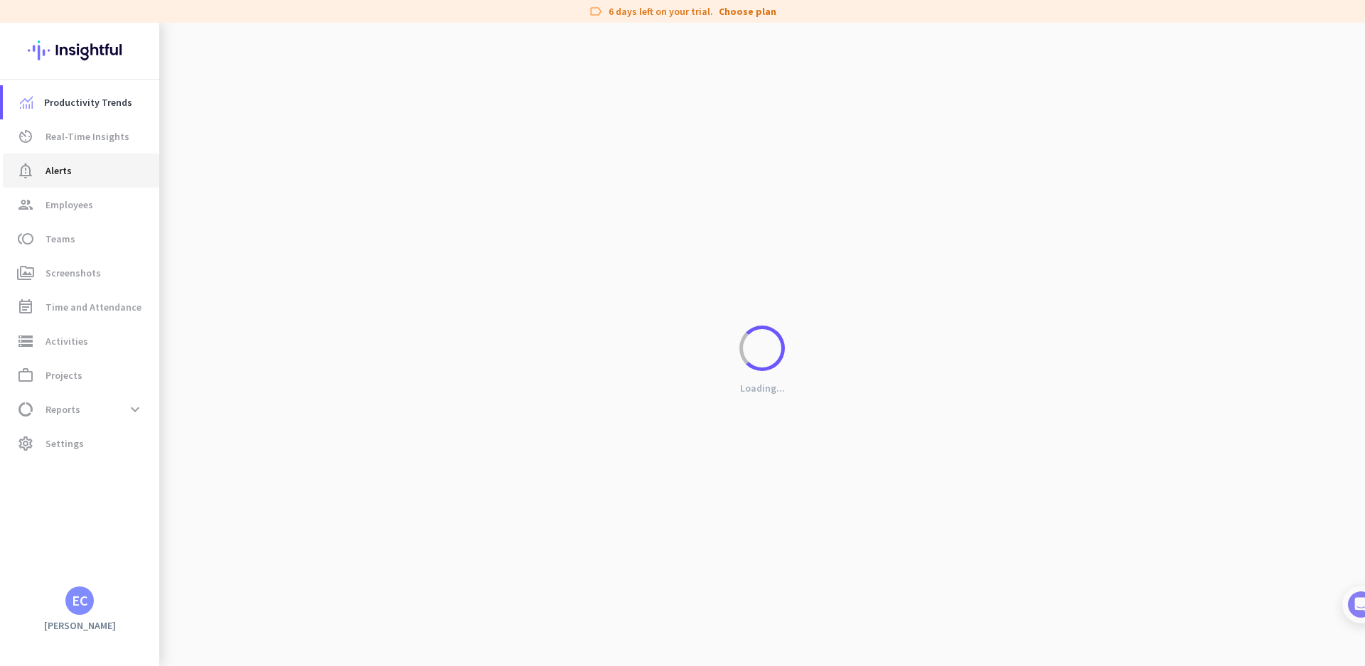
click at [58, 177] on span "Alerts" at bounding box center [59, 170] width 26 height 17
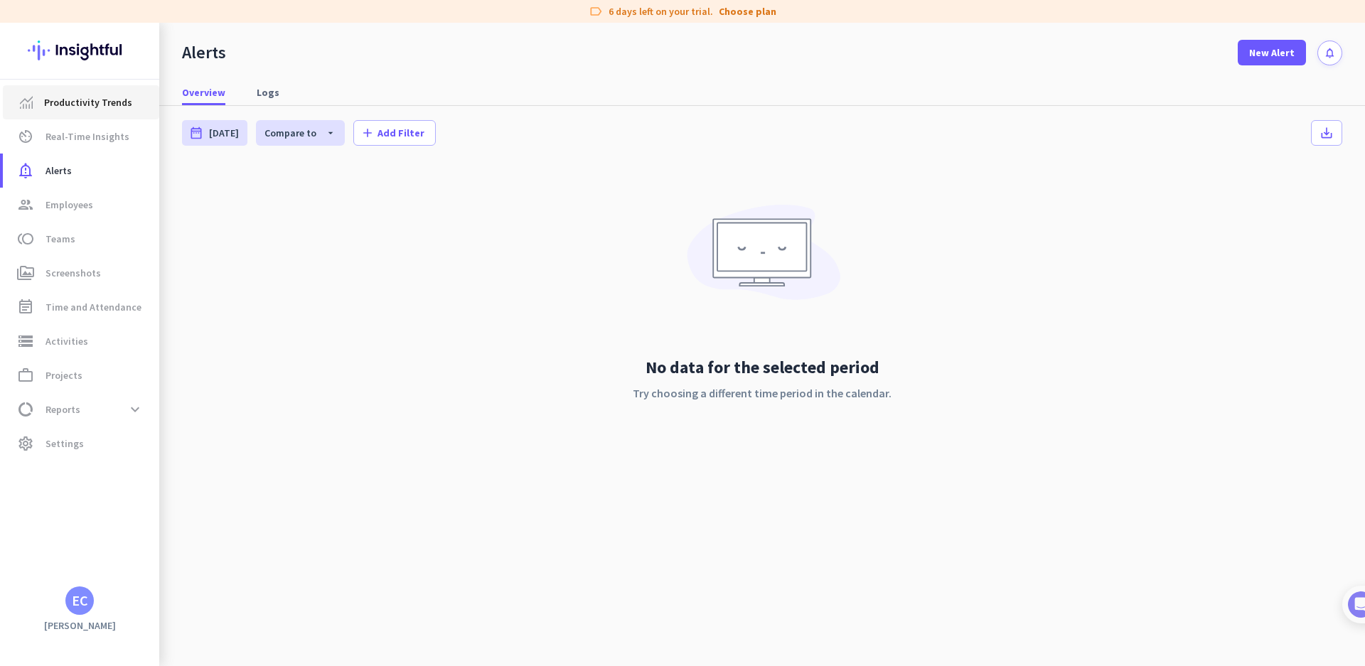
click at [91, 107] on span "Productivity Trends" at bounding box center [88, 102] width 88 height 17
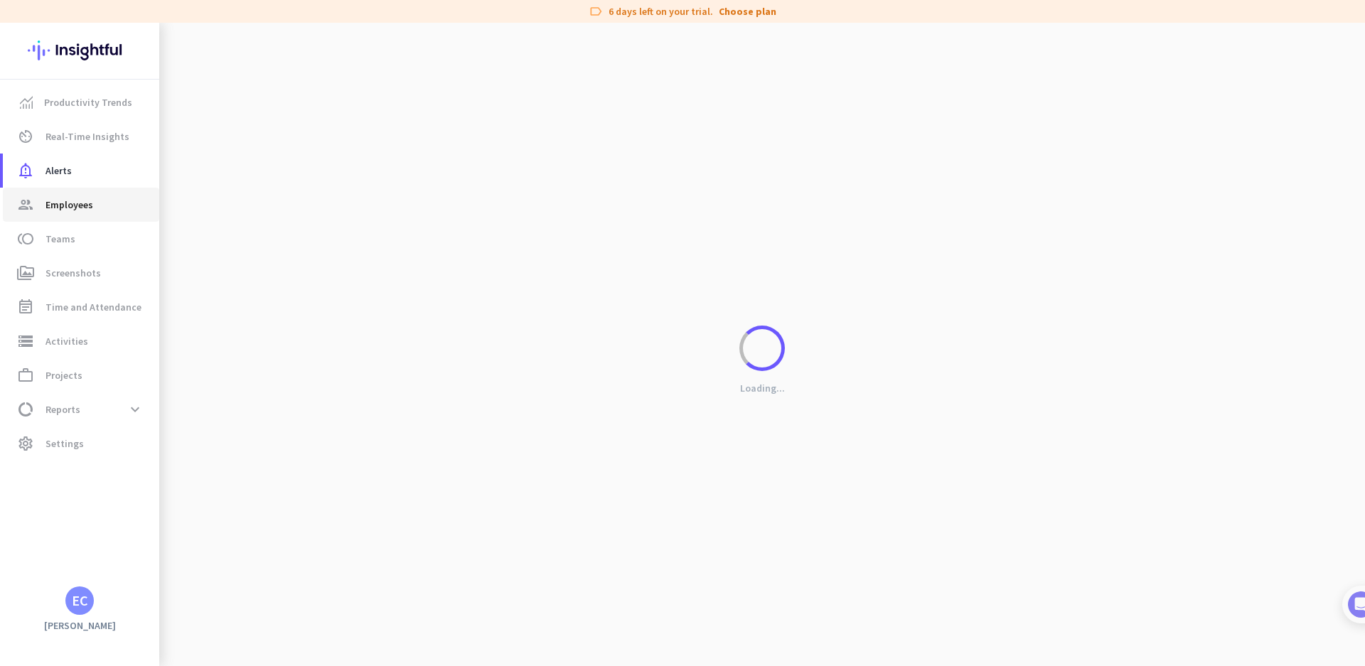
click at [85, 207] on span "Employees" at bounding box center [70, 204] width 48 height 17
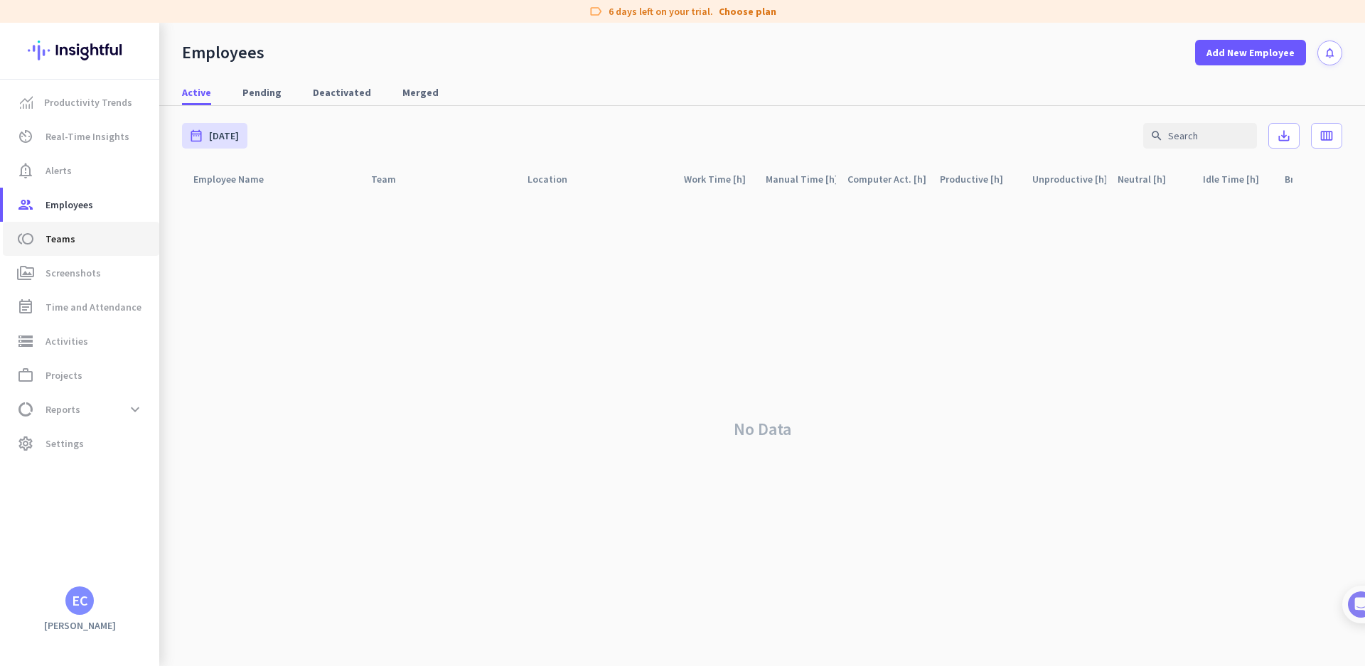
click at [90, 244] on span "toll Teams" at bounding box center [81, 238] width 134 height 17
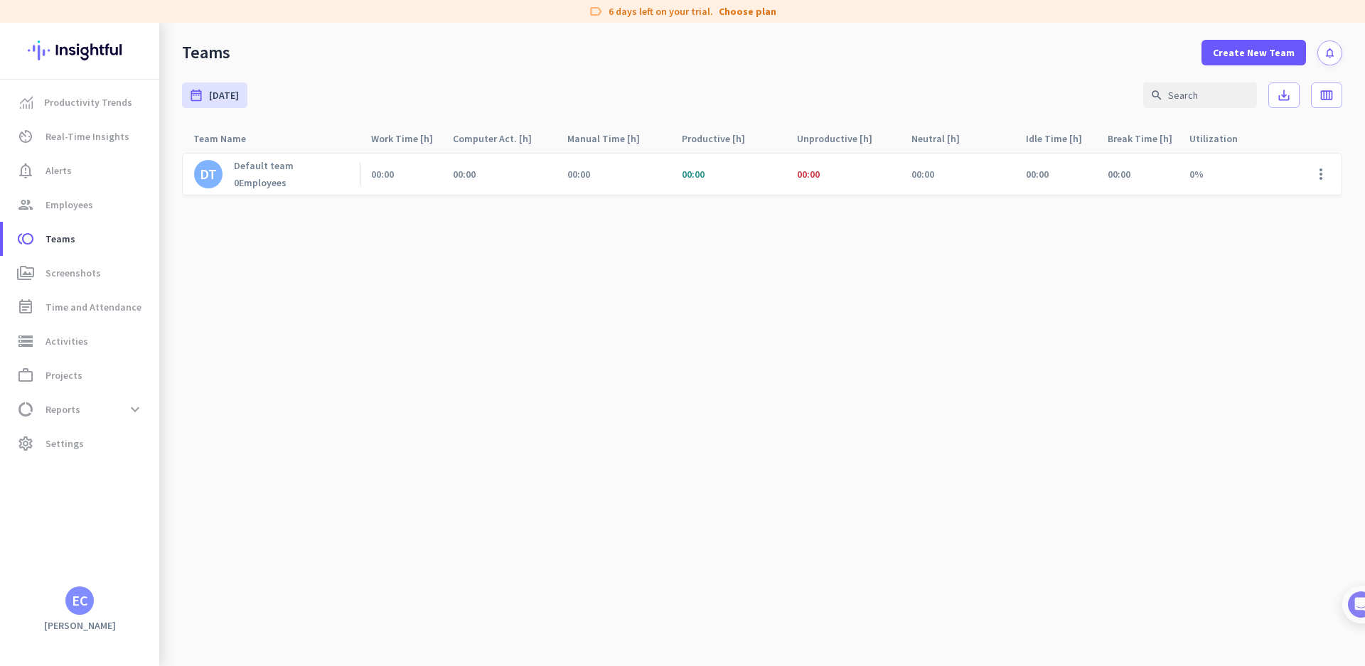
click at [78, 600] on div "EC" at bounding box center [80, 601] width 16 height 14
click at [156, 582] on span "Sign out" at bounding box center [155, 574] width 109 height 26
